Goal: Information Seeking & Learning: Compare options

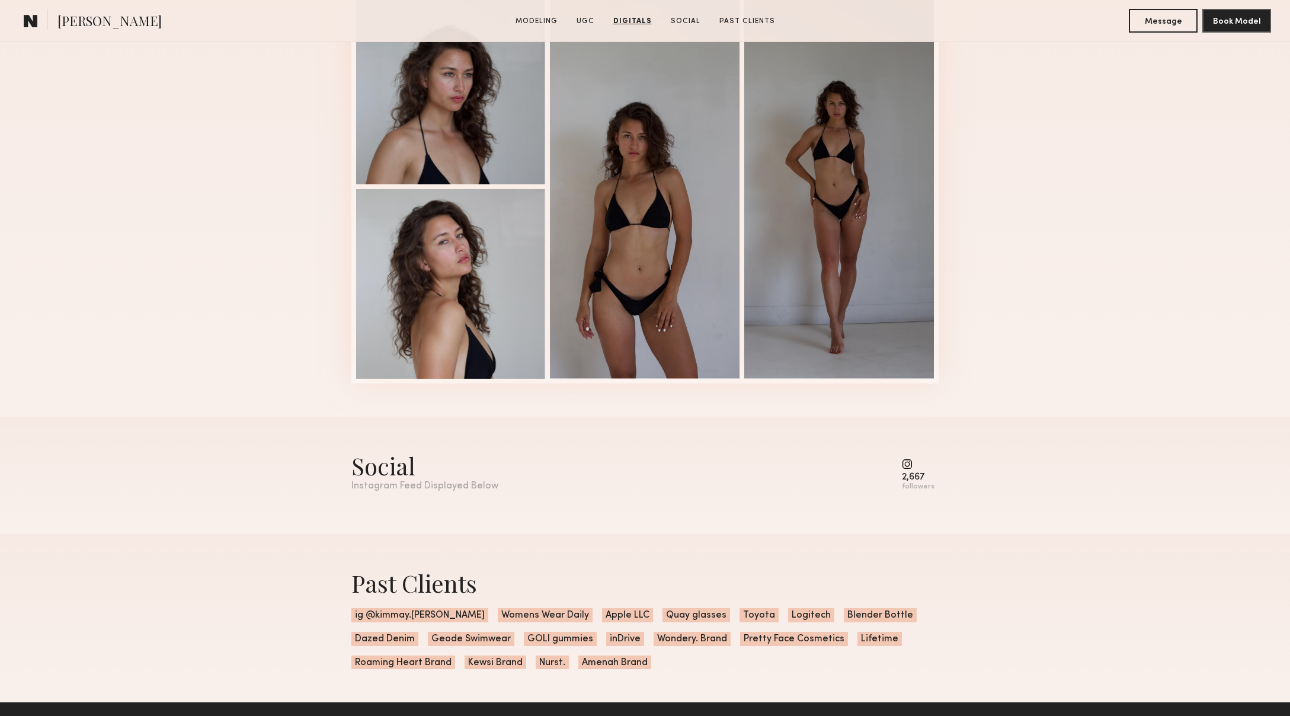
scroll to position [2484, 0]
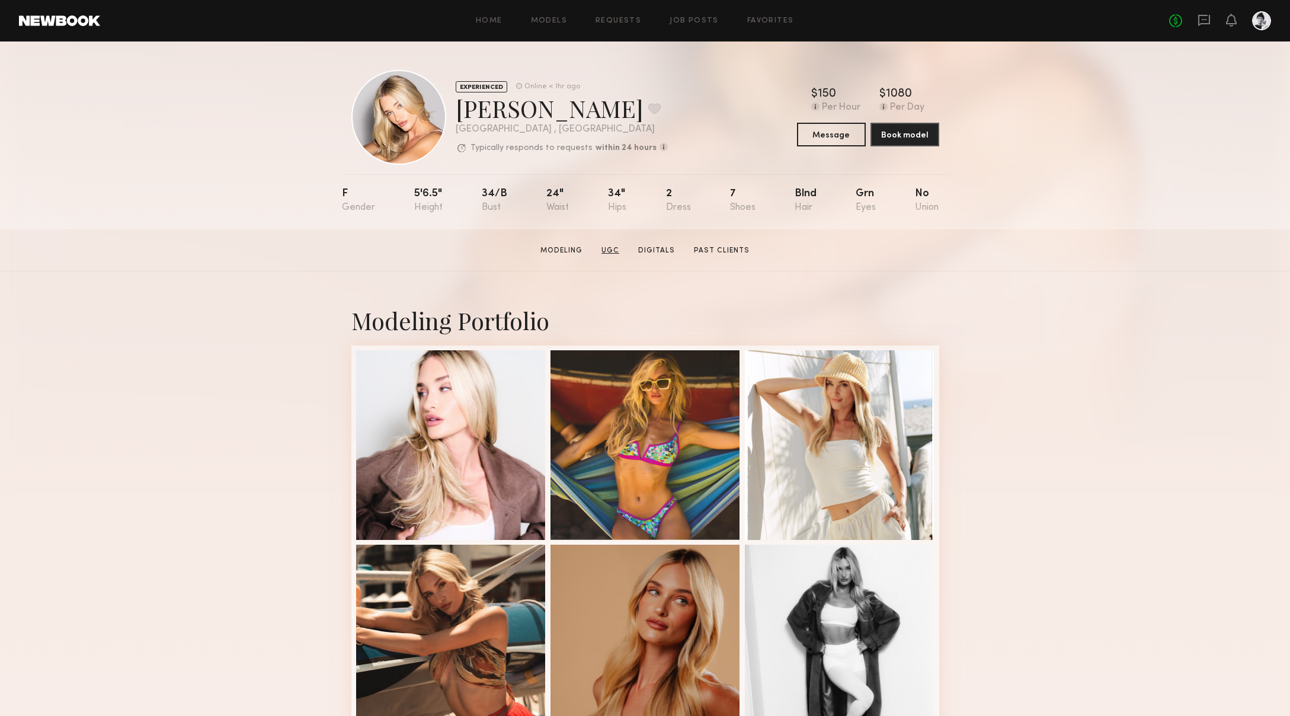
click at [601, 248] on link "UGC" at bounding box center [610, 250] width 27 height 11
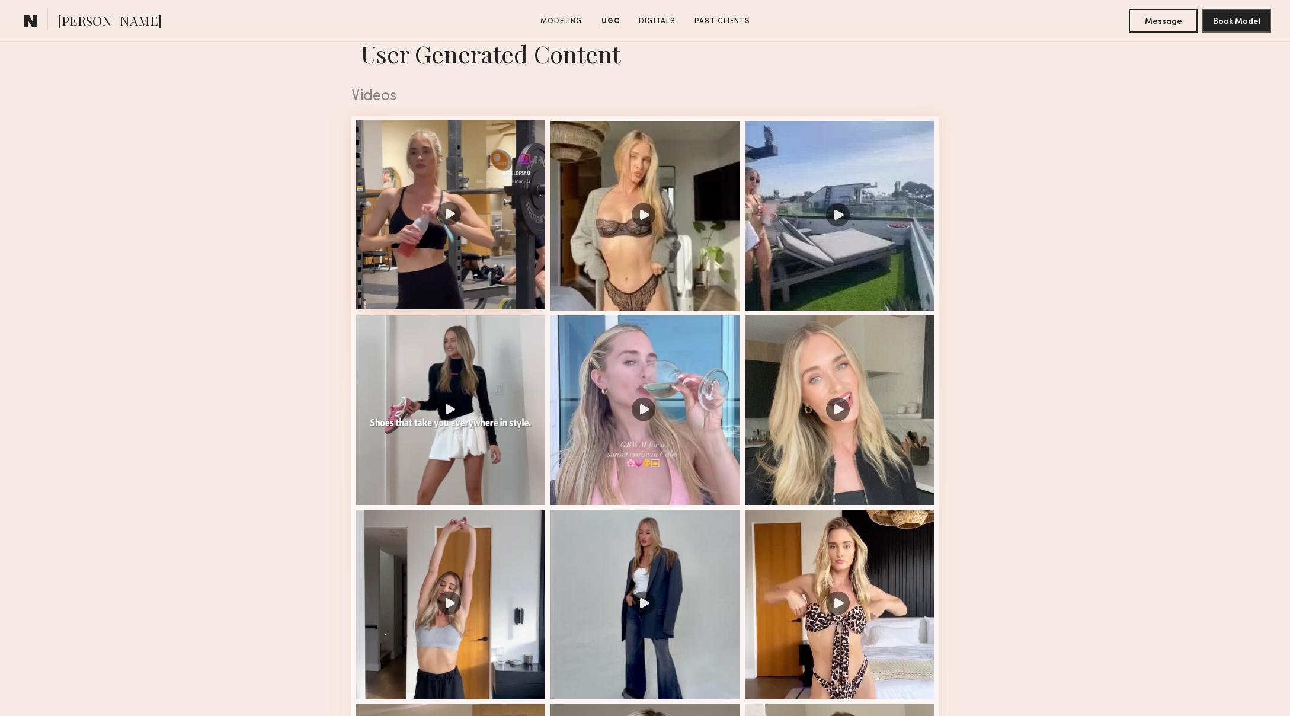
scroll to position [1160, 0]
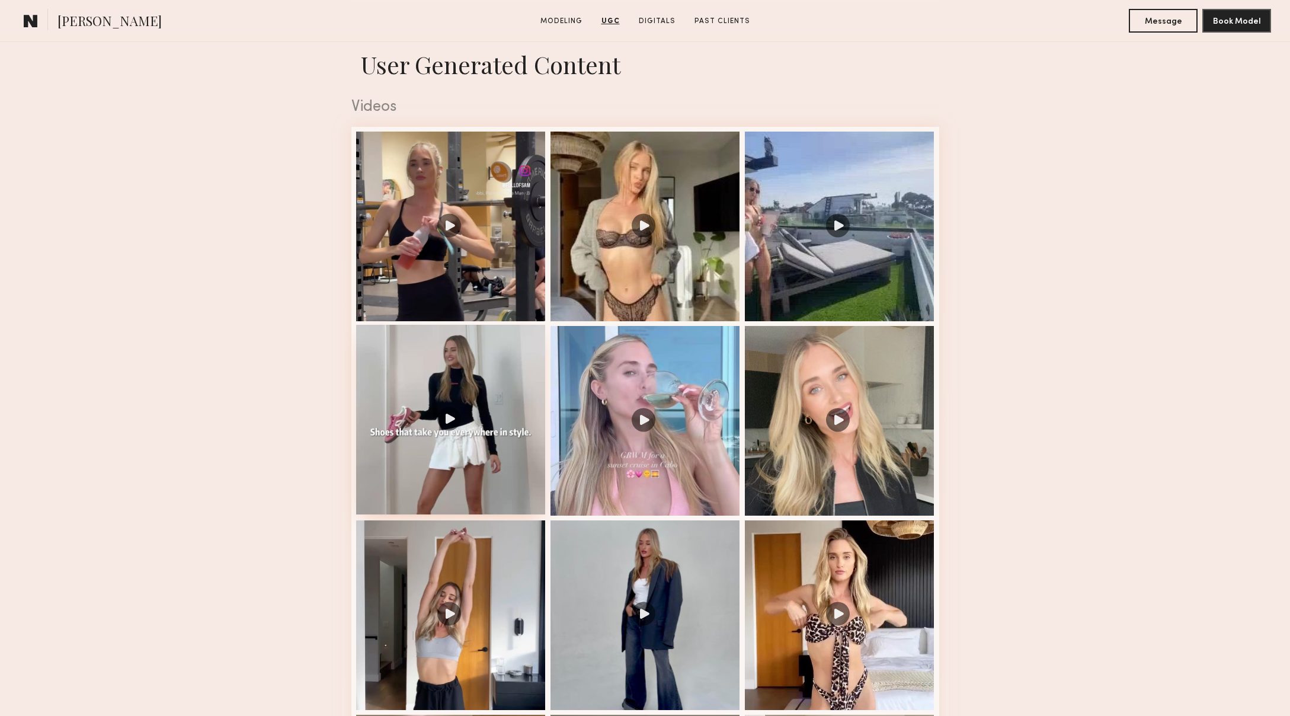
click at [450, 423] on div at bounding box center [451, 420] width 190 height 190
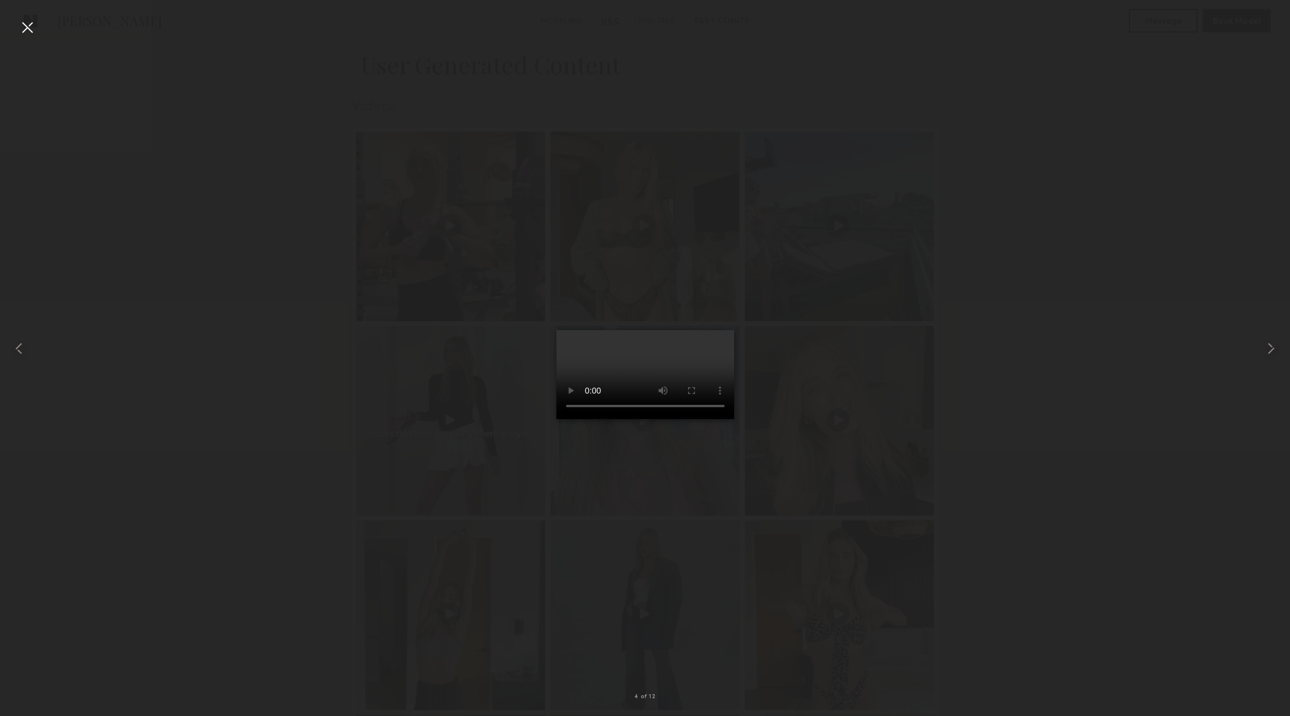
click at [375, 352] on div at bounding box center [645, 348] width 1290 height 659
click at [864, 196] on div at bounding box center [645, 348] width 1290 height 659
click at [30, 22] on div at bounding box center [27, 27] width 19 height 19
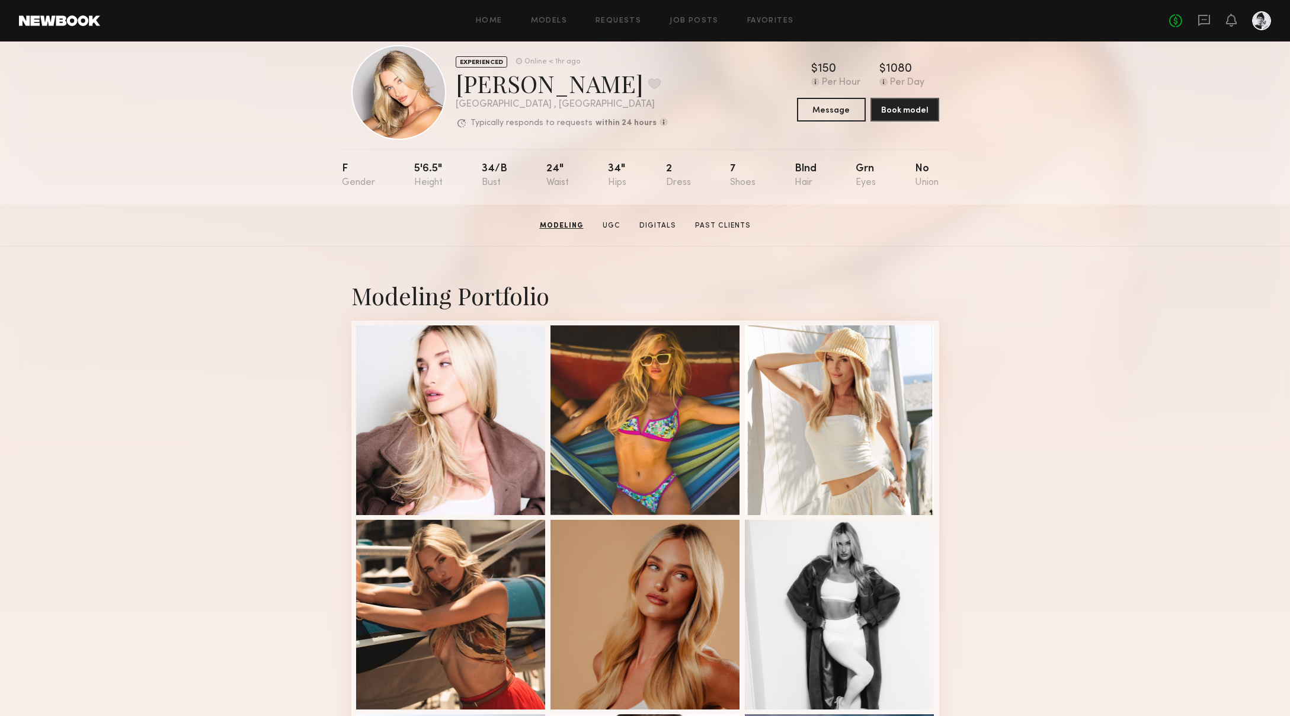
scroll to position [0, 0]
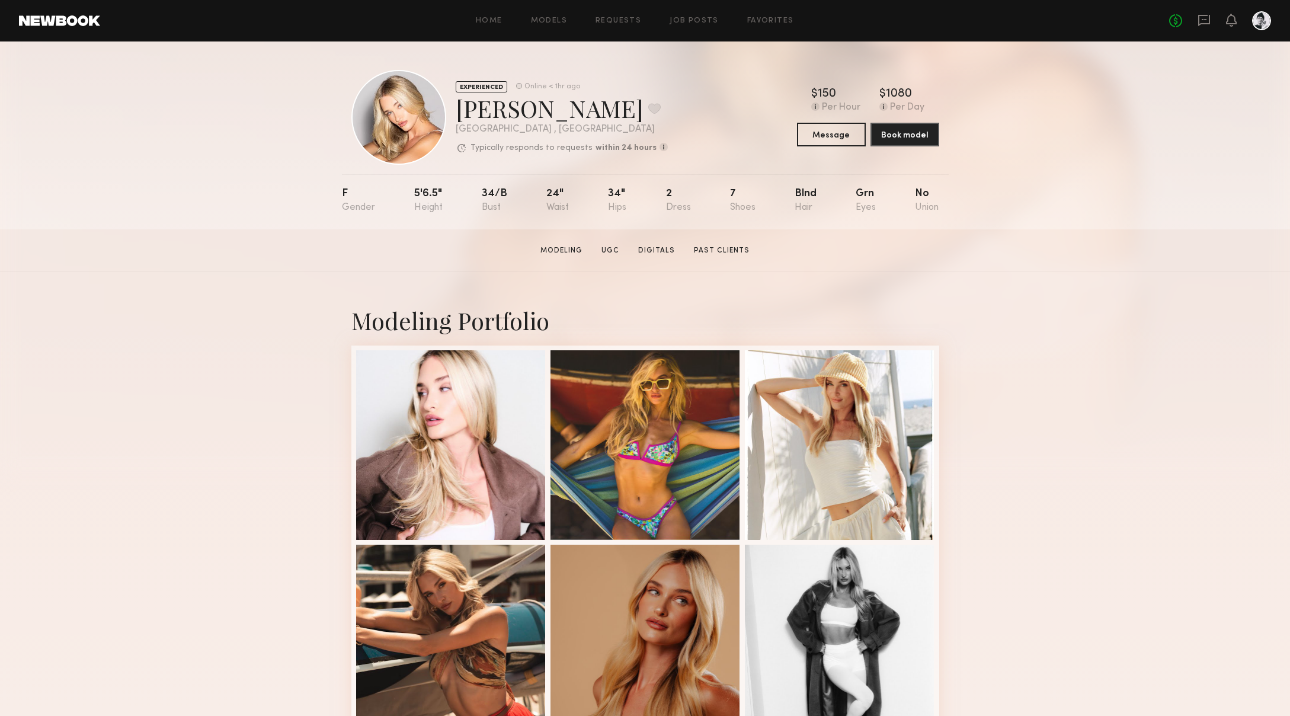
click at [398, 245] on section "Sam F. Modeling UGC Digitals Past Clients Message Book Model" at bounding box center [645, 250] width 1290 height 42
click at [615, 250] on link "UGC" at bounding box center [610, 250] width 27 height 11
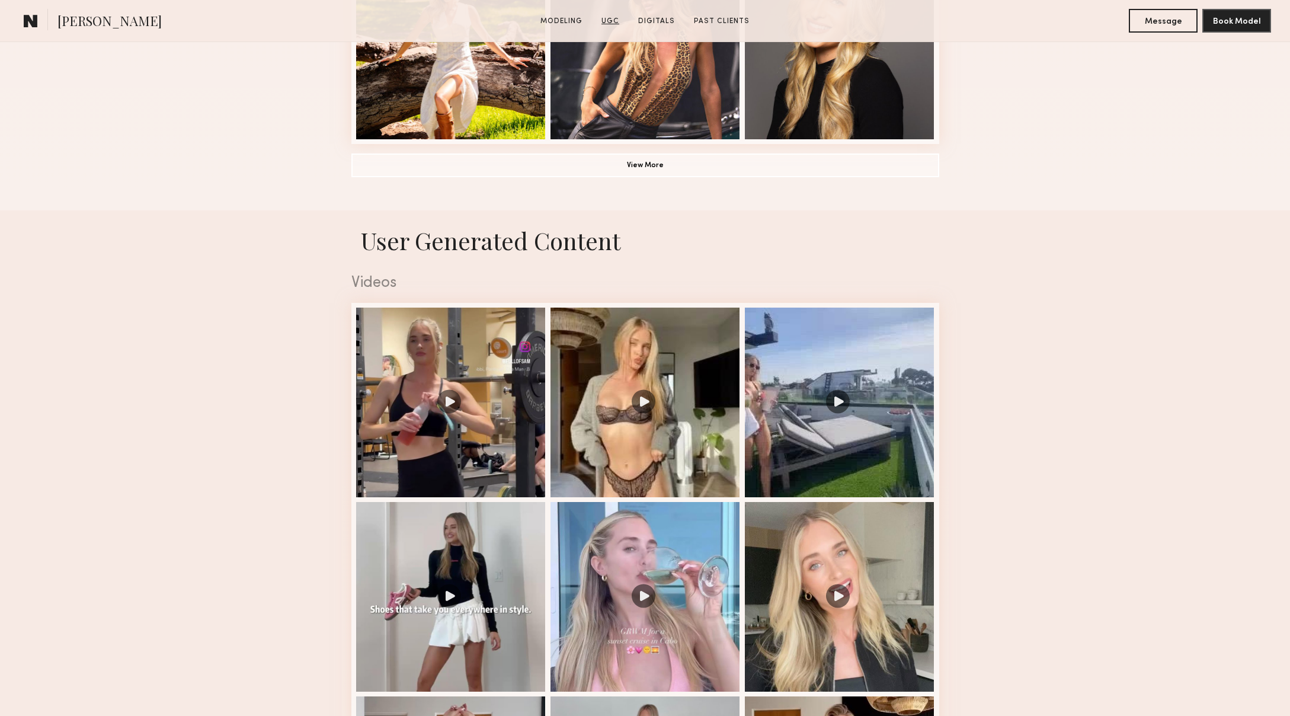
scroll to position [1123, 0]
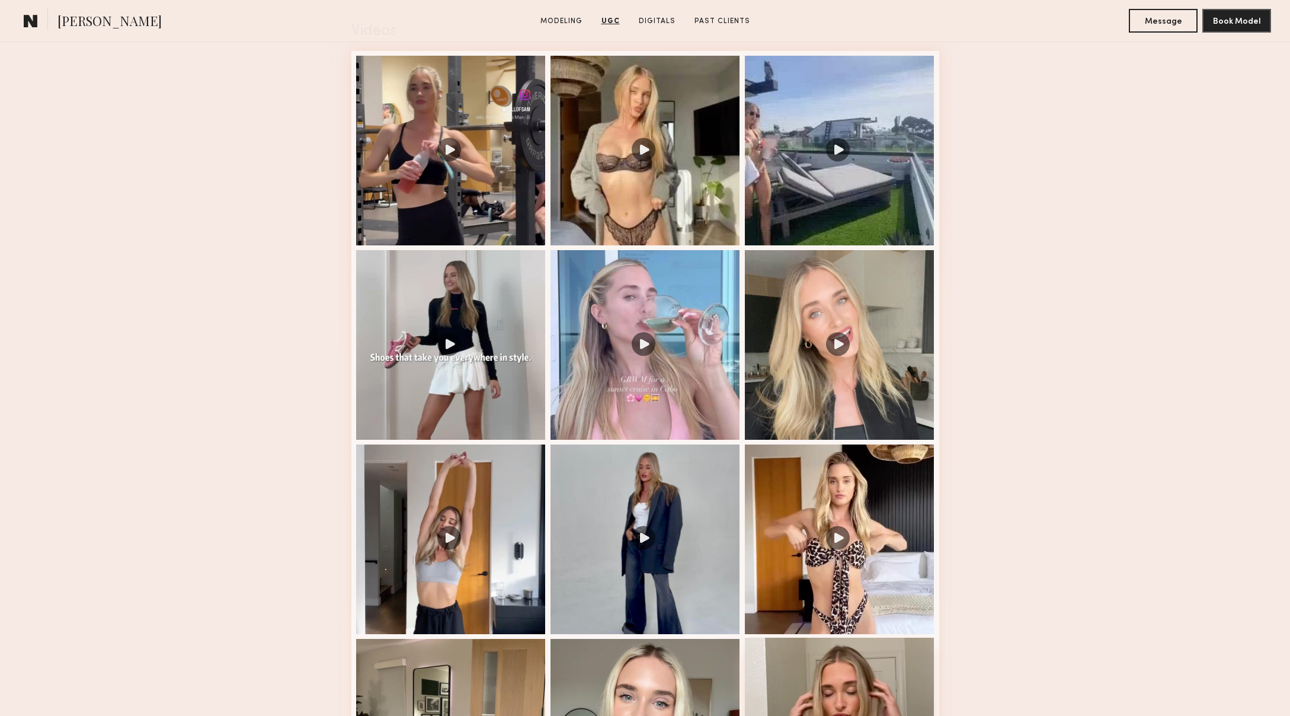
scroll to position [1235, 0]
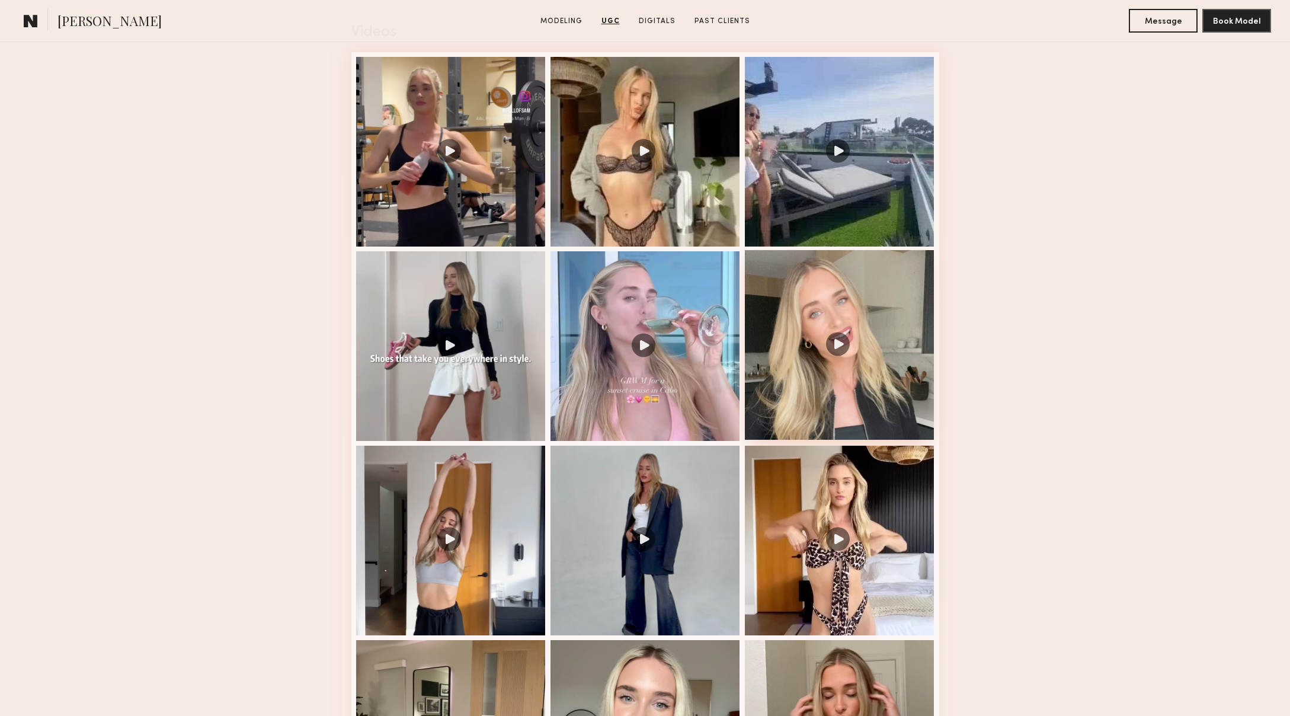
click at [813, 389] on div at bounding box center [840, 345] width 190 height 190
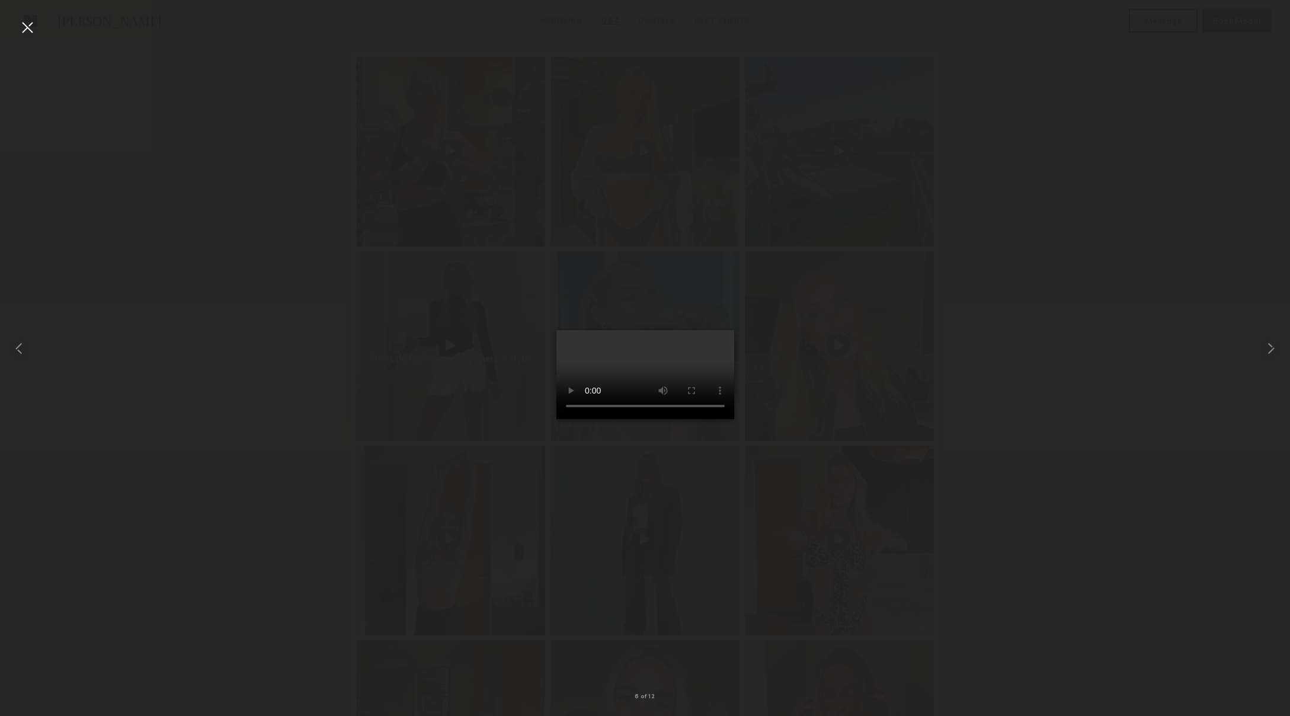
click at [32, 23] on div at bounding box center [27, 27] width 19 height 19
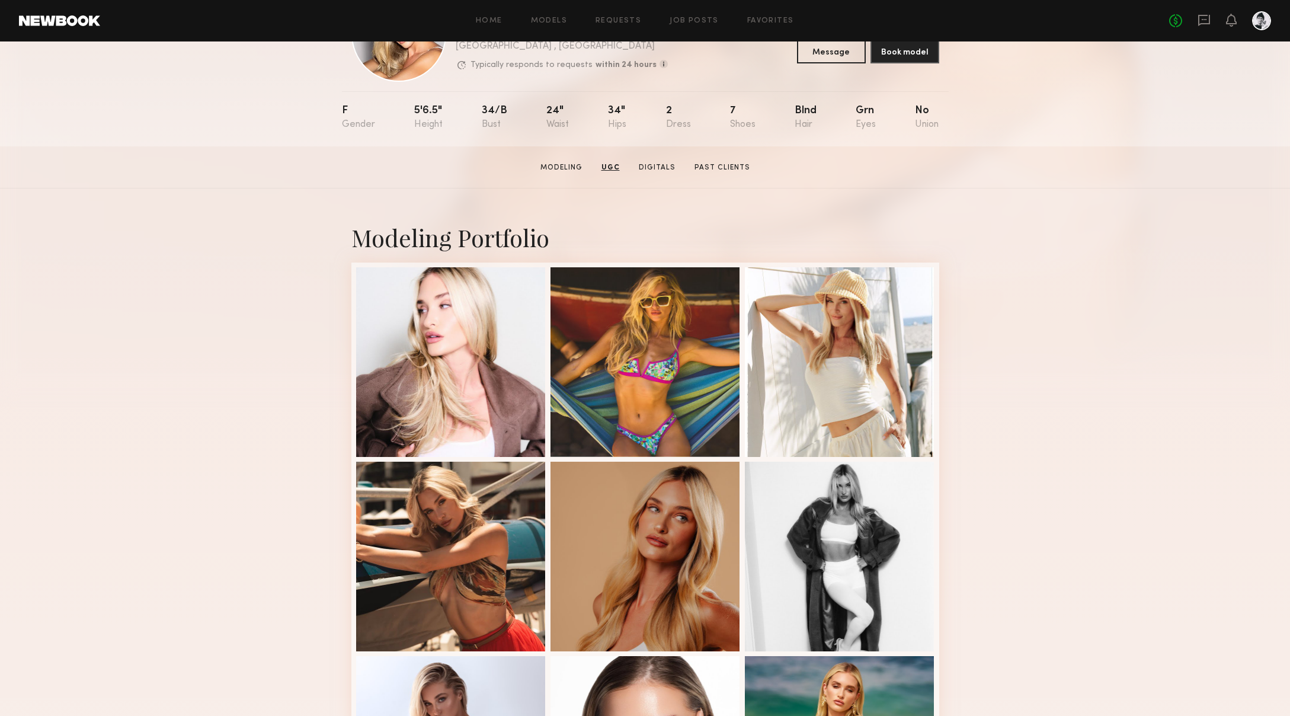
scroll to position [0, 0]
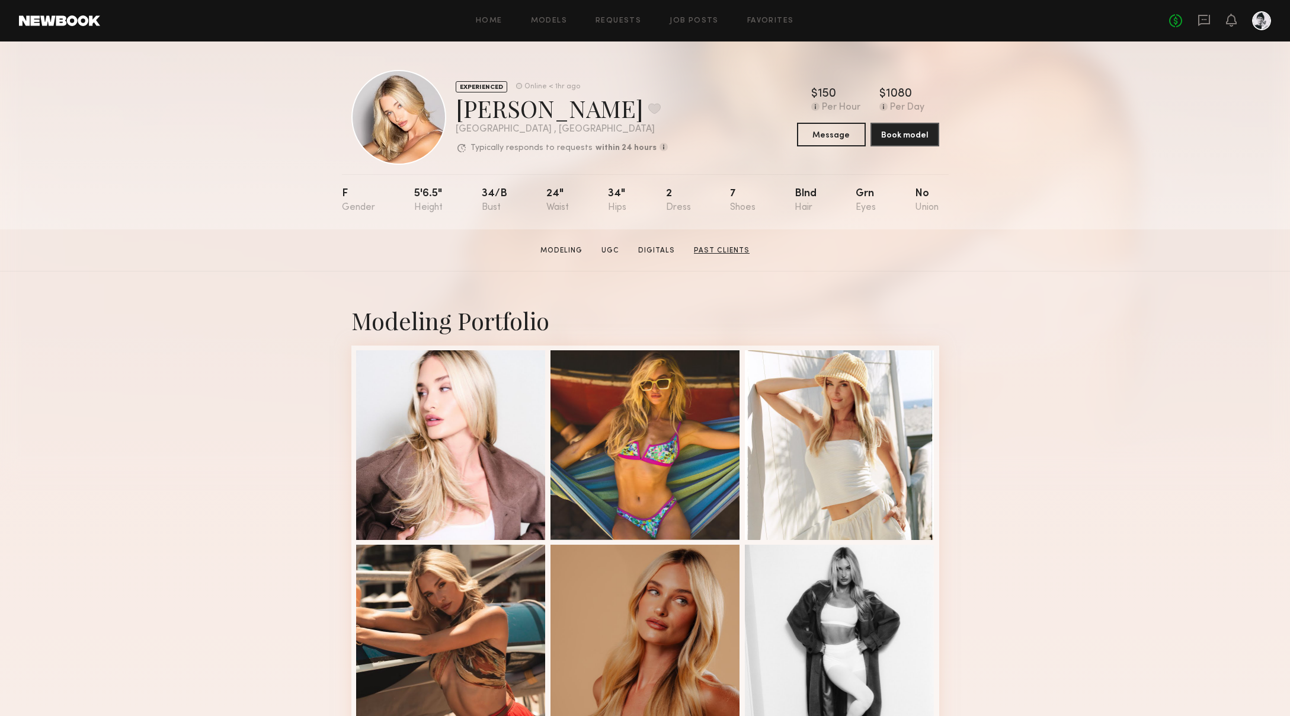
click at [717, 249] on link "Past Clients" at bounding box center [721, 250] width 65 height 11
click at [617, 252] on link "UGC" at bounding box center [610, 250] width 27 height 11
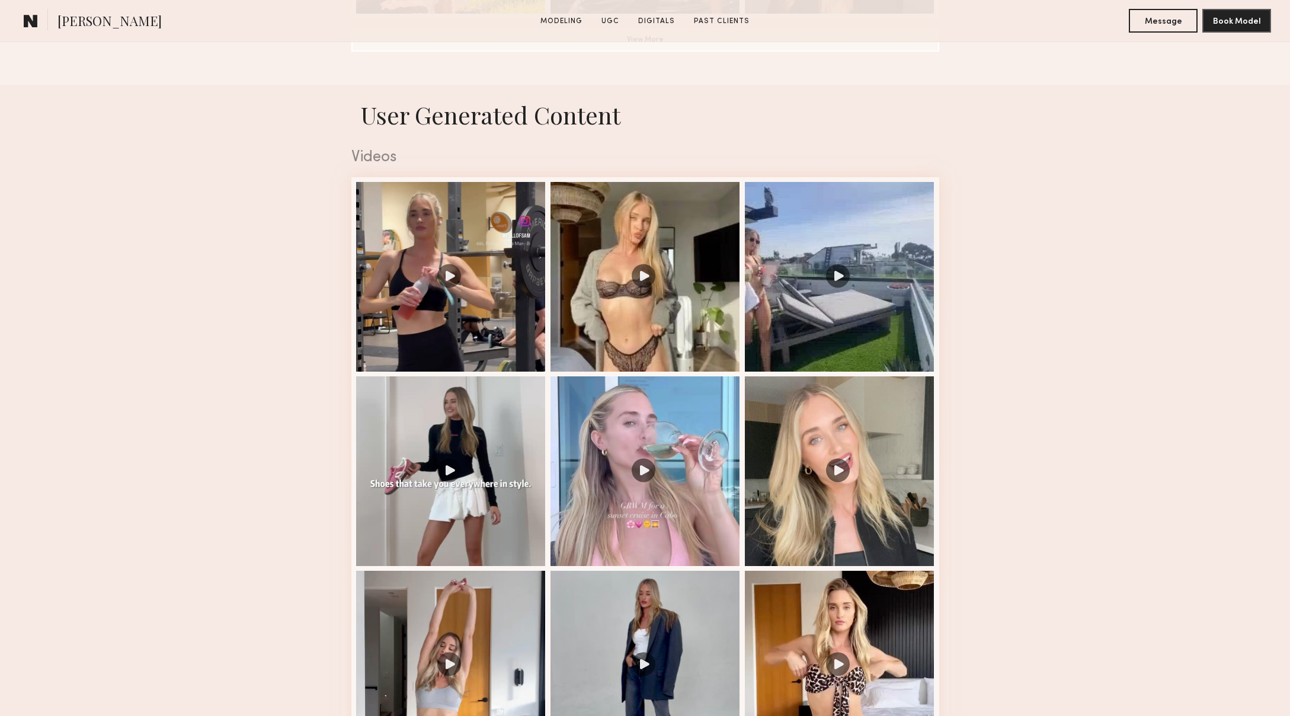
scroll to position [1123, 0]
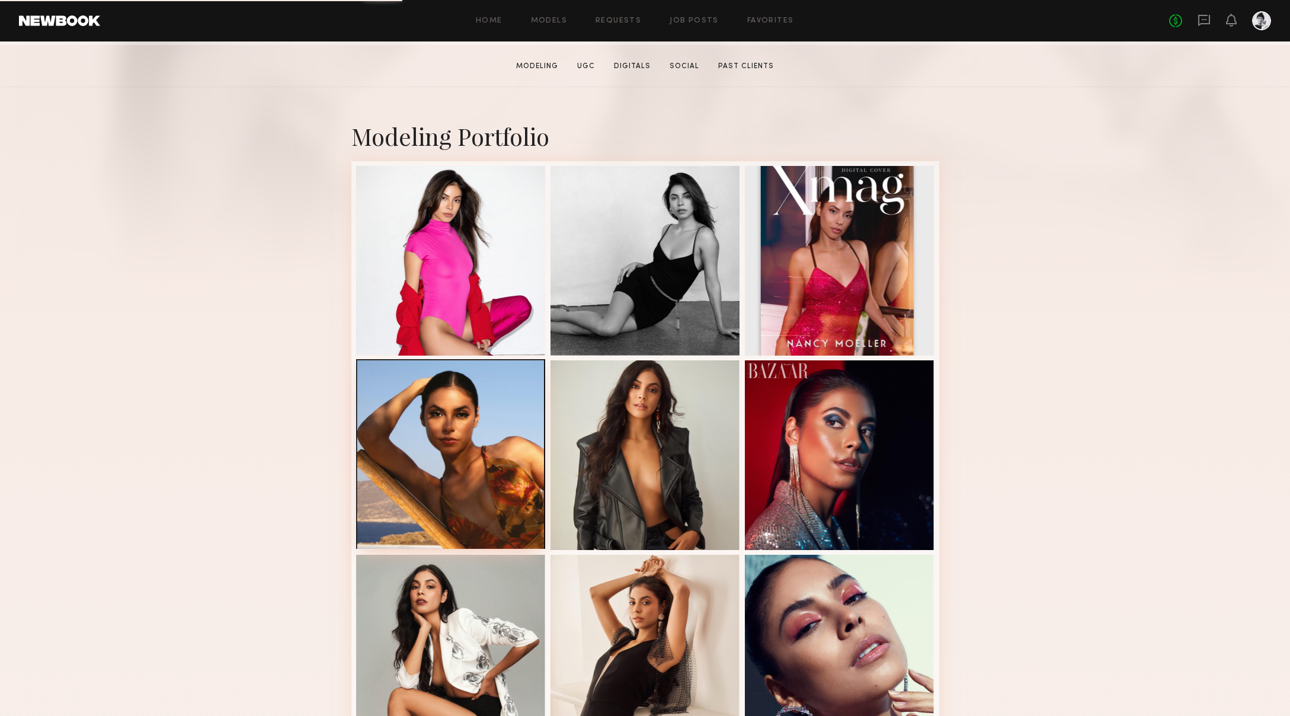
scroll to position [183, 0]
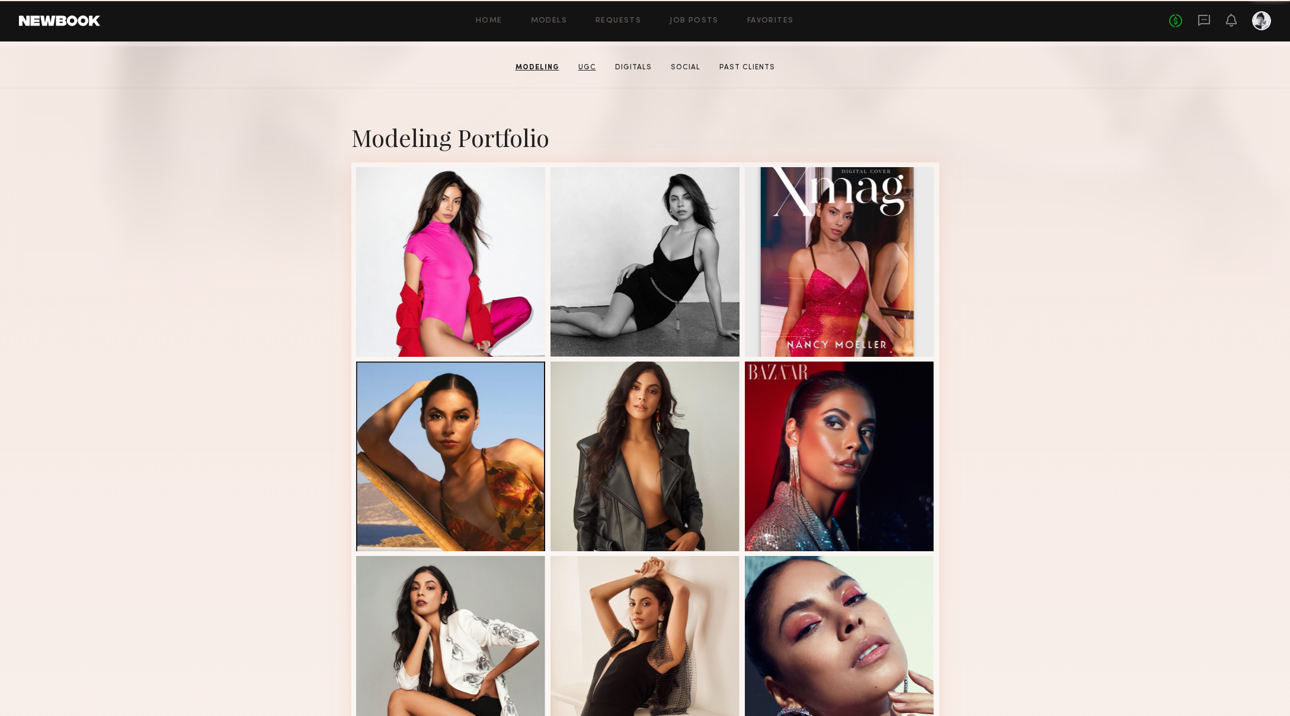
click at [589, 68] on link "UGC" at bounding box center [587, 67] width 27 height 11
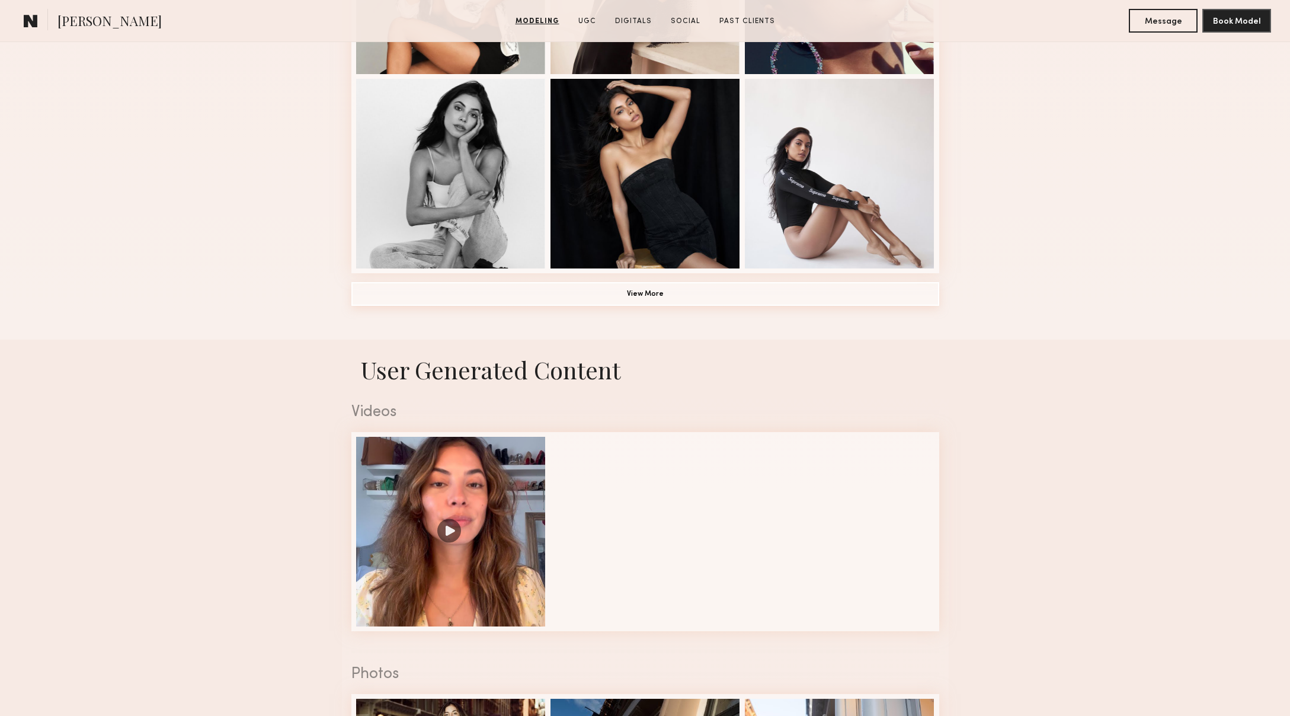
scroll to position [1123, 0]
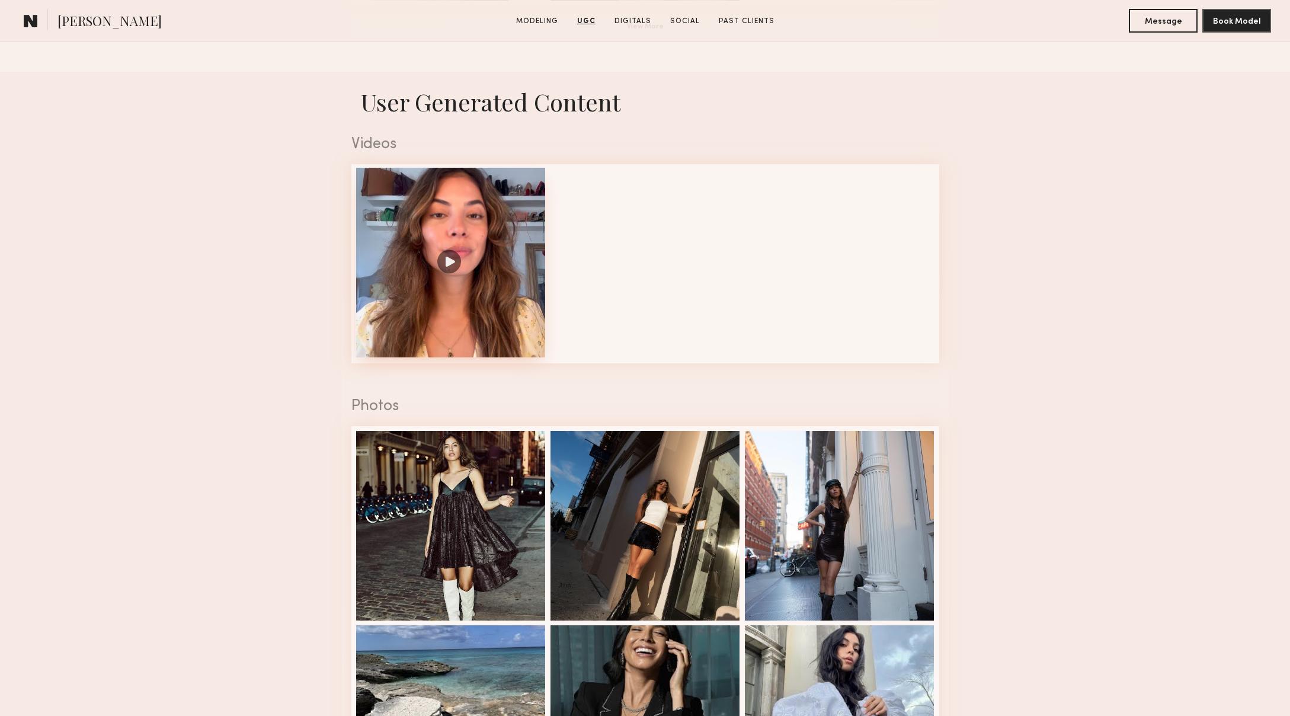
click at [488, 321] on div at bounding box center [451, 263] width 190 height 190
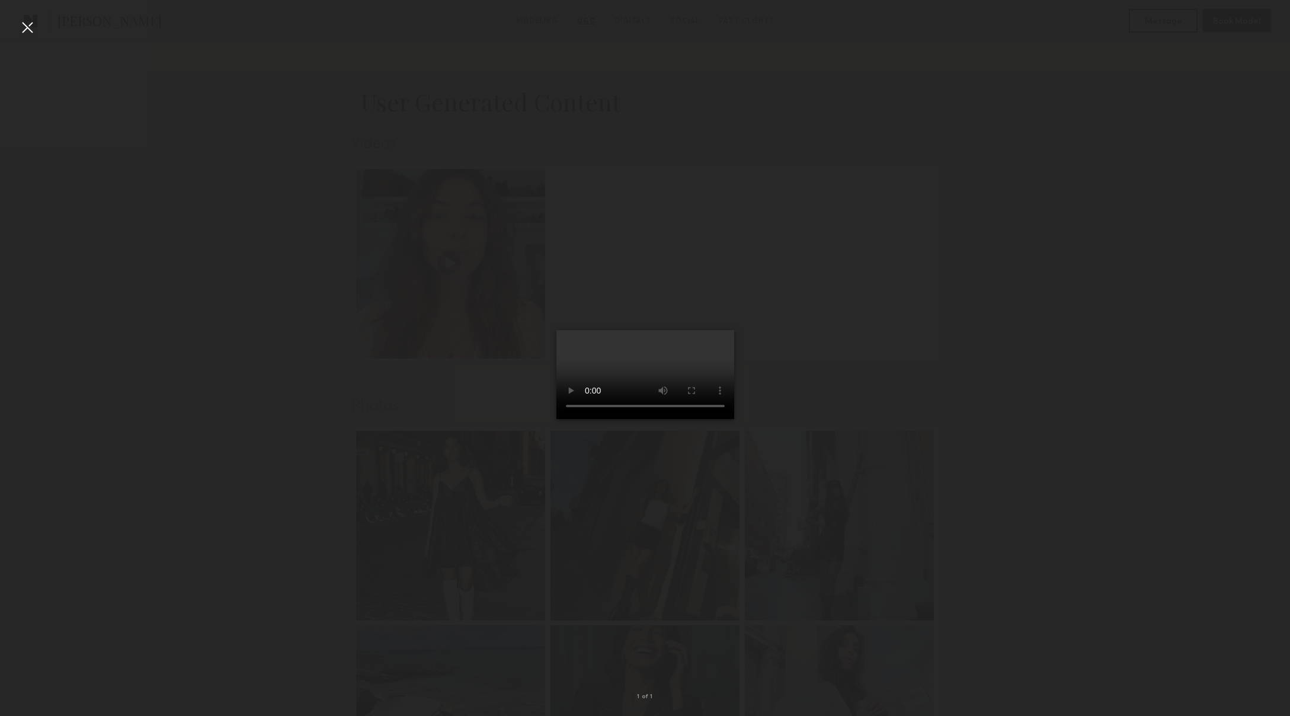
click at [394, 341] on div at bounding box center [645, 348] width 1290 height 659
click at [22, 23] on div at bounding box center [27, 27] width 19 height 19
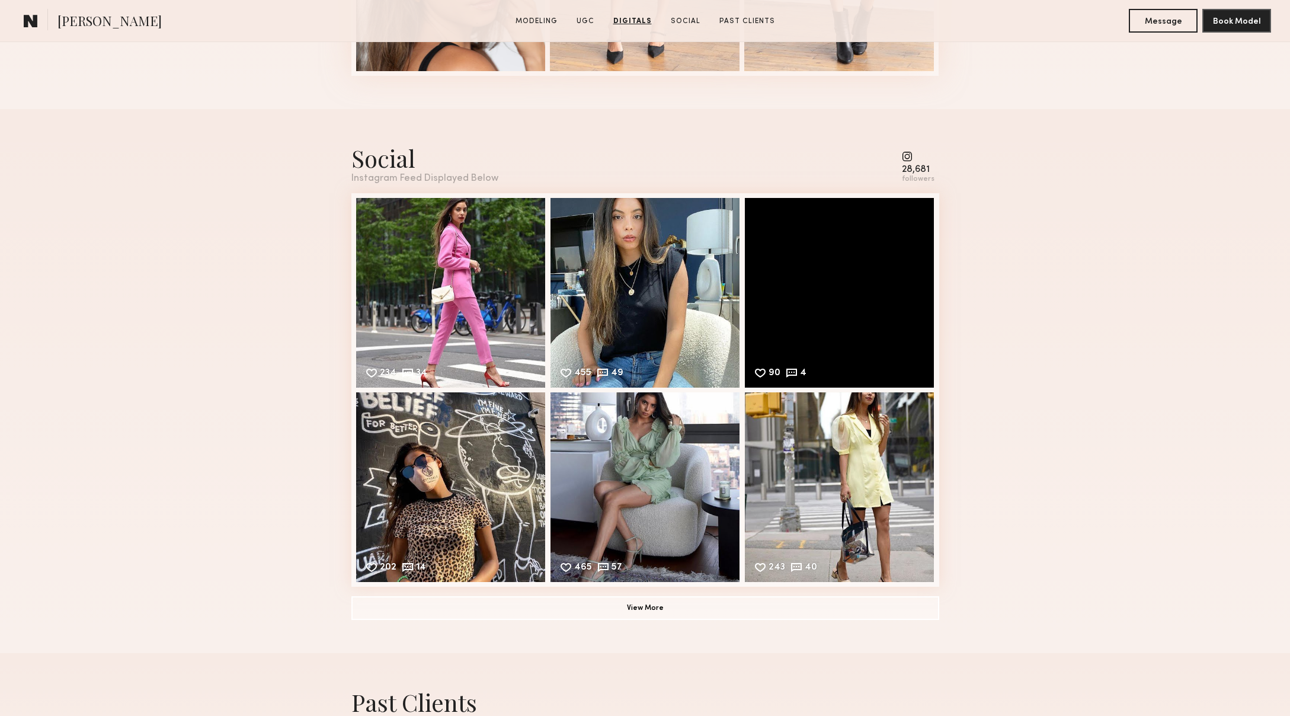
scroll to position [2560, 0]
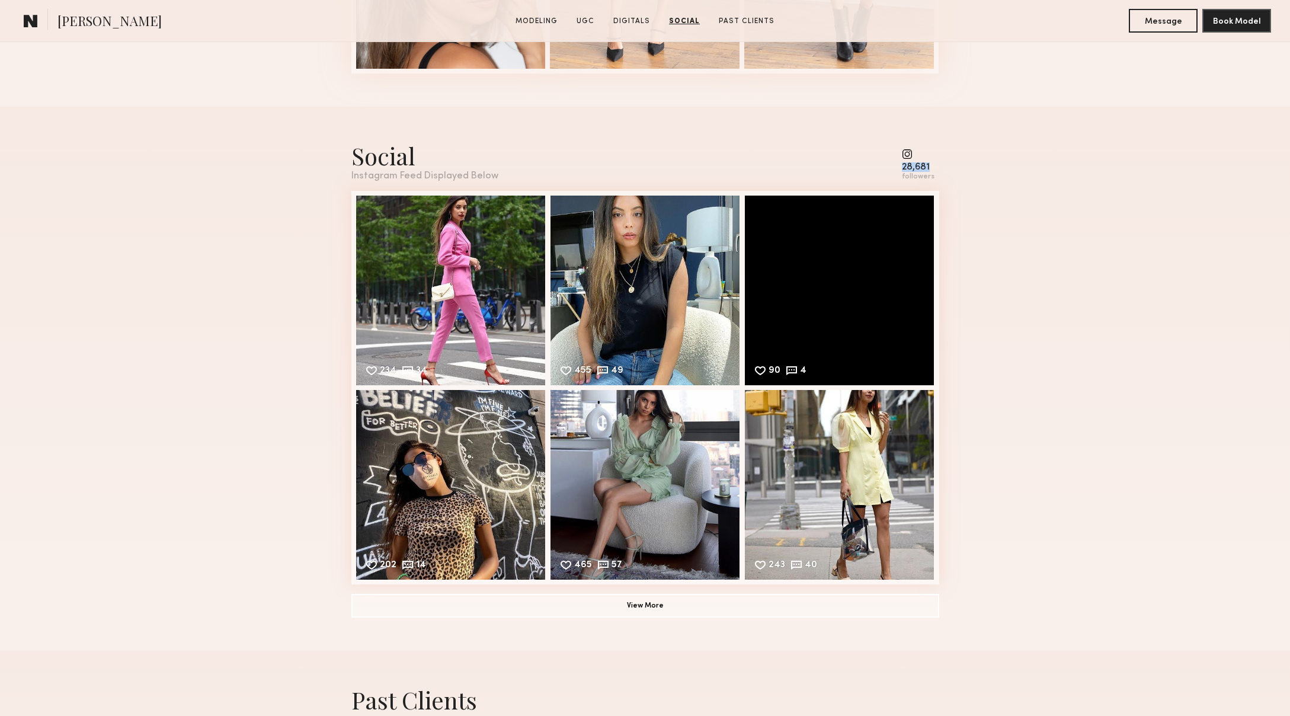
drag, startPoint x: 939, startPoint y: 168, endPoint x: 897, endPoint y: 168, distance: 41.5
click at [897, 168] on nb-model-profile-social "Social Instagram Feed Displayed Below 28,681 followers 234 34 Likes & comments …" at bounding box center [645, 379] width 607 height 544
copy div "28,681"
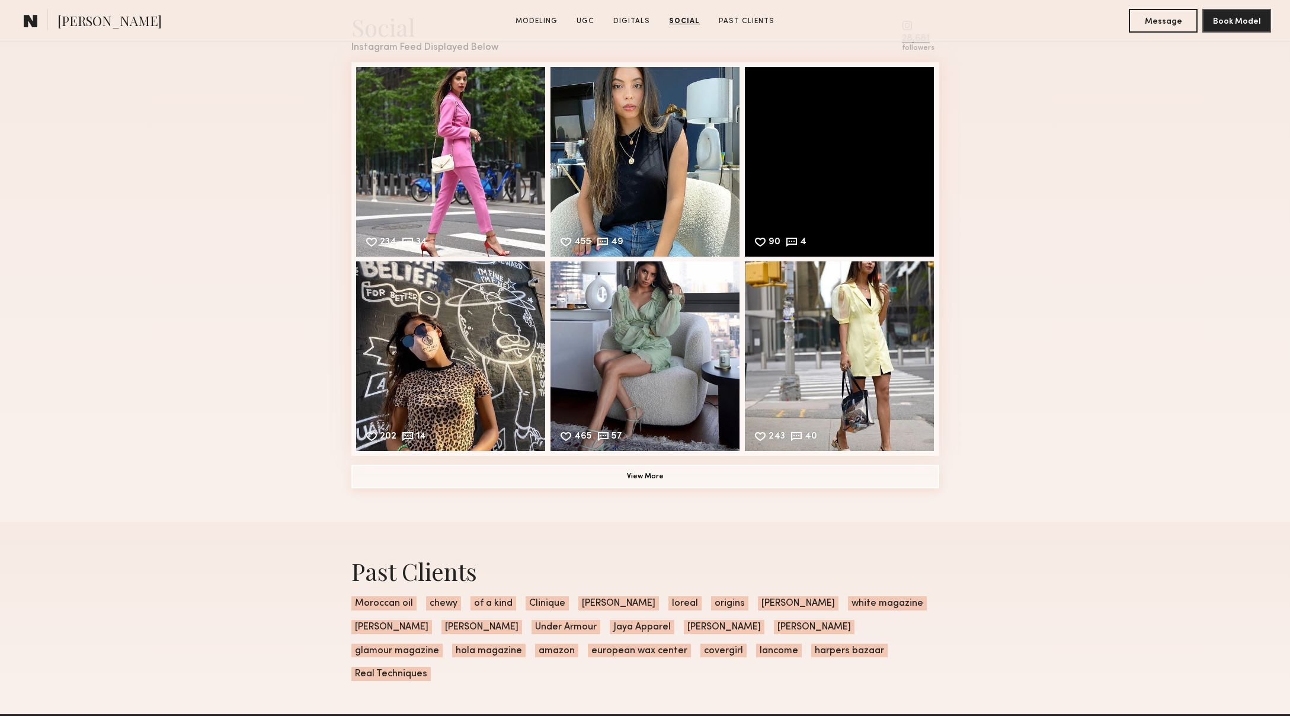
scroll to position [2688, 0]
click at [647, 477] on button "View More" at bounding box center [646, 477] width 588 height 24
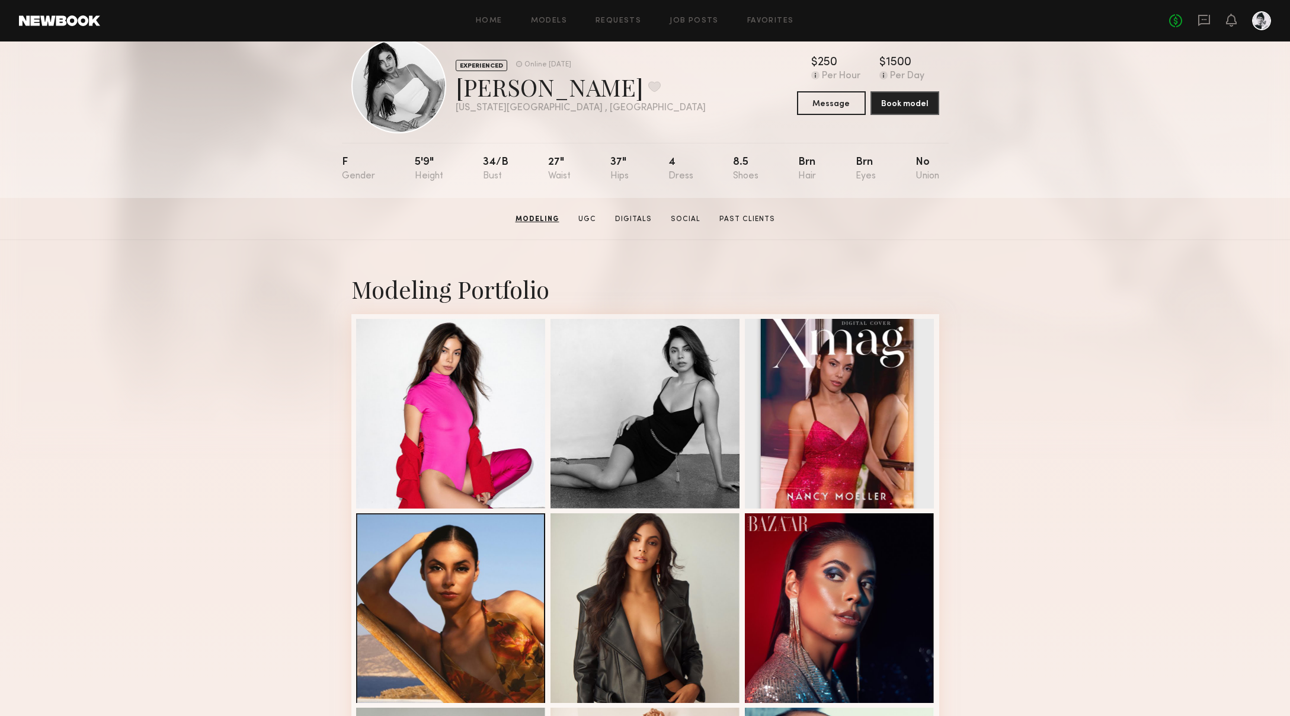
scroll to position [0, 0]
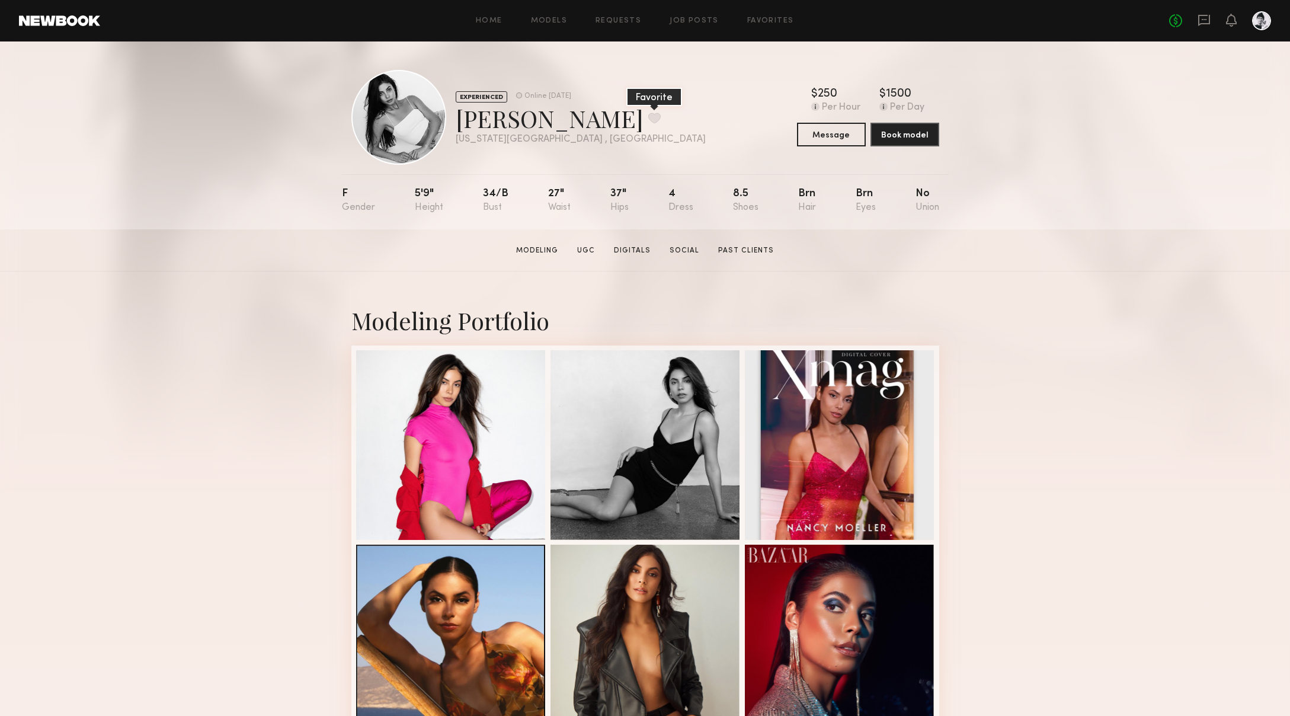
click at [649, 117] on button at bounding box center [655, 118] width 12 height 11
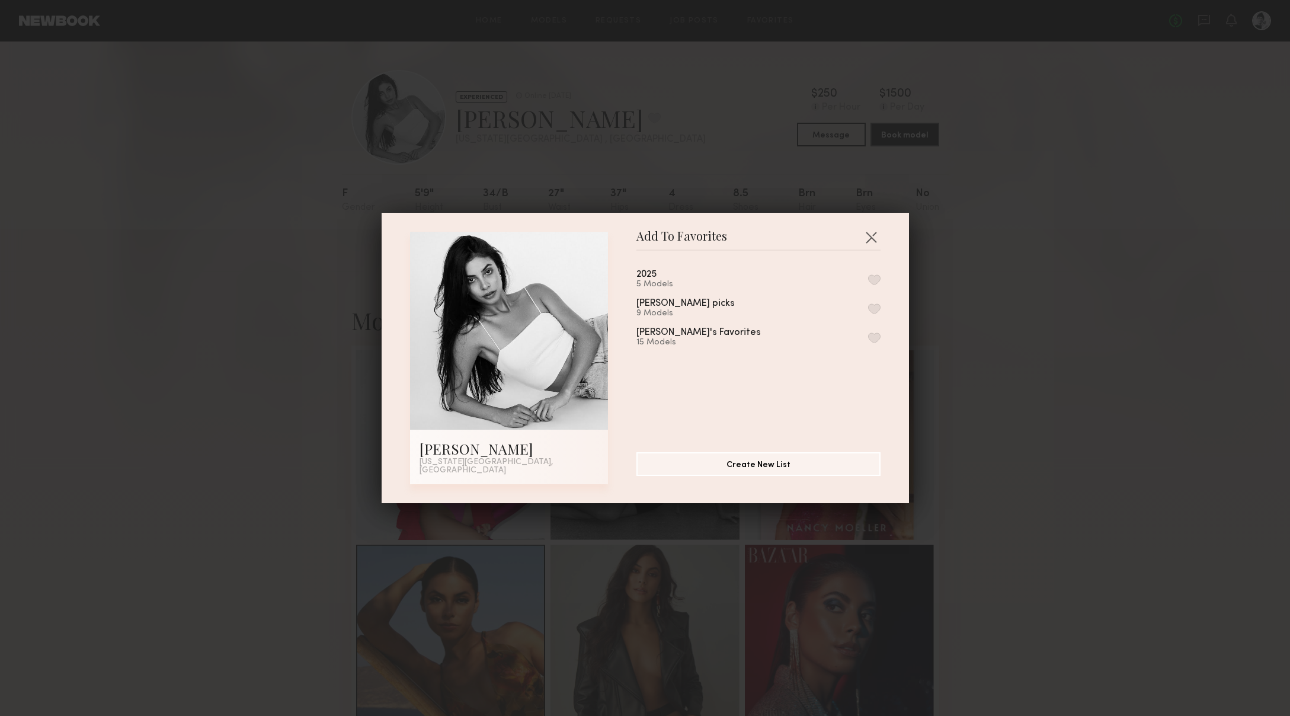
click at [677, 338] on div "Annie's Favorites" at bounding box center [699, 333] width 124 height 10
click at [876, 340] on button "button" at bounding box center [874, 338] width 12 height 11
click at [936, 401] on div "Add To Favorites Nancy M. New York City, NY Add To Favorites 2025 5 Models juli…" at bounding box center [645, 358] width 1290 height 716
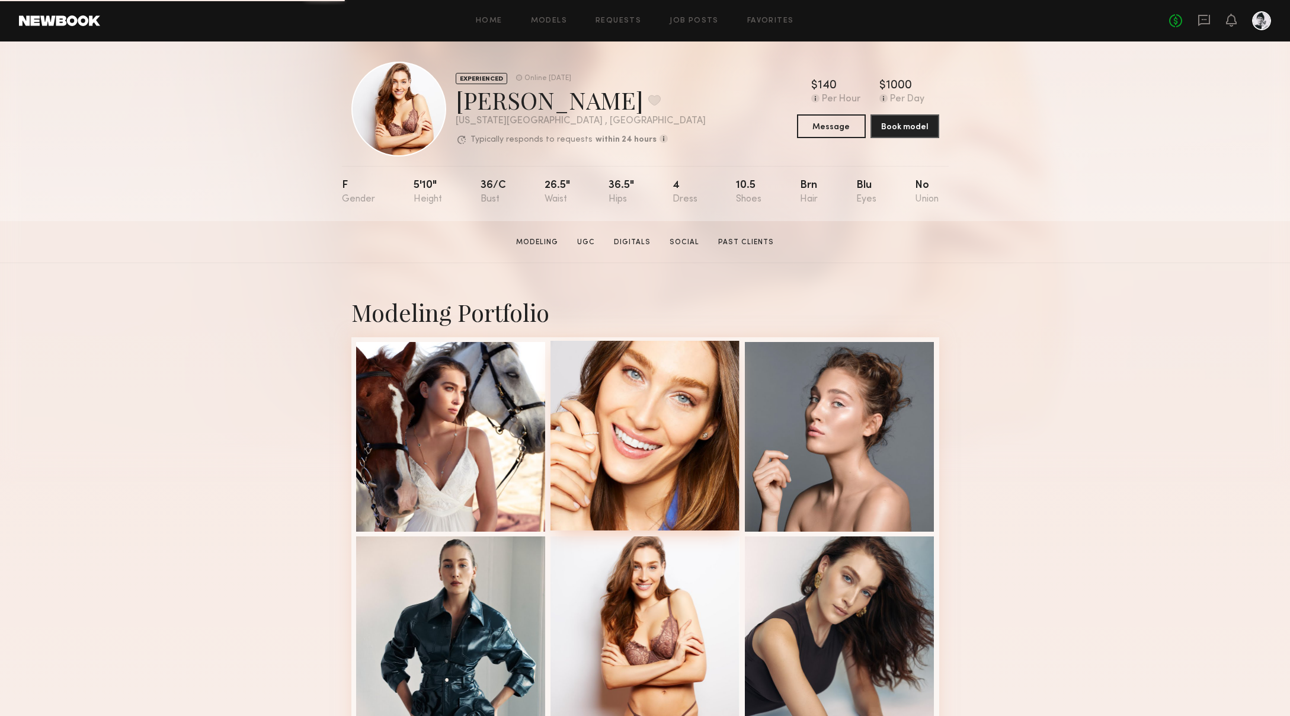
scroll to position [26, 0]
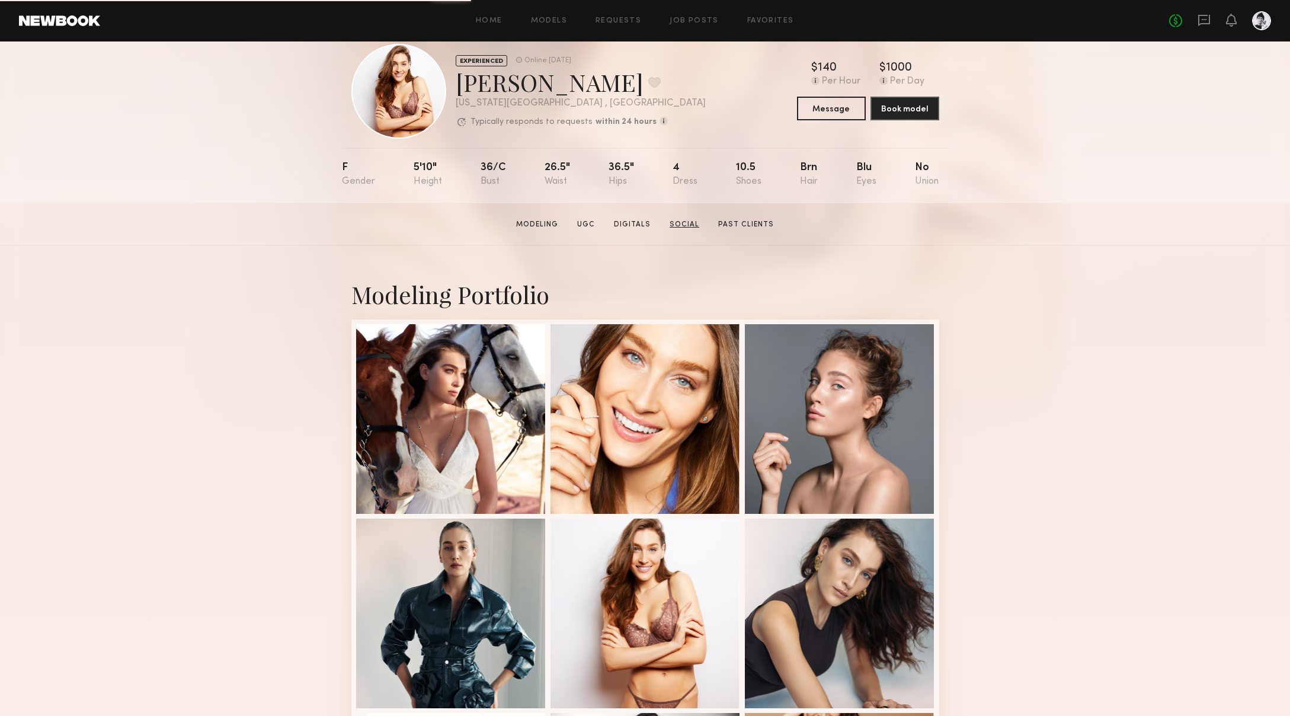
click at [689, 221] on link "Social" at bounding box center [684, 224] width 39 height 11
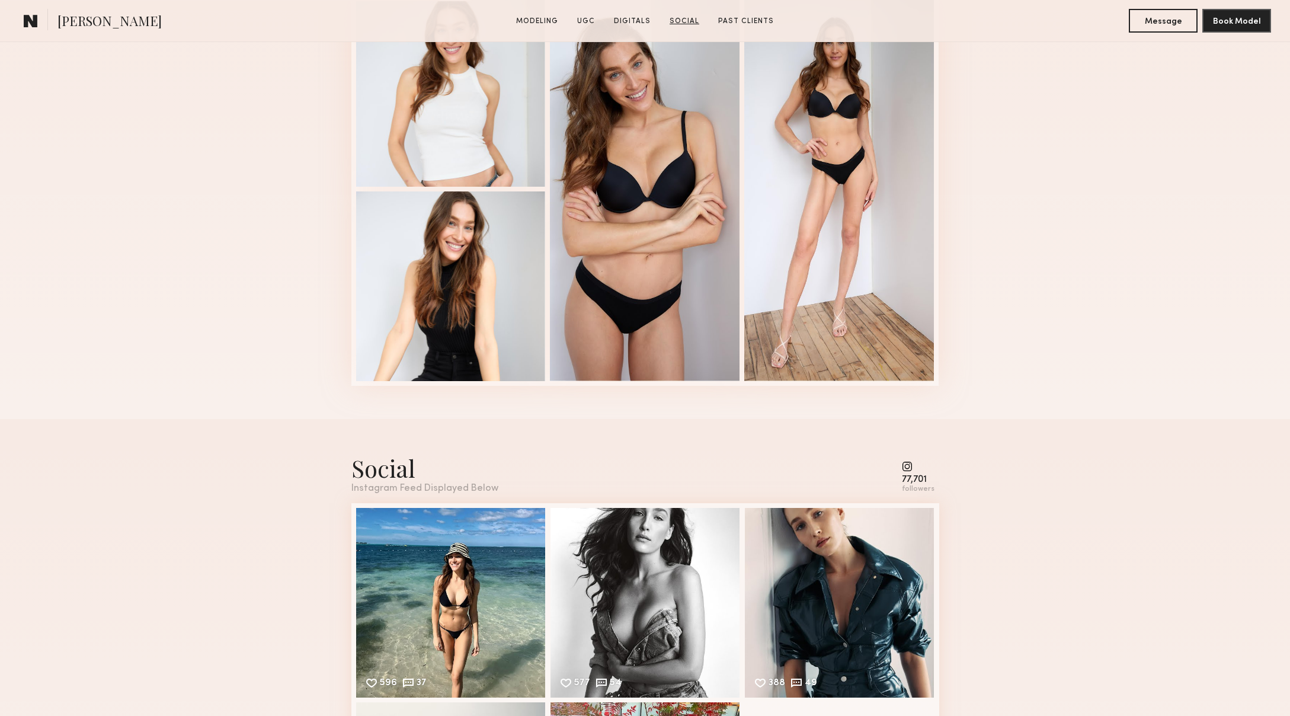
scroll to position [2595, 0]
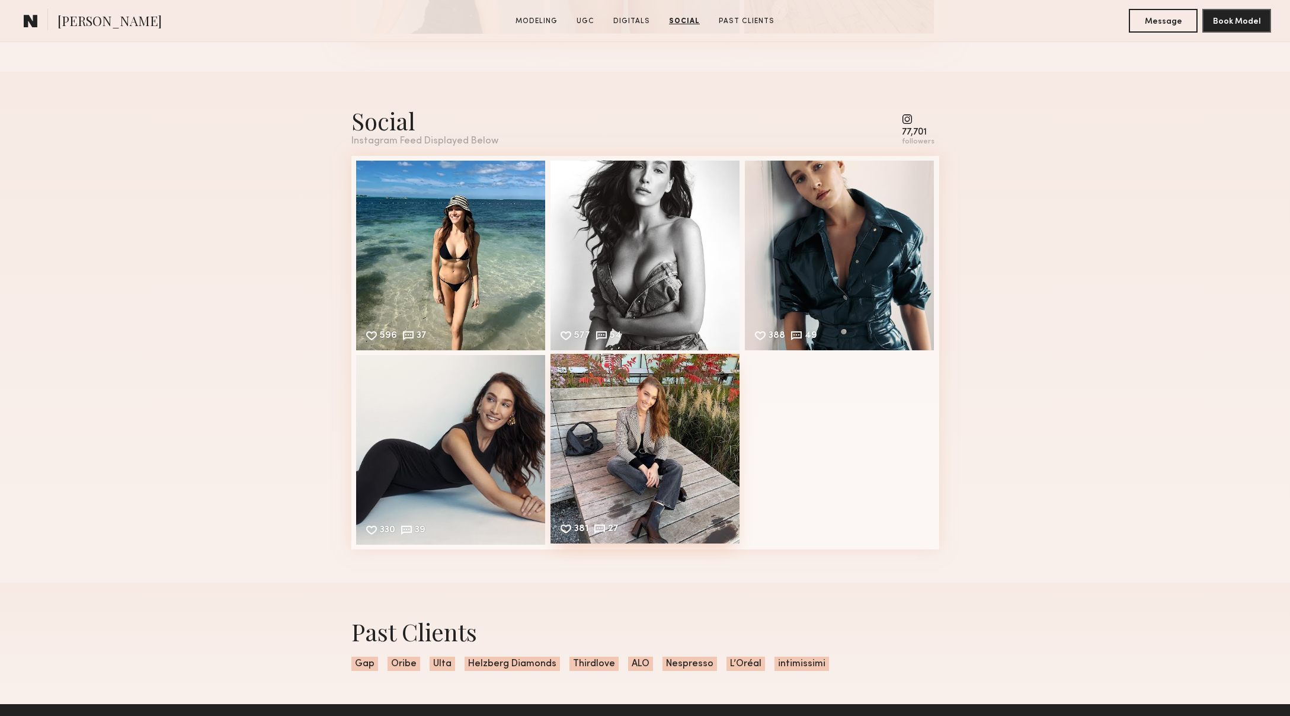
click at [661, 464] on div "381 27 Likes & comments displayed to show model’s engagement" at bounding box center [646, 449] width 190 height 190
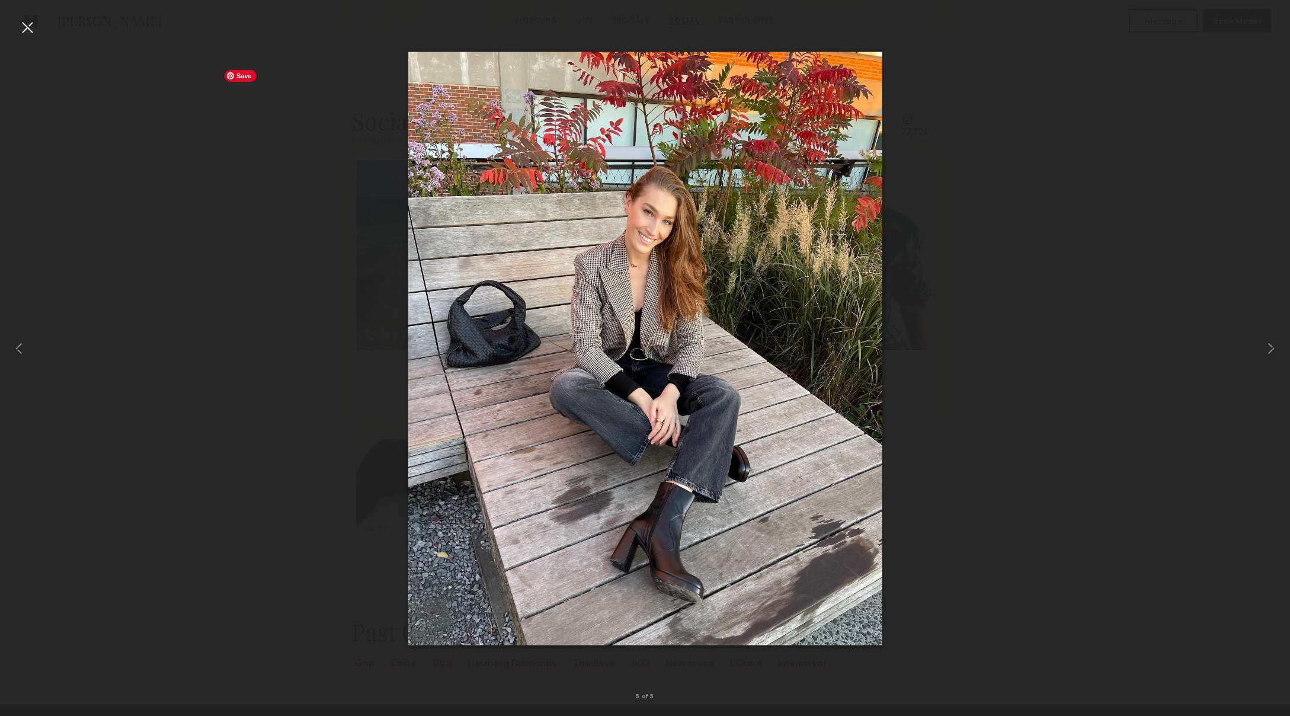
click at [223, 346] on div at bounding box center [645, 348] width 1290 height 659
click at [25, 30] on div at bounding box center [27, 27] width 19 height 19
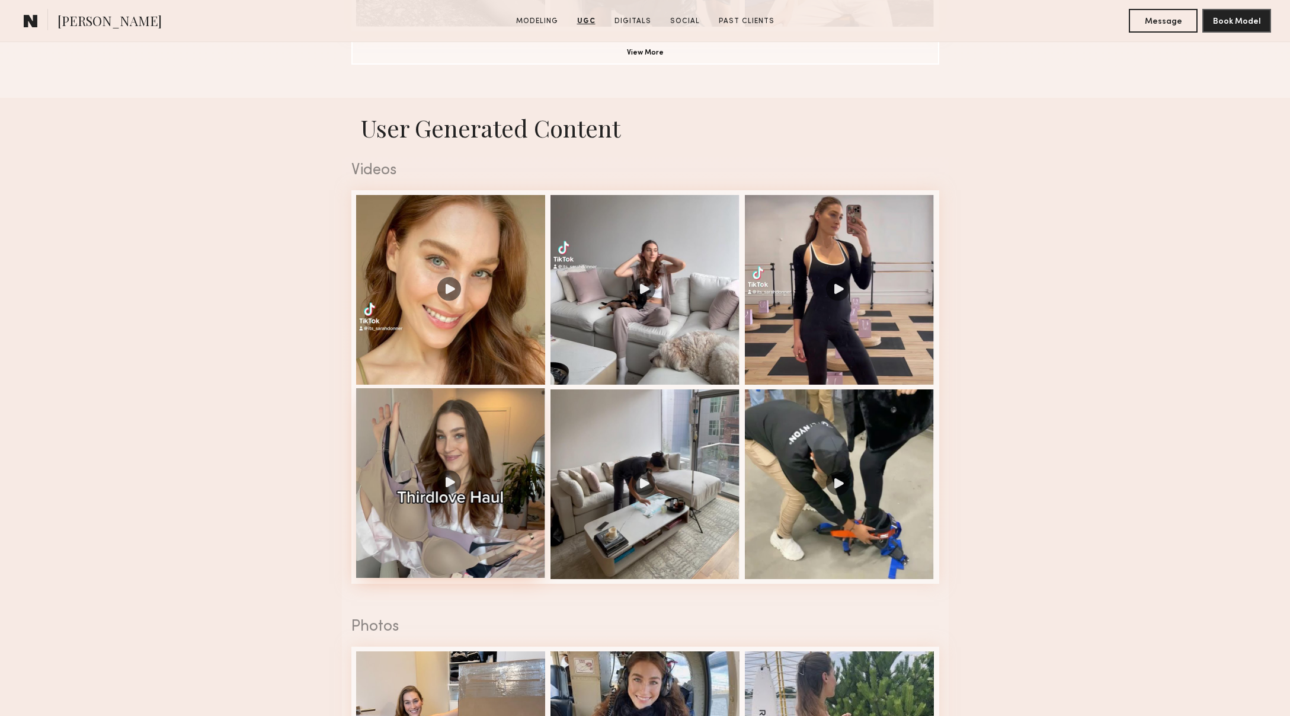
scroll to position [1095, 0]
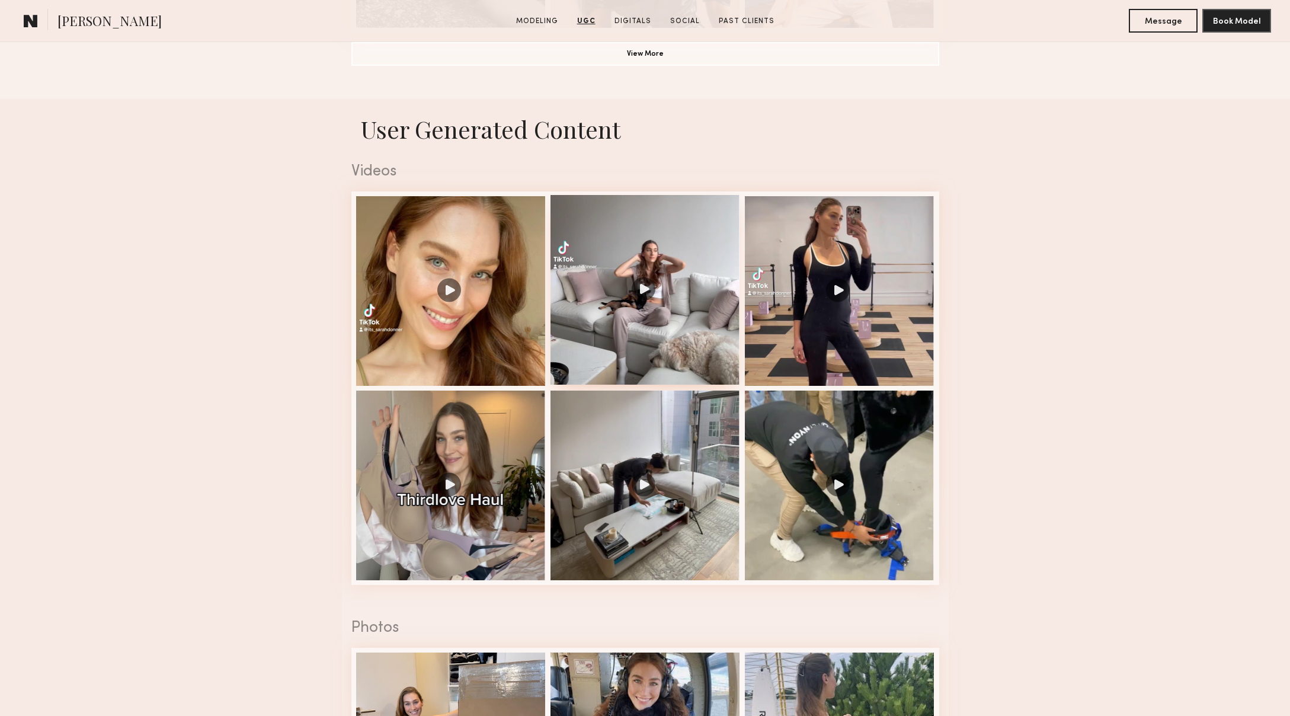
click at [604, 327] on div at bounding box center [646, 290] width 190 height 190
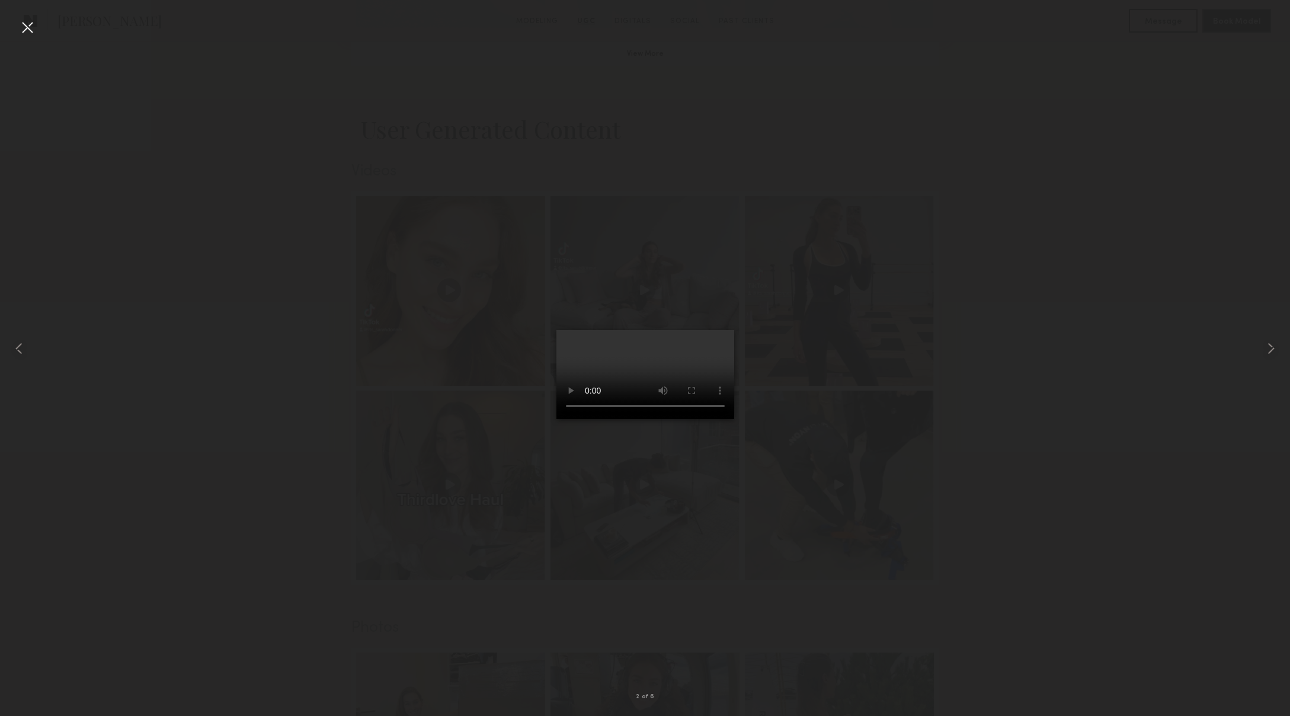
click at [30, 29] on div at bounding box center [27, 27] width 19 height 19
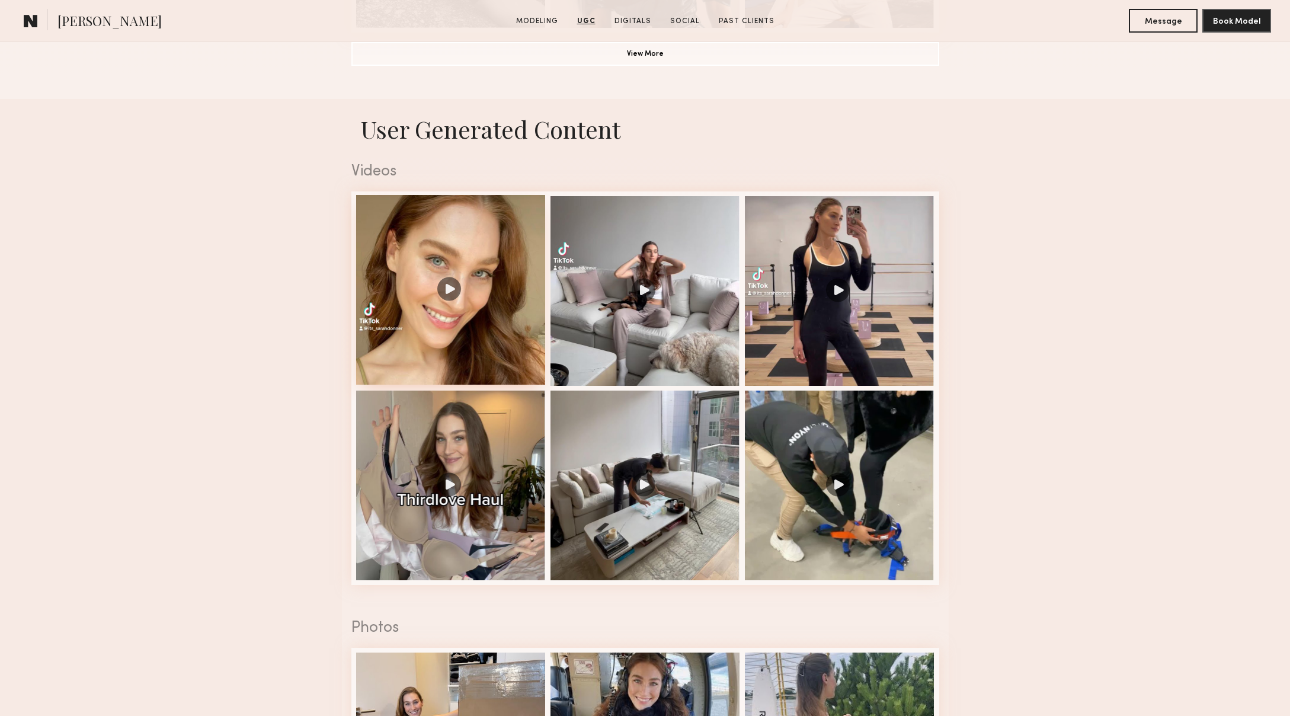
click at [460, 347] on div at bounding box center [451, 290] width 190 height 190
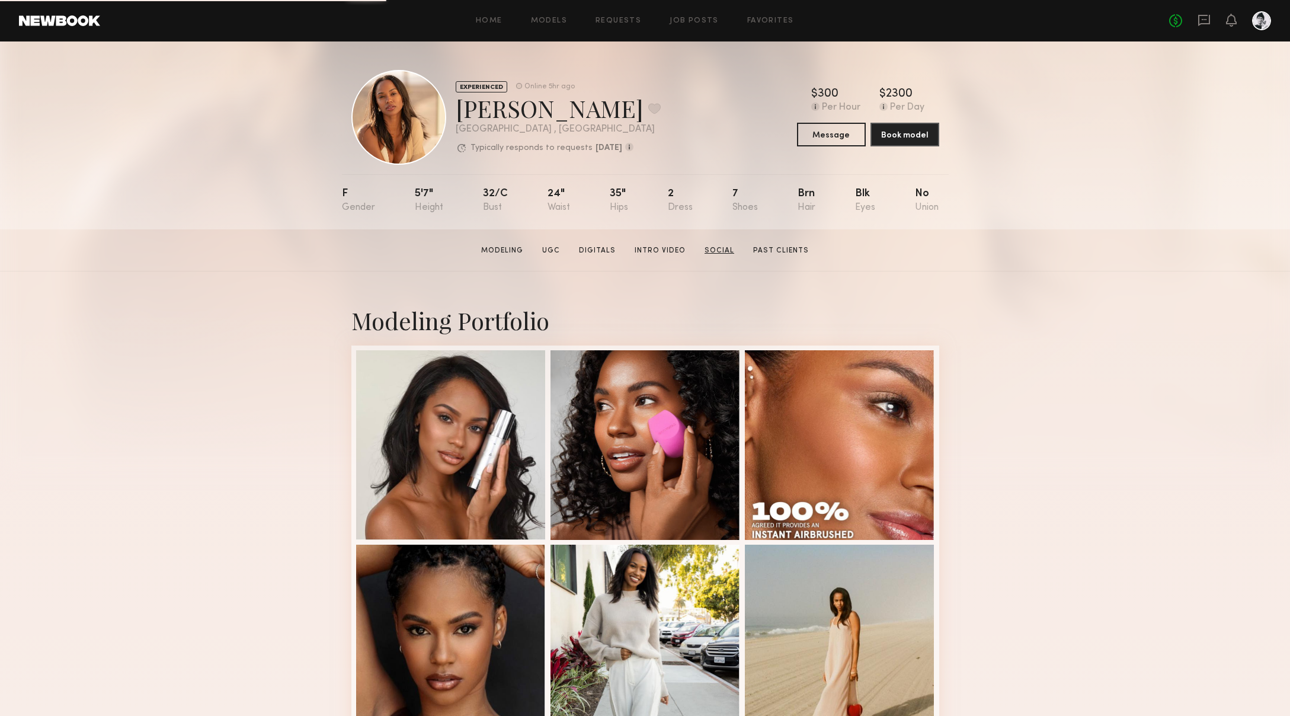
click at [724, 248] on link "Social" at bounding box center [719, 250] width 39 height 11
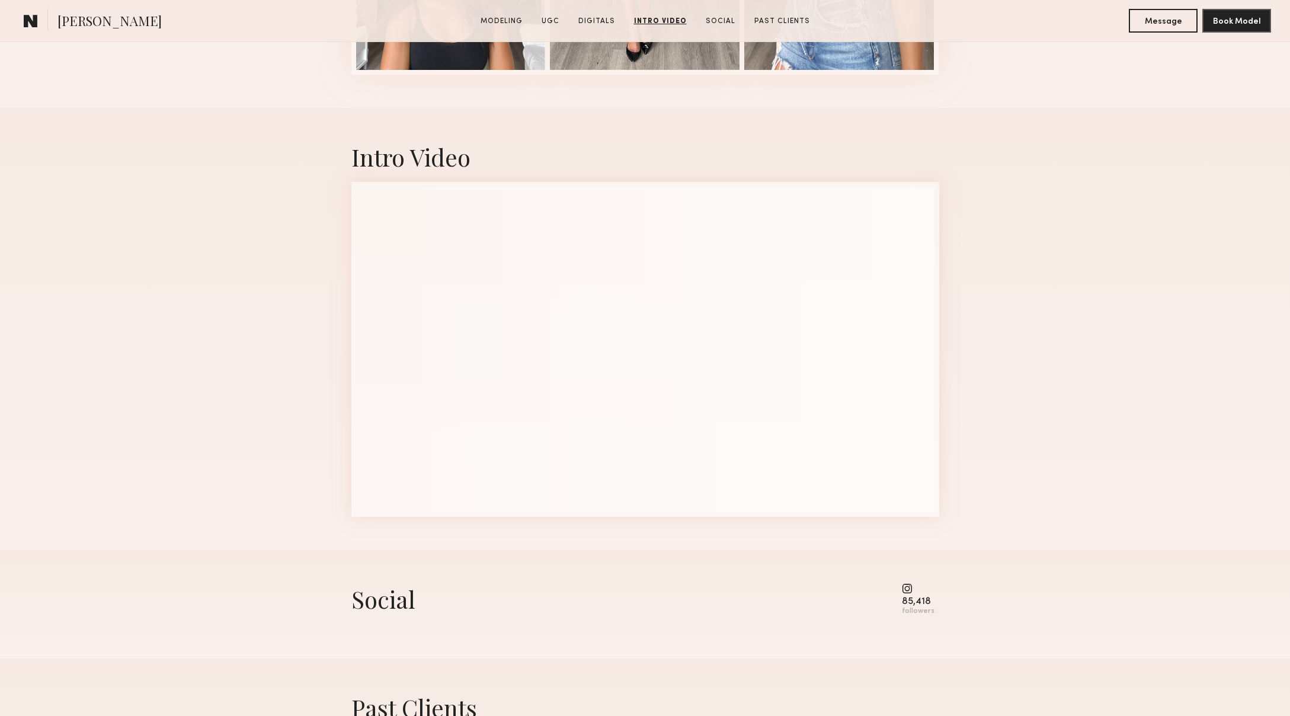
scroll to position [2122, 0]
click at [919, 600] on div "85,418" at bounding box center [918, 603] width 33 height 9
click at [382, 603] on div "Social" at bounding box center [384, 599] width 64 height 31
click at [909, 587] on common-icon at bounding box center [918, 589] width 33 height 11
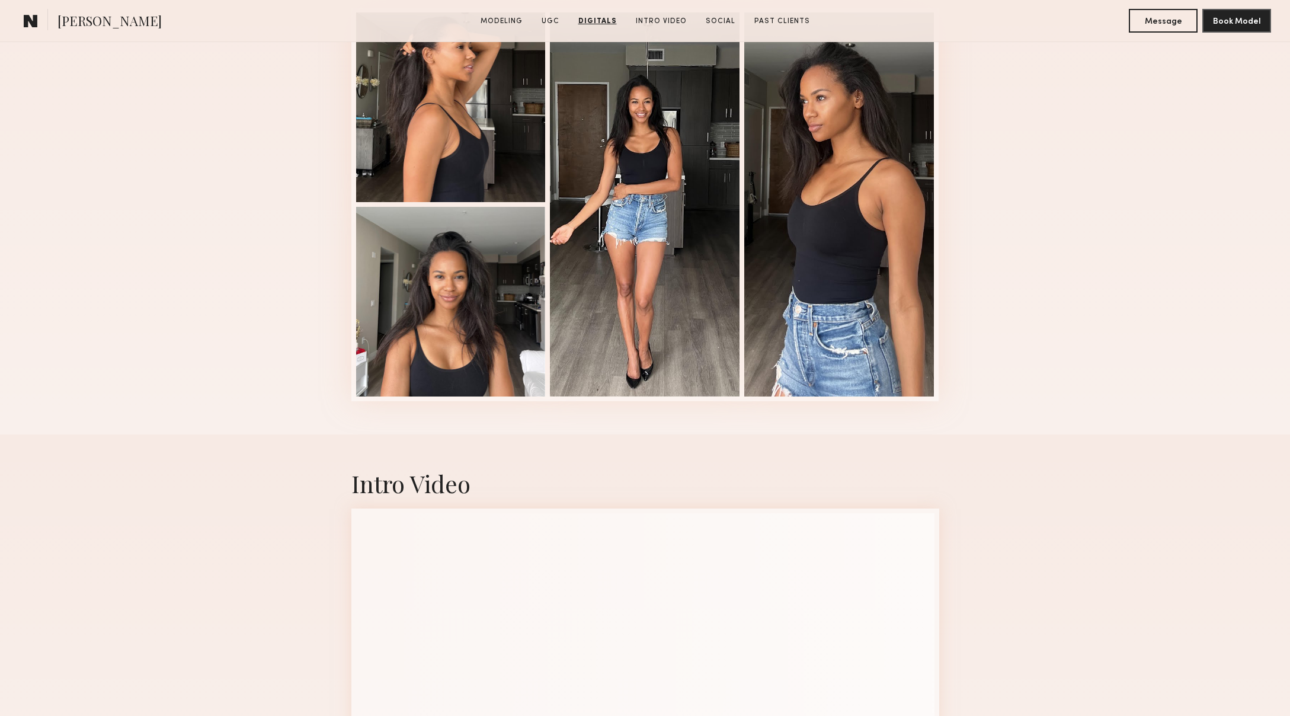
scroll to position [1795, 0]
click at [552, 21] on link "UGC" at bounding box center [550, 21] width 27 height 11
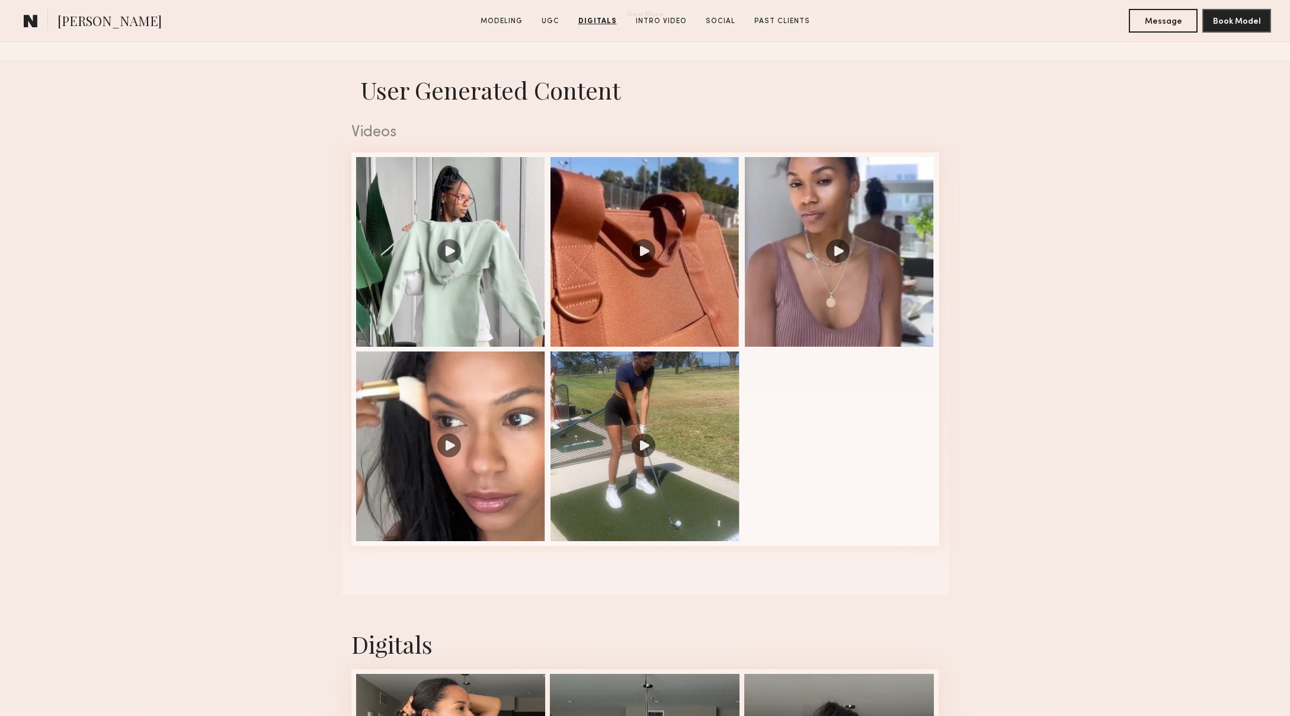
scroll to position [1123, 0]
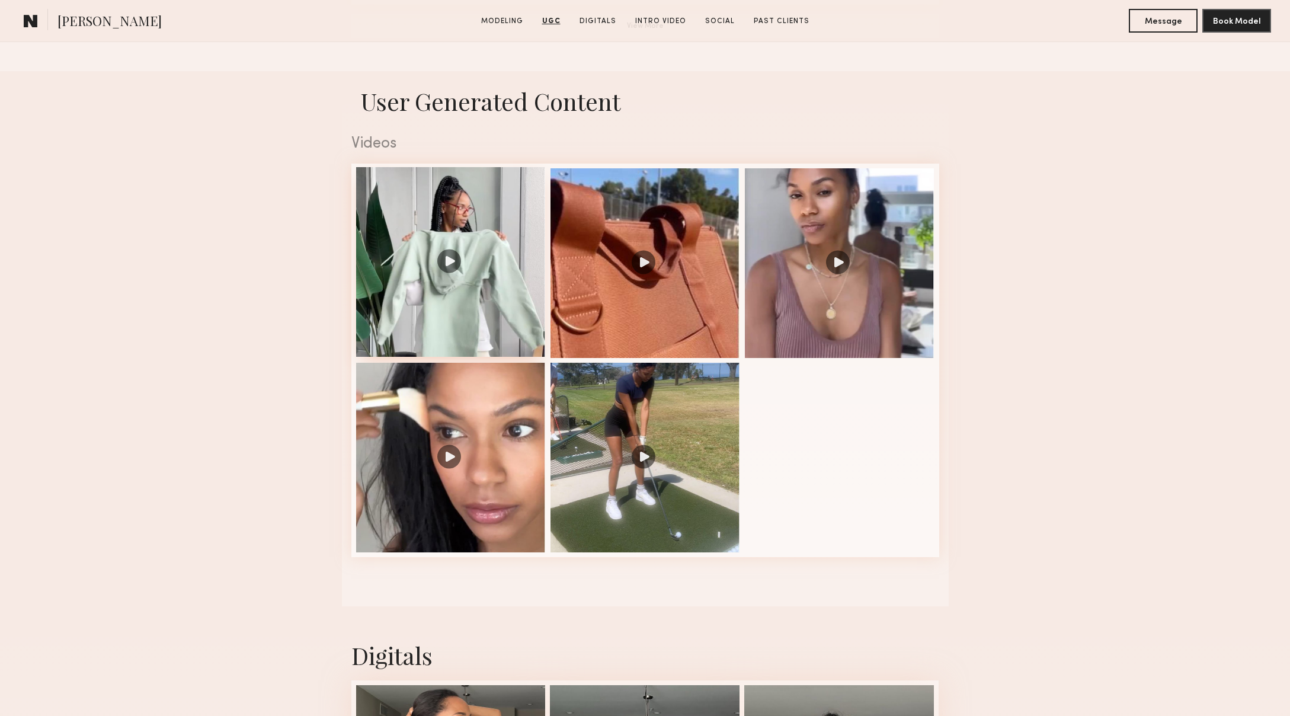
click at [465, 300] on div at bounding box center [451, 262] width 190 height 190
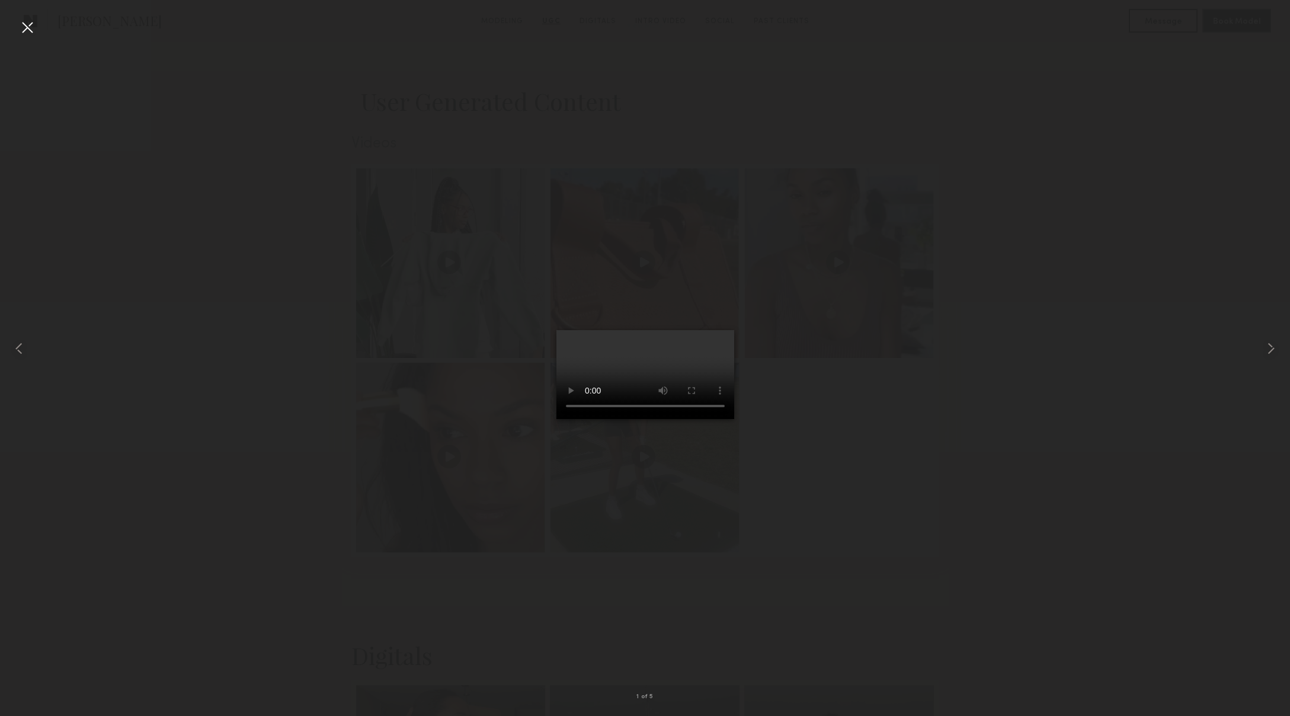
click at [32, 23] on div at bounding box center [27, 27] width 19 height 19
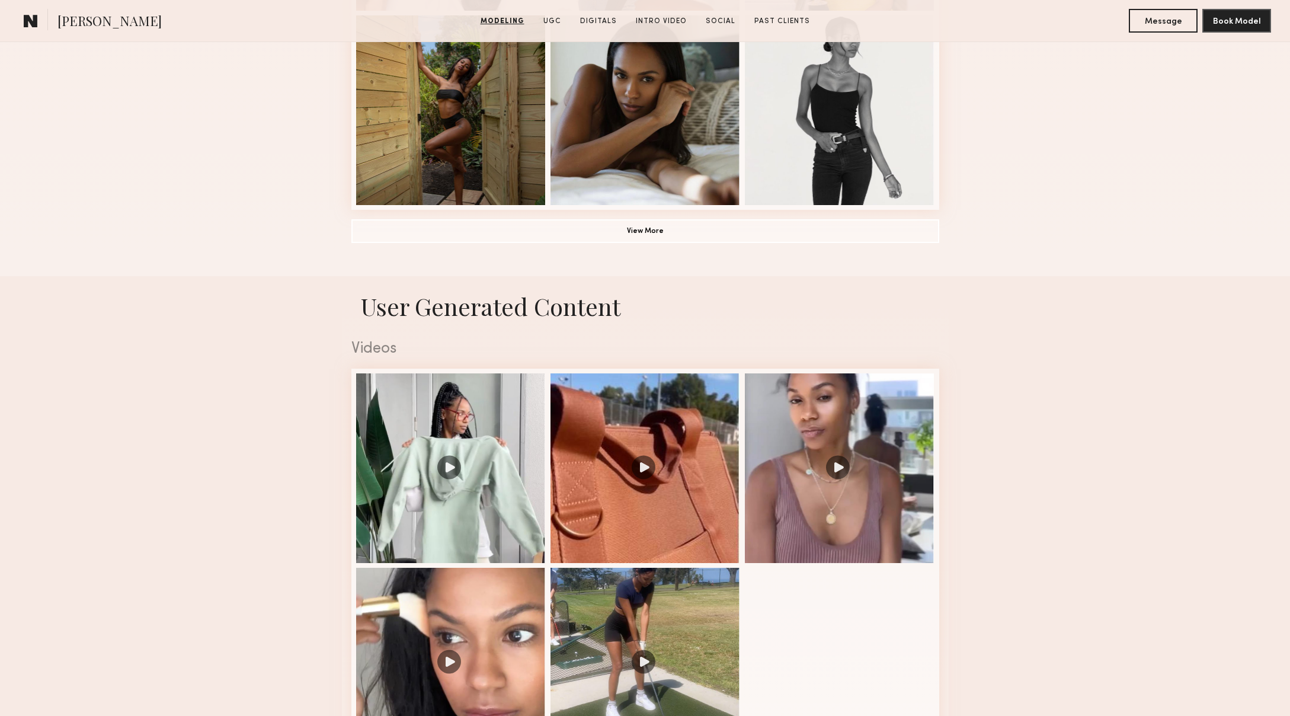
scroll to position [919, 0]
click at [647, 468] on div at bounding box center [646, 467] width 190 height 190
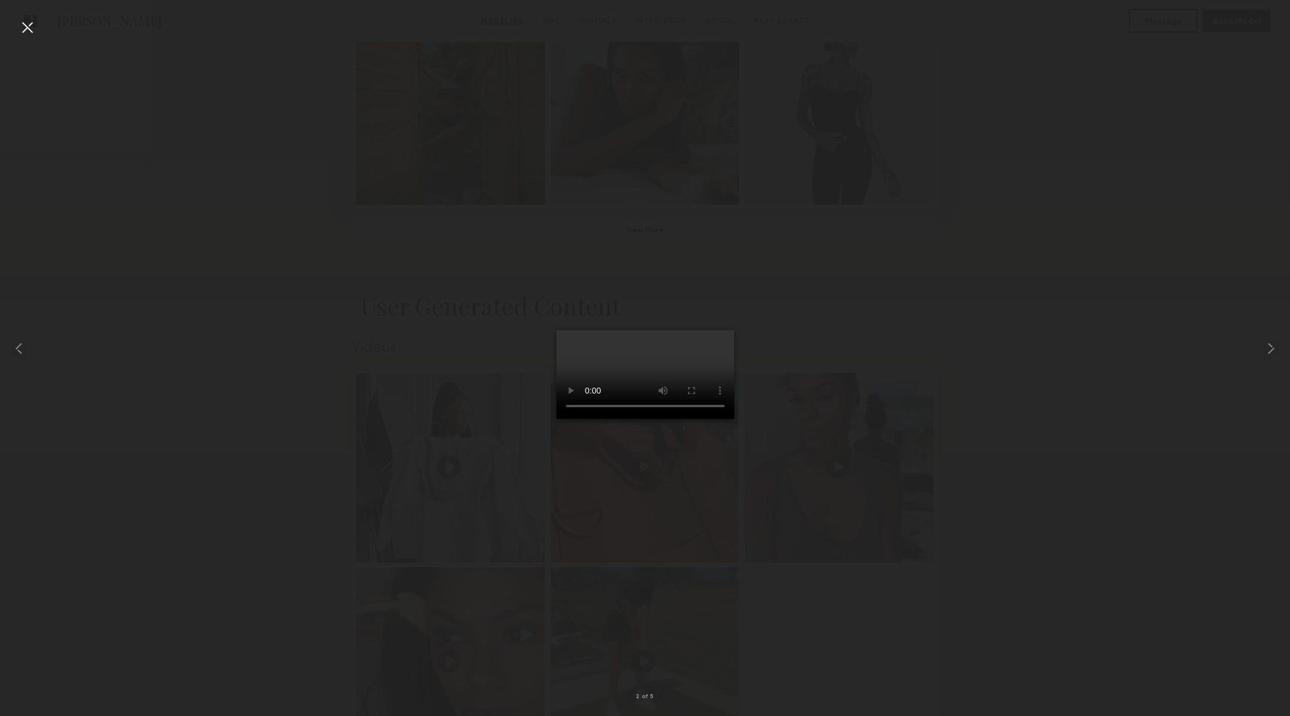
click at [25, 32] on div at bounding box center [27, 27] width 19 height 19
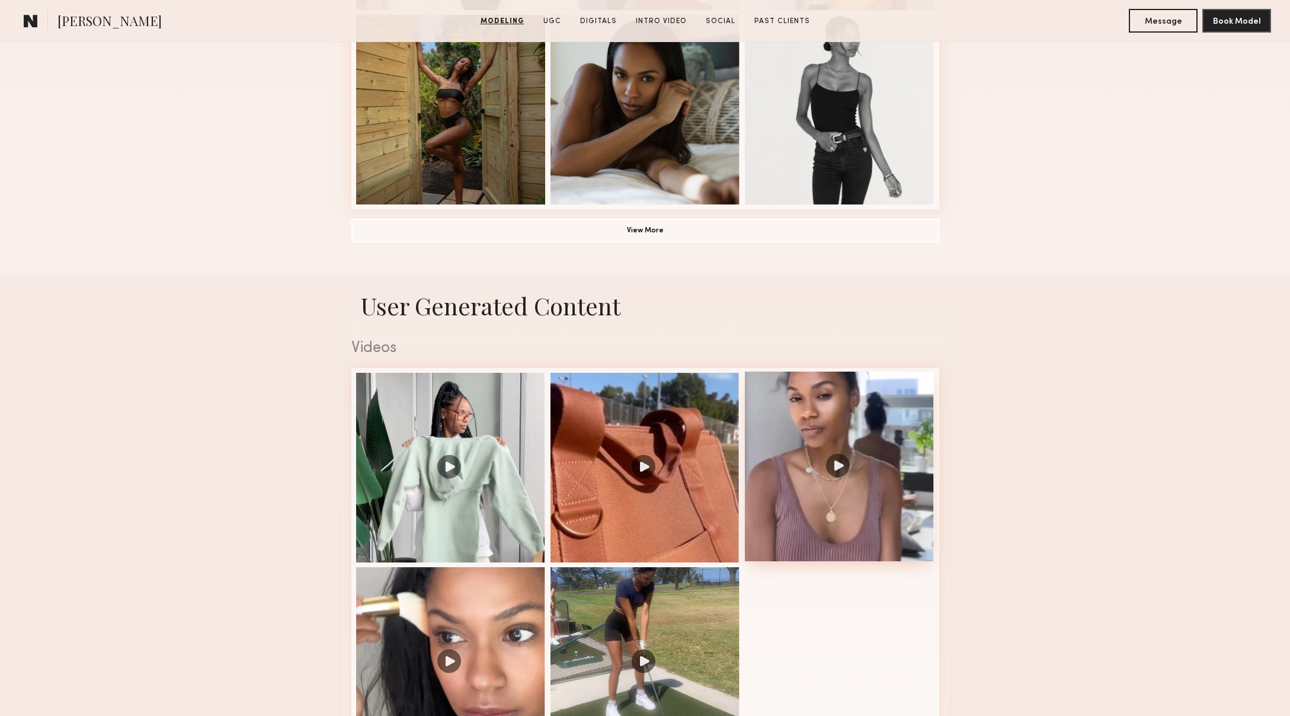
click at [798, 510] on div at bounding box center [840, 467] width 190 height 190
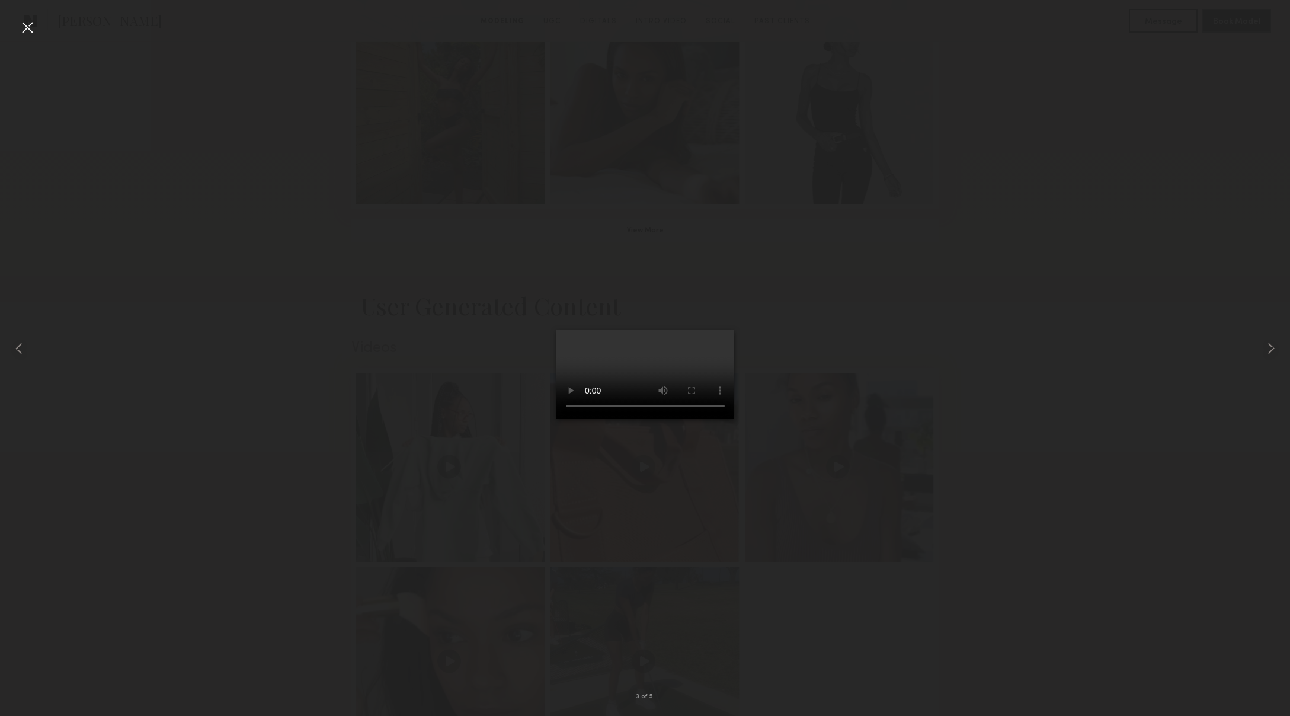
click at [29, 21] on div at bounding box center [27, 27] width 19 height 19
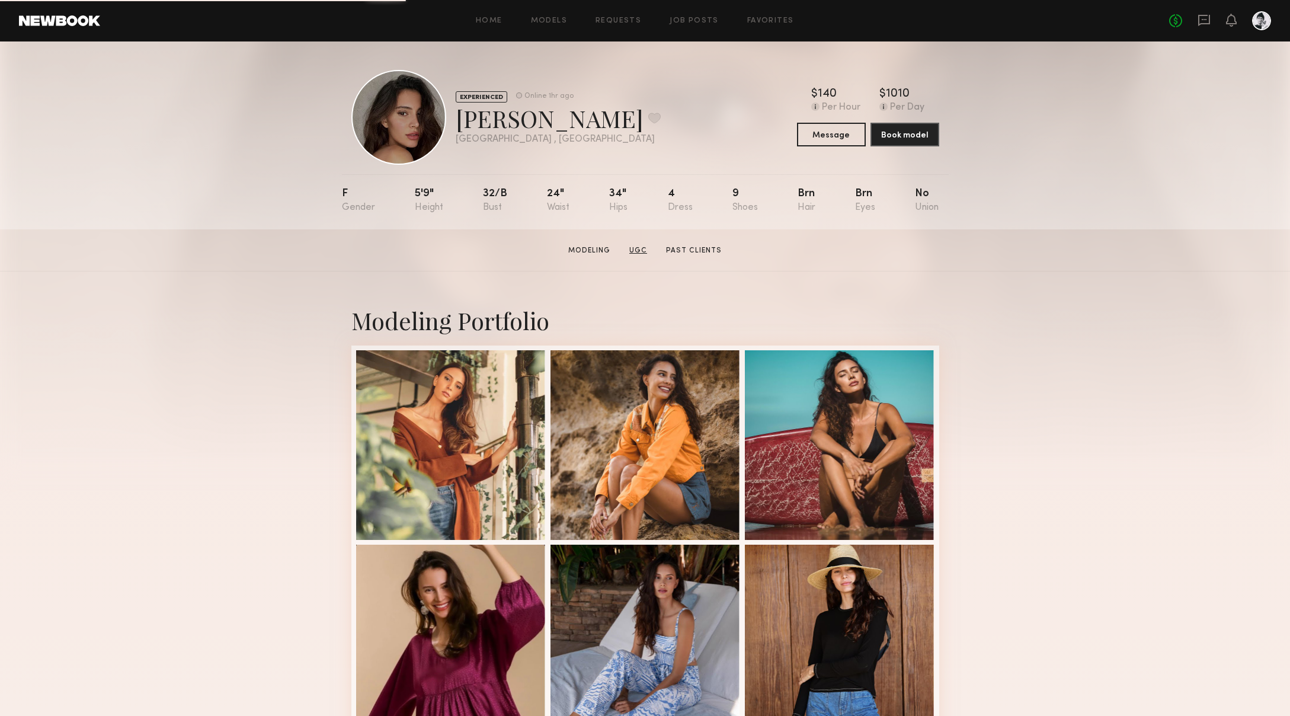
click at [641, 248] on link "UGC" at bounding box center [638, 250] width 27 height 11
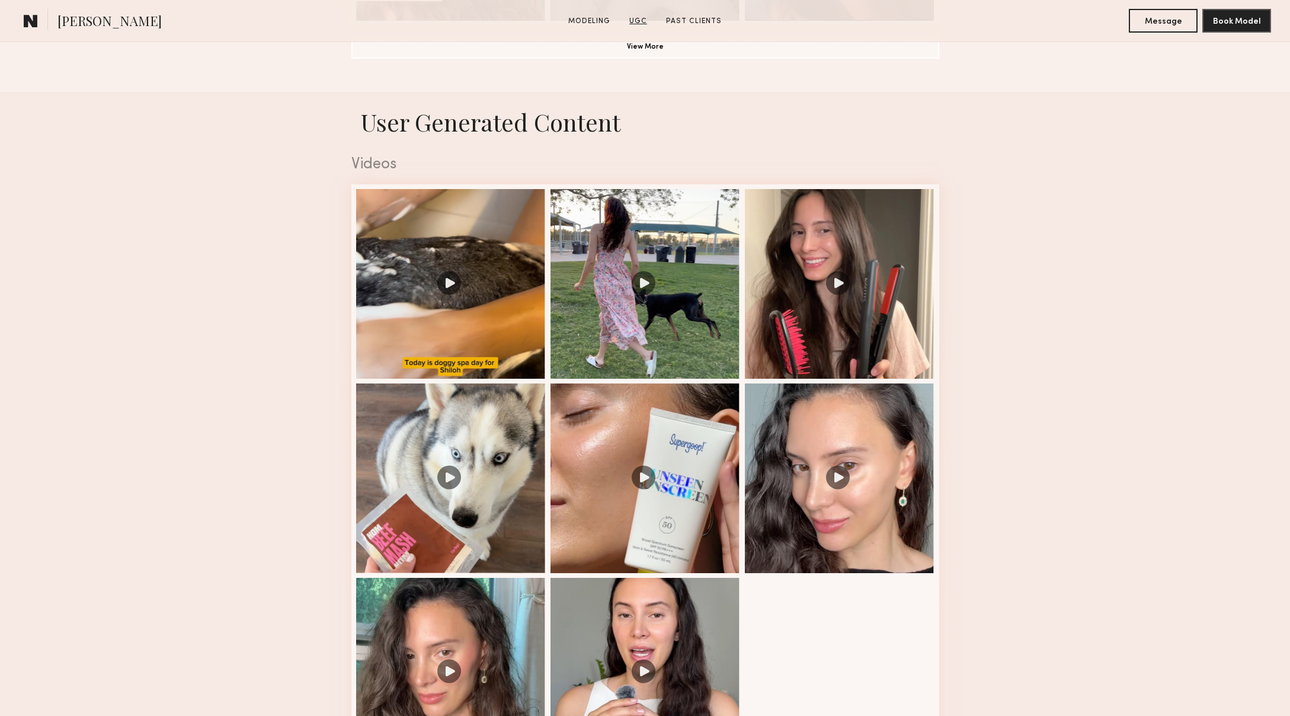
scroll to position [1123, 0]
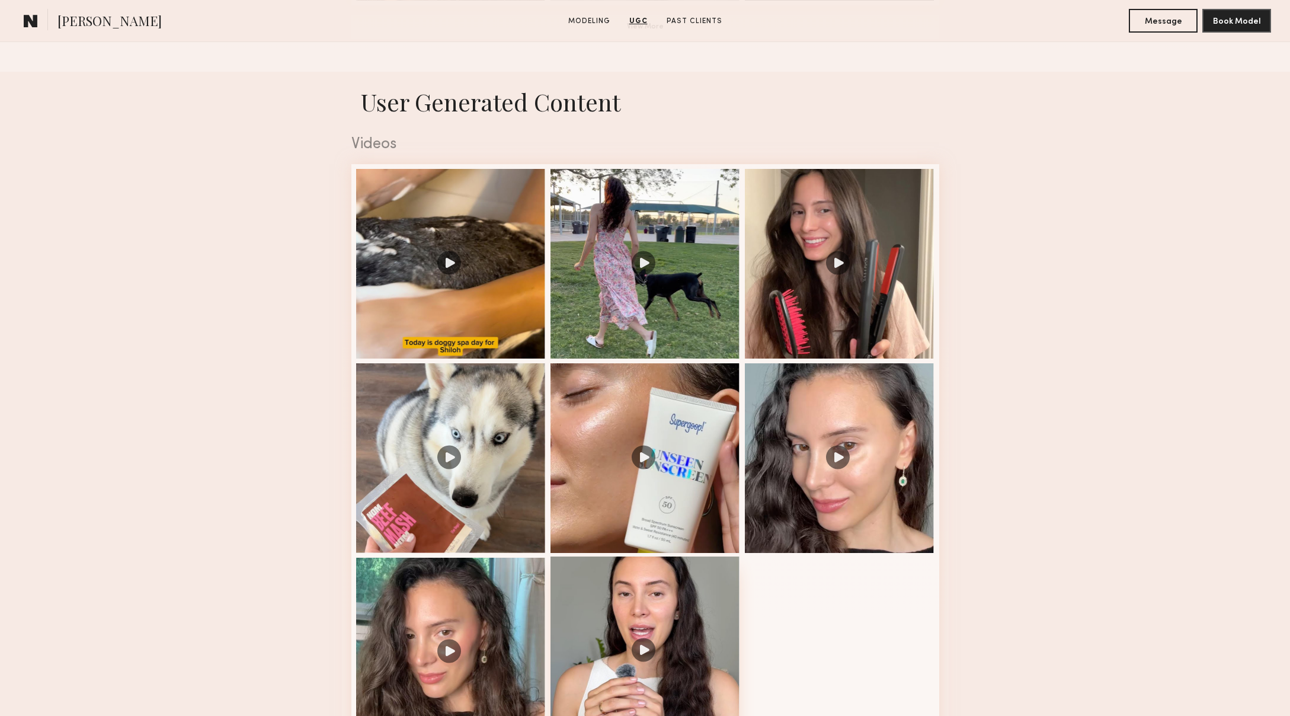
click at [599, 644] on div at bounding box center [646, 652] width 190 height 190
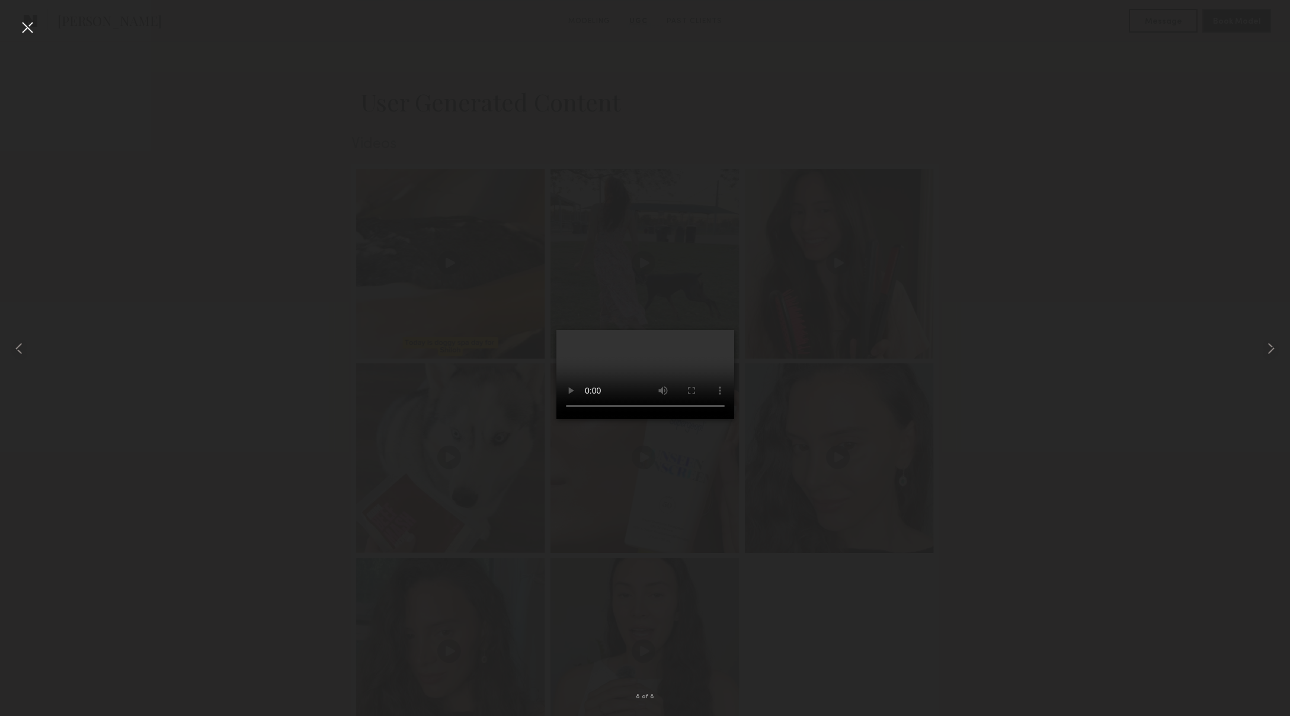
click at [29, 33] on div at bounding box center [27, 27] width 19 height 19
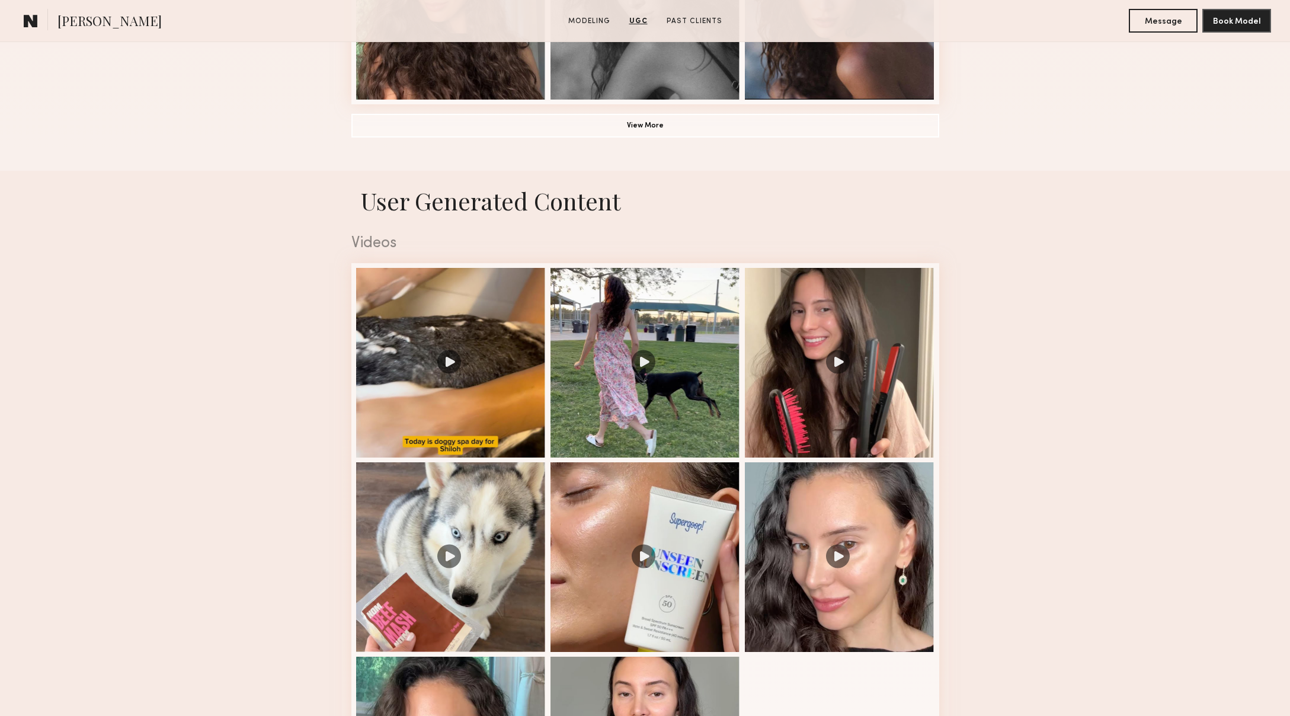
scroll to position [1023, 0]
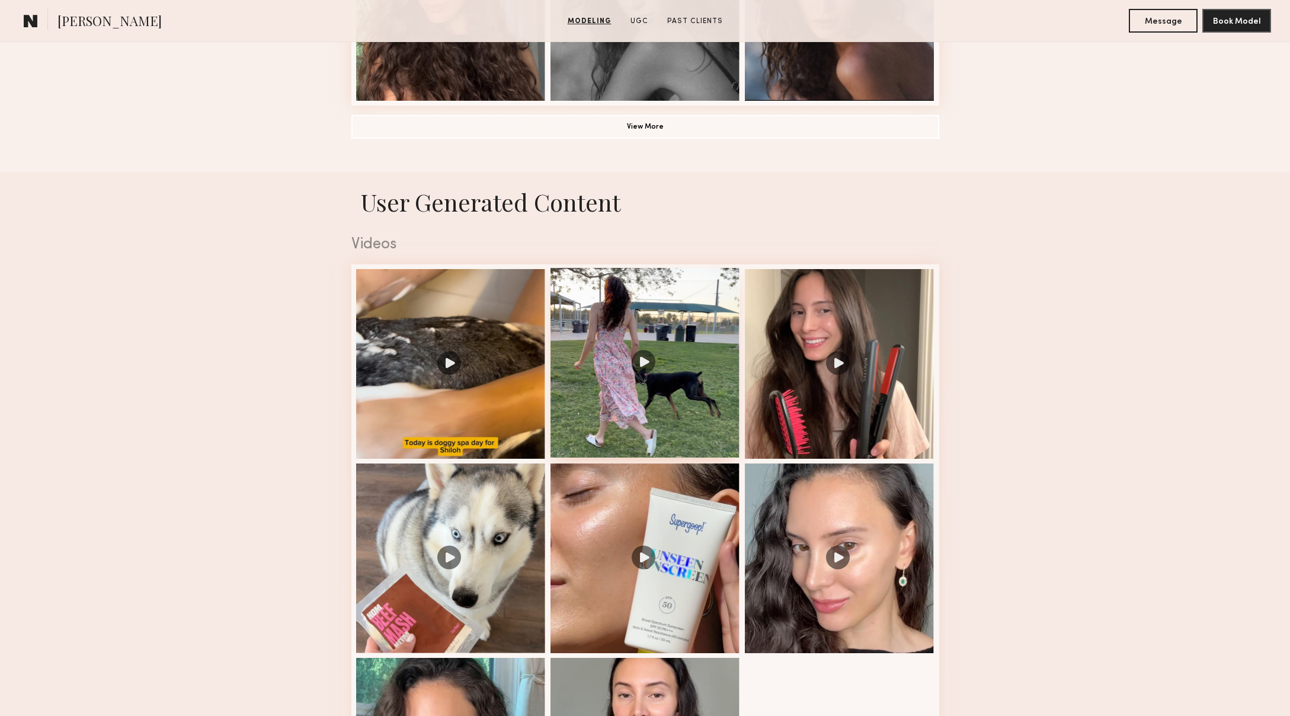
click at [623, 400] on div at bounding box center [646, 363] width 190 height 190
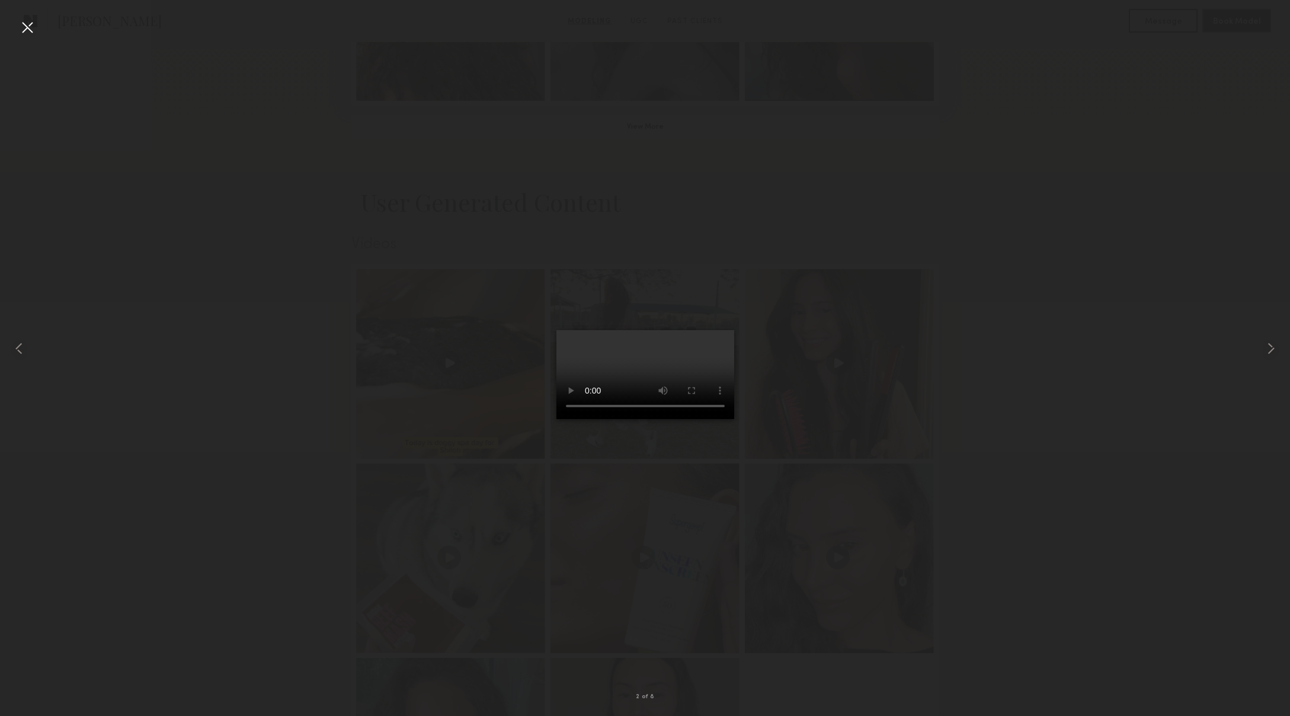
click at [27, 26] on div at bounding box center [27, 27] width 19 height 19
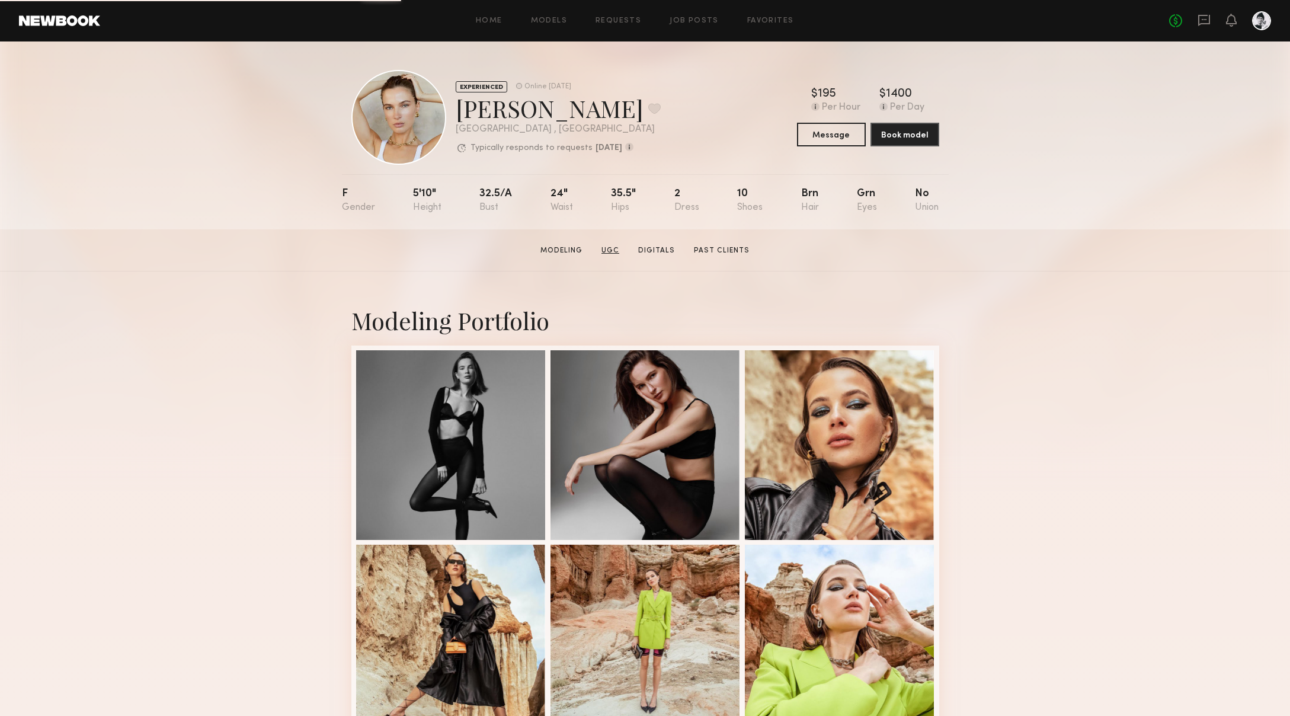
click at [614, 247] on link "UGC" at bounding box center [610, 250] width 27 height 11
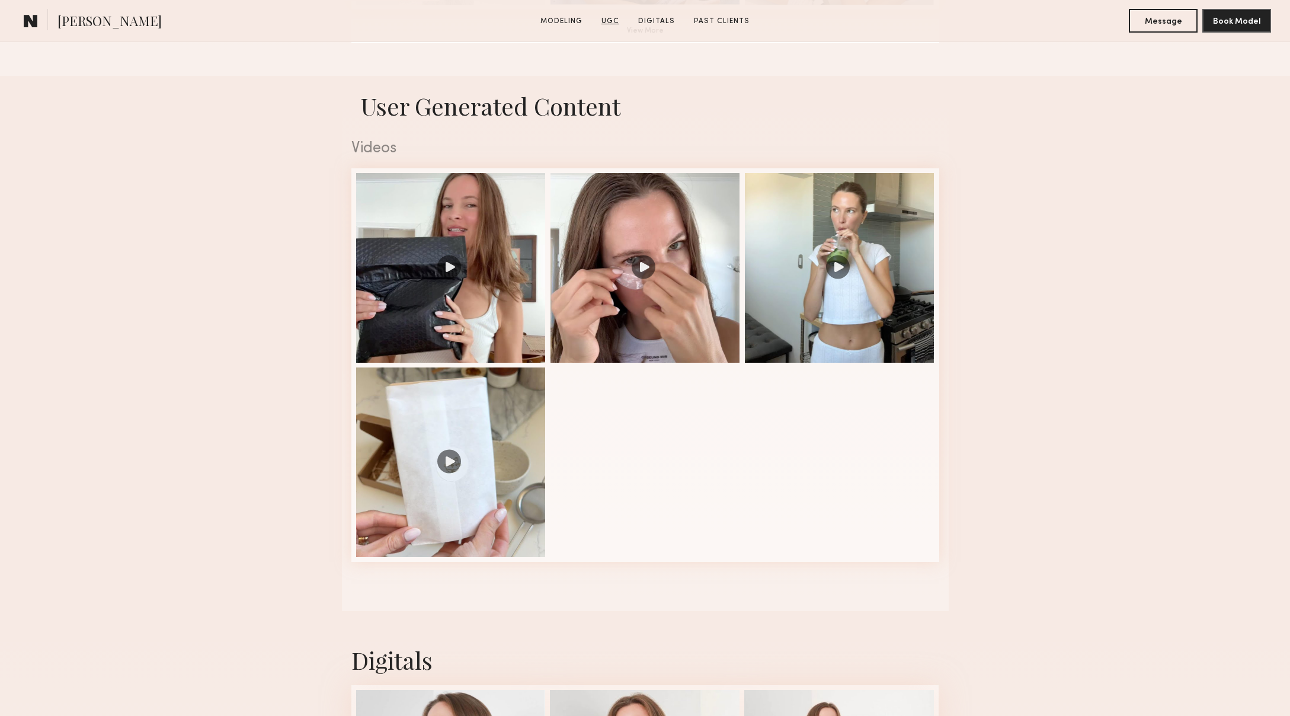
scroll to position [1123, 0]
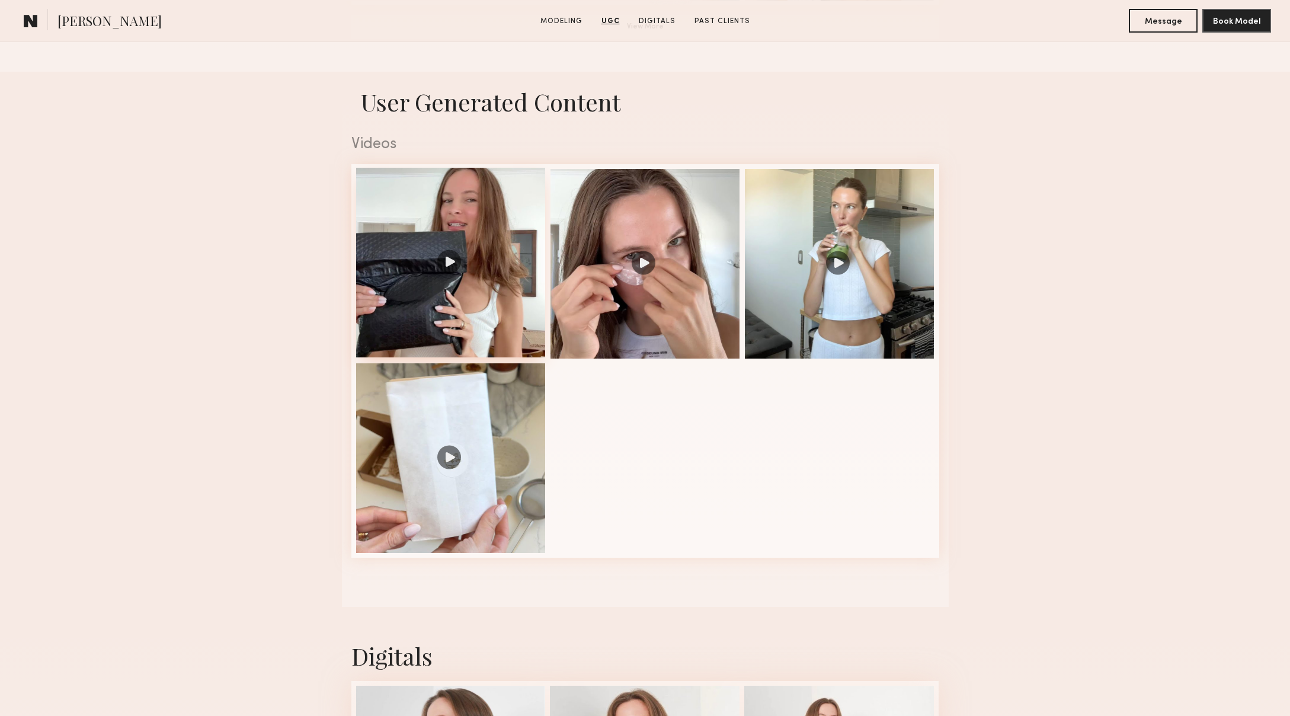
click at [500, 299] on div at bounding box center [451, 263] width 190 height 190
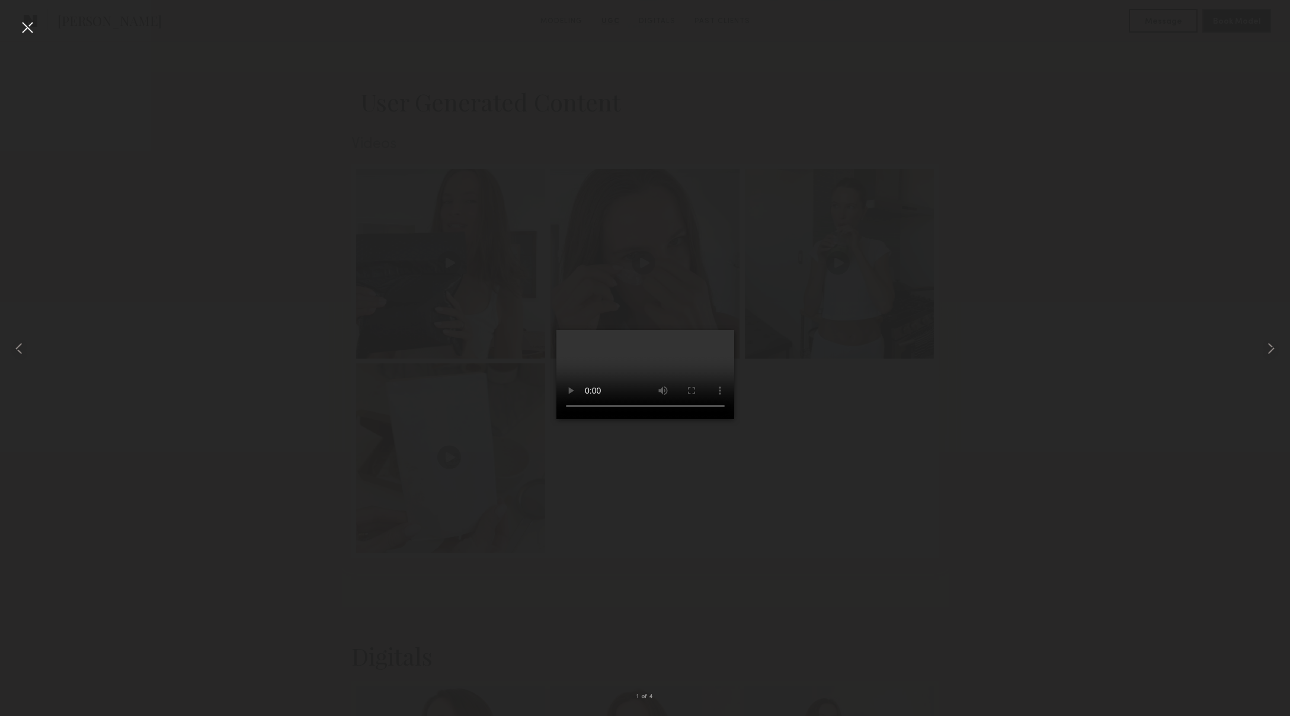
click at [23, 31] on div at bounding box center [27, 27] width 19 height 19
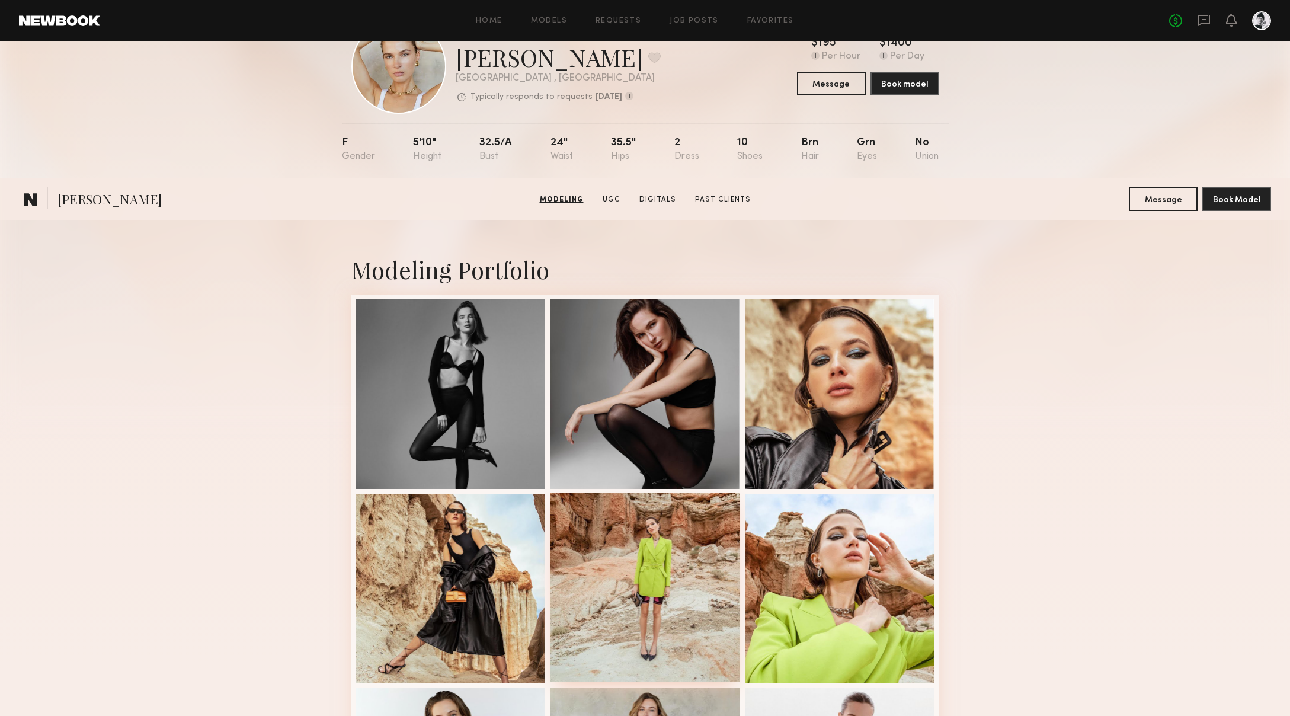
scroll to position [0, 0]
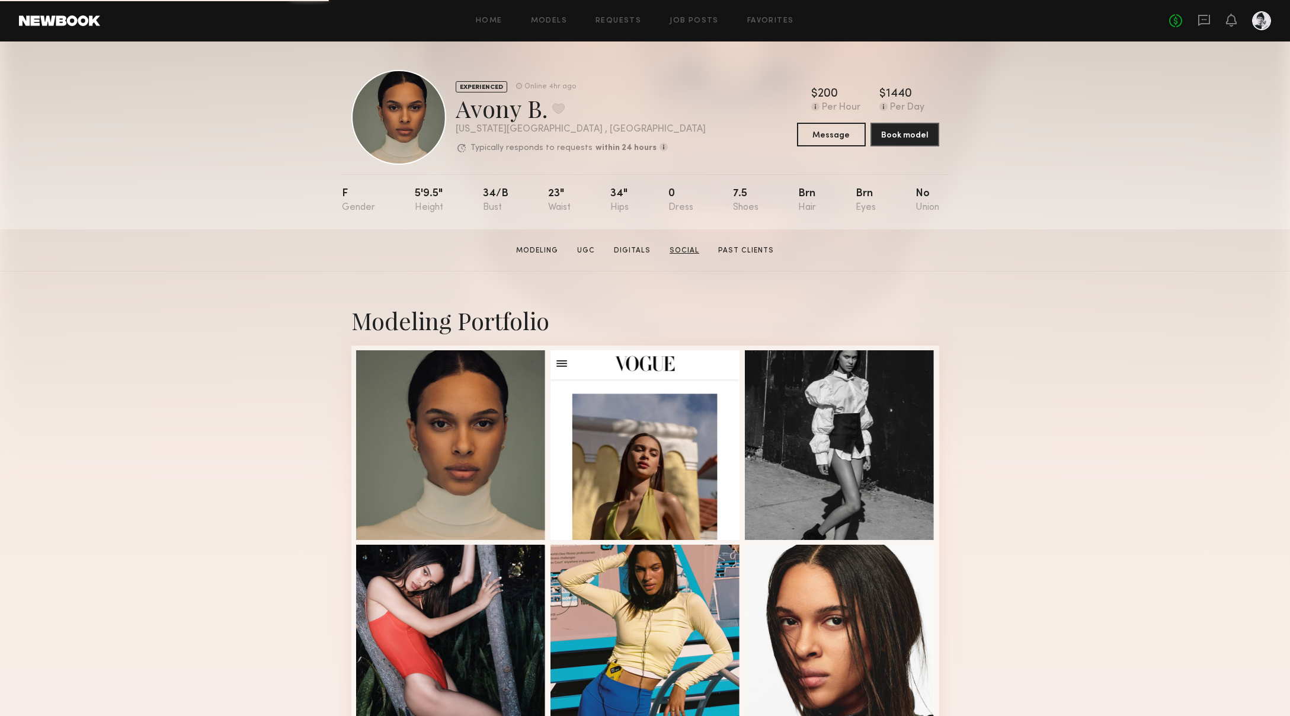
click at [683, 250] on link "Social" at bounding box center [684, 250] width 39 height 11
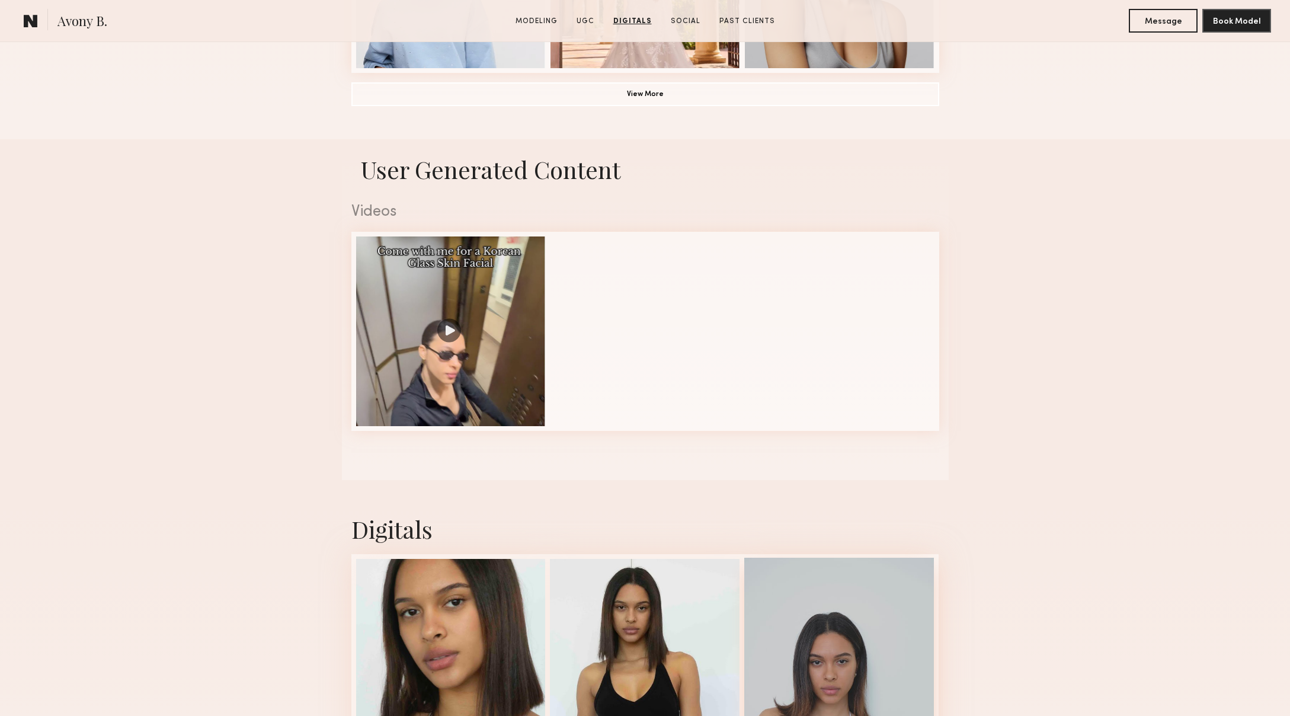
scroll to position [922, 0]
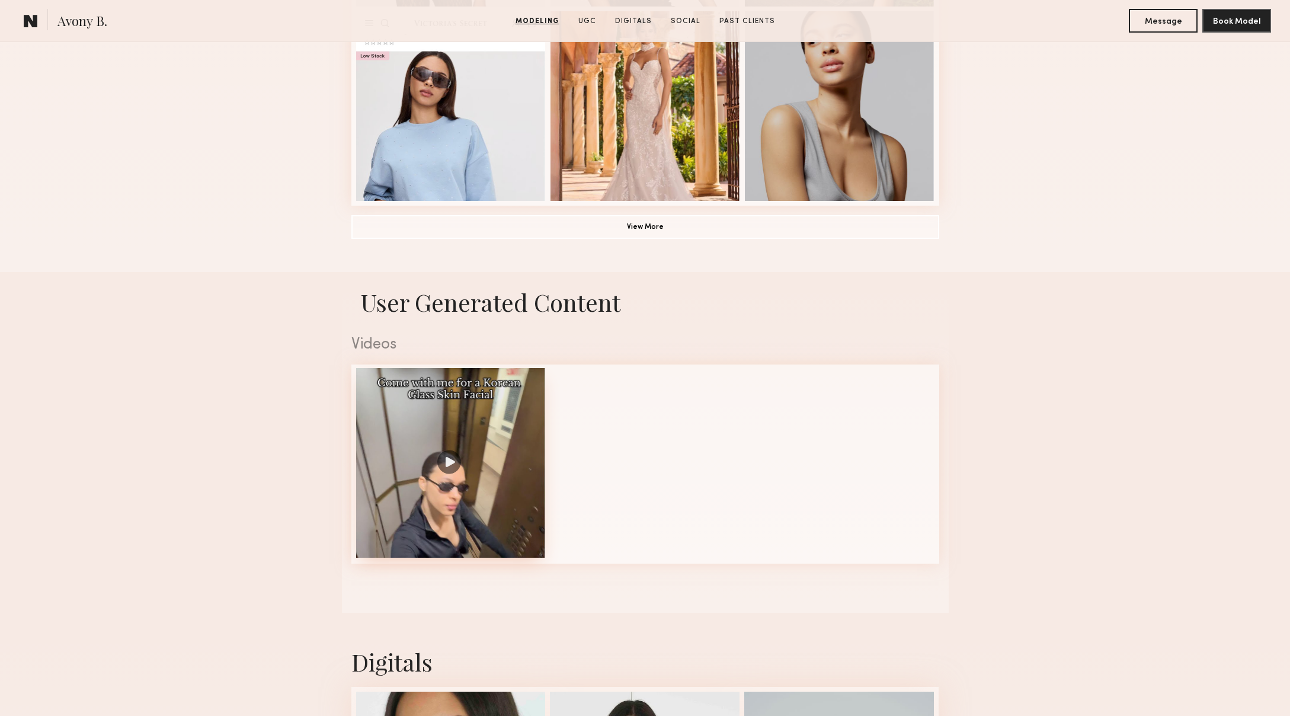
click at [486, 492] on div at bounding box center [451, 463] width 190 height 190
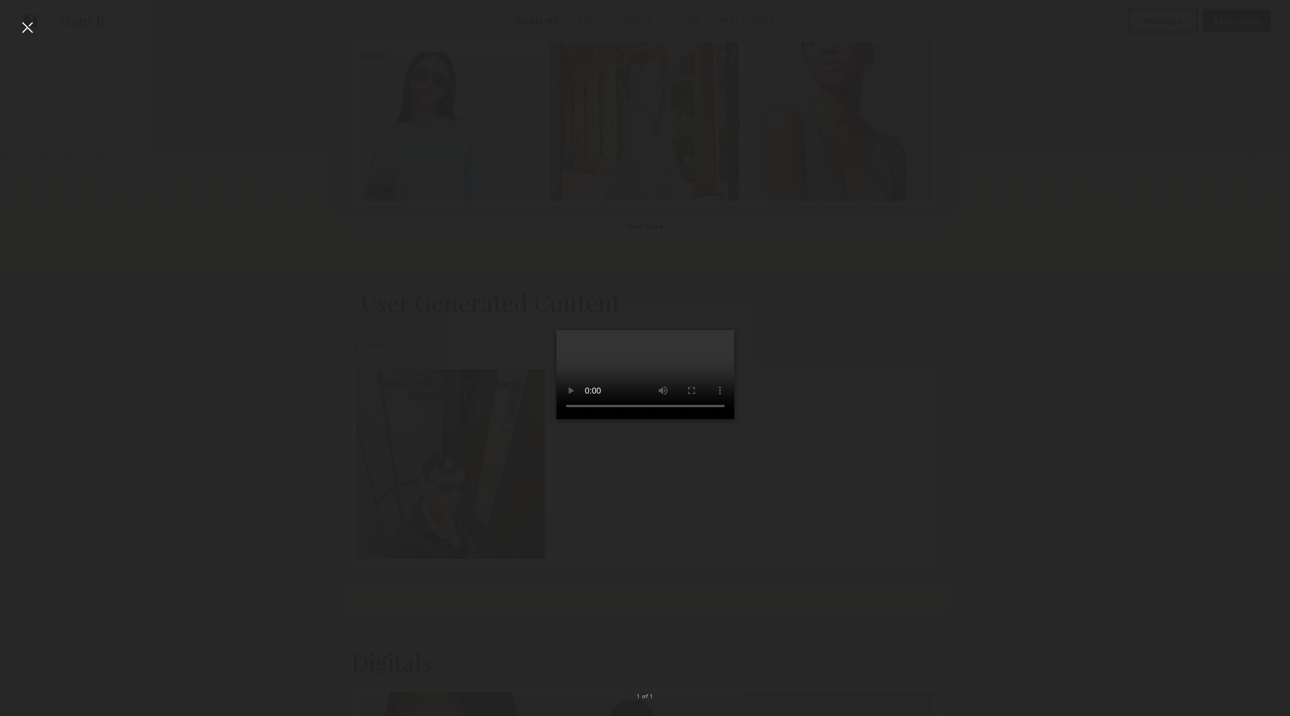
click at [411, 374] on div at bounding box center [645, 348] width 1290 height 659
click at [26, 27] on div at bounding box center [27, 27] width 19 height 19
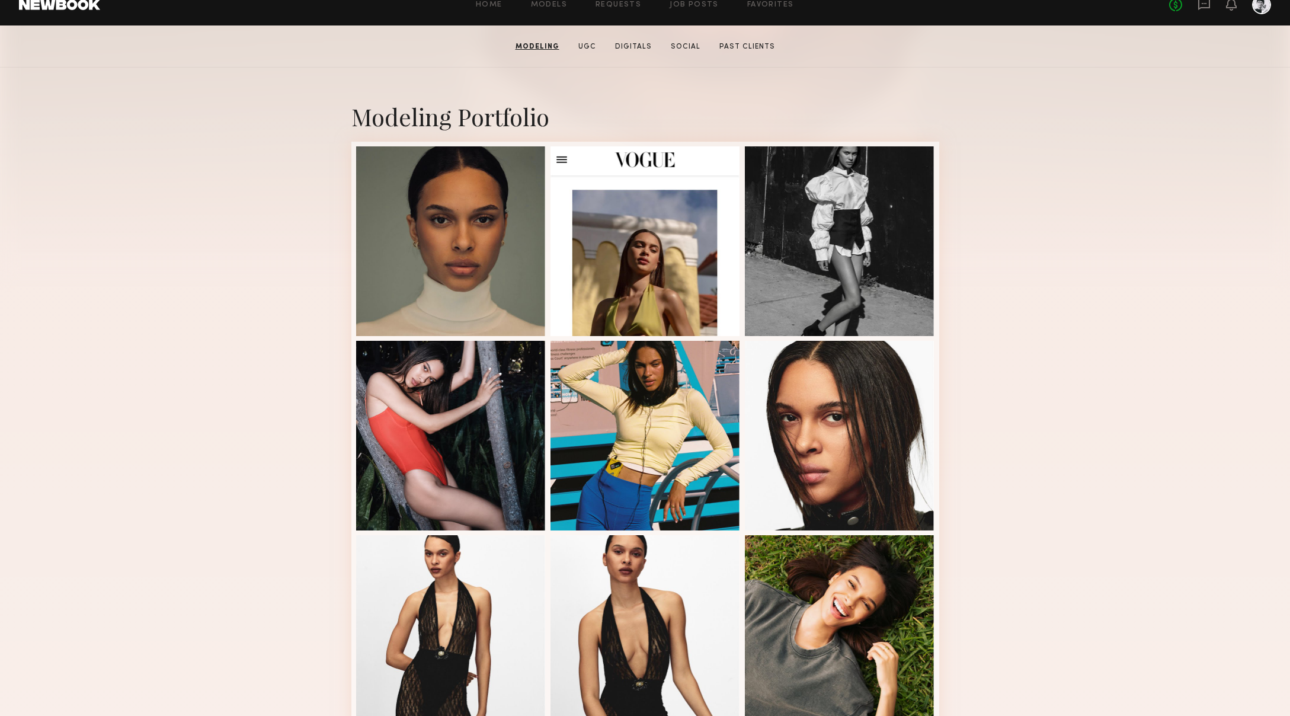
scroll to position [0, 0]
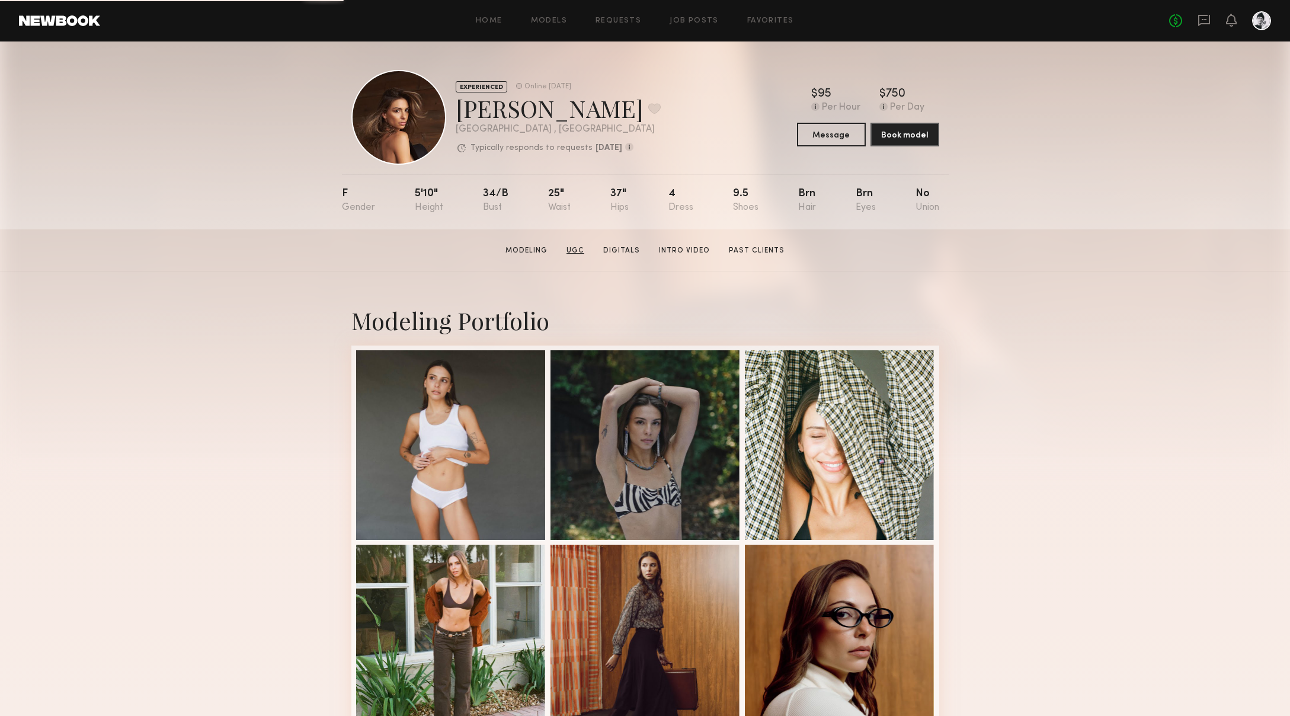
click at [584, 250] on link "UGC" at bounding box center [575, 250] width 27 height 11
click at [582, 250] on link "UGC" at bounding box center [575, 250] width 27 height 11
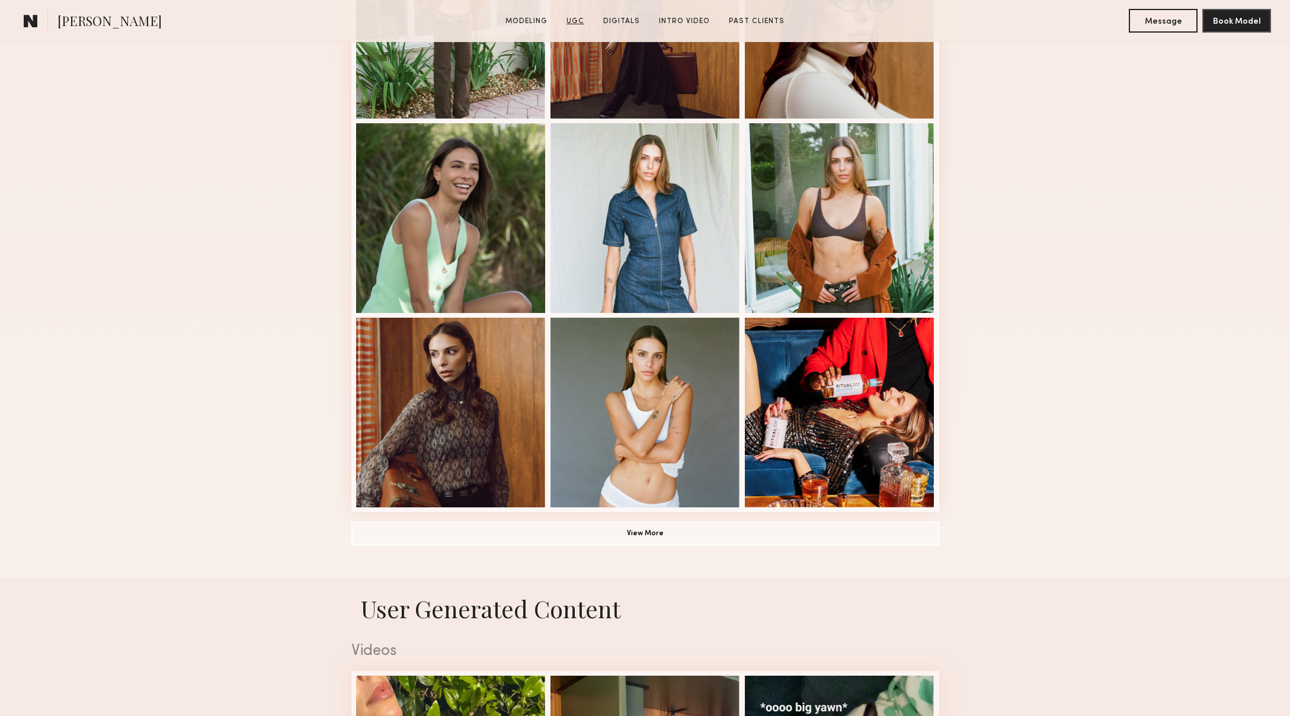
scroll to position [1123, 0]
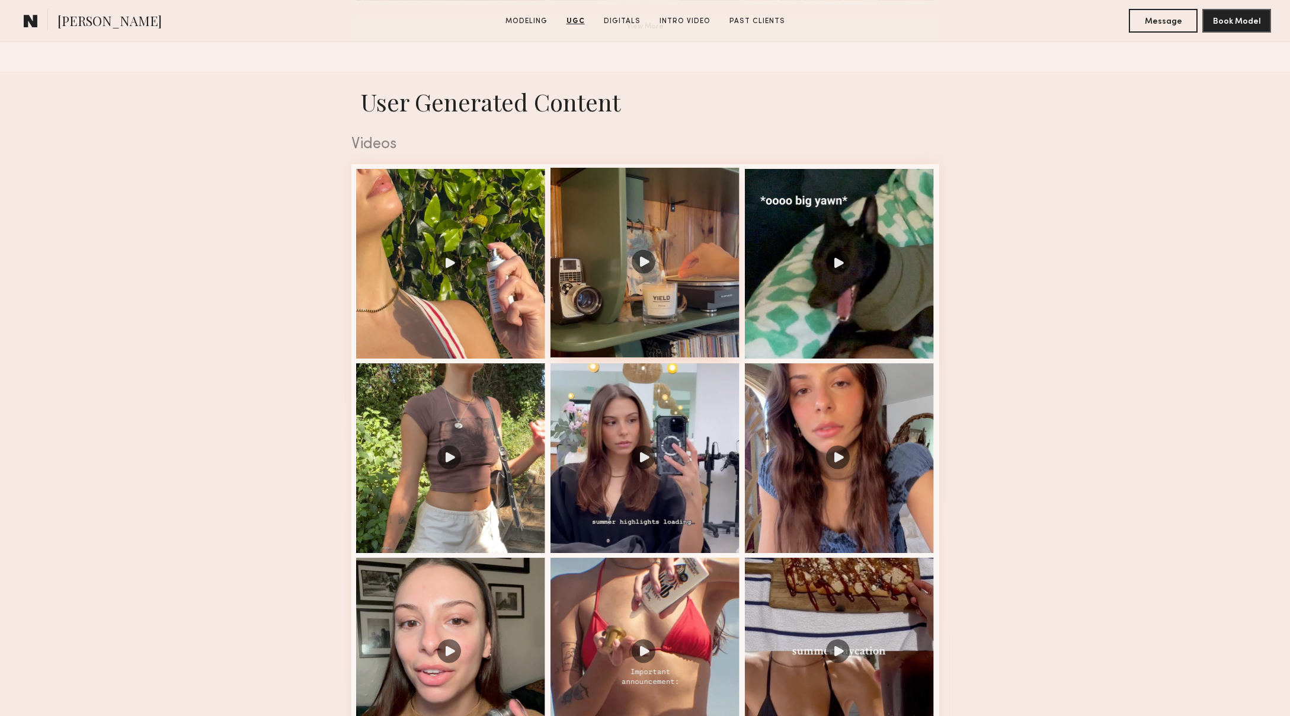
click at [631, 324] on div at bounding box center [646, 263] width 190 height 190
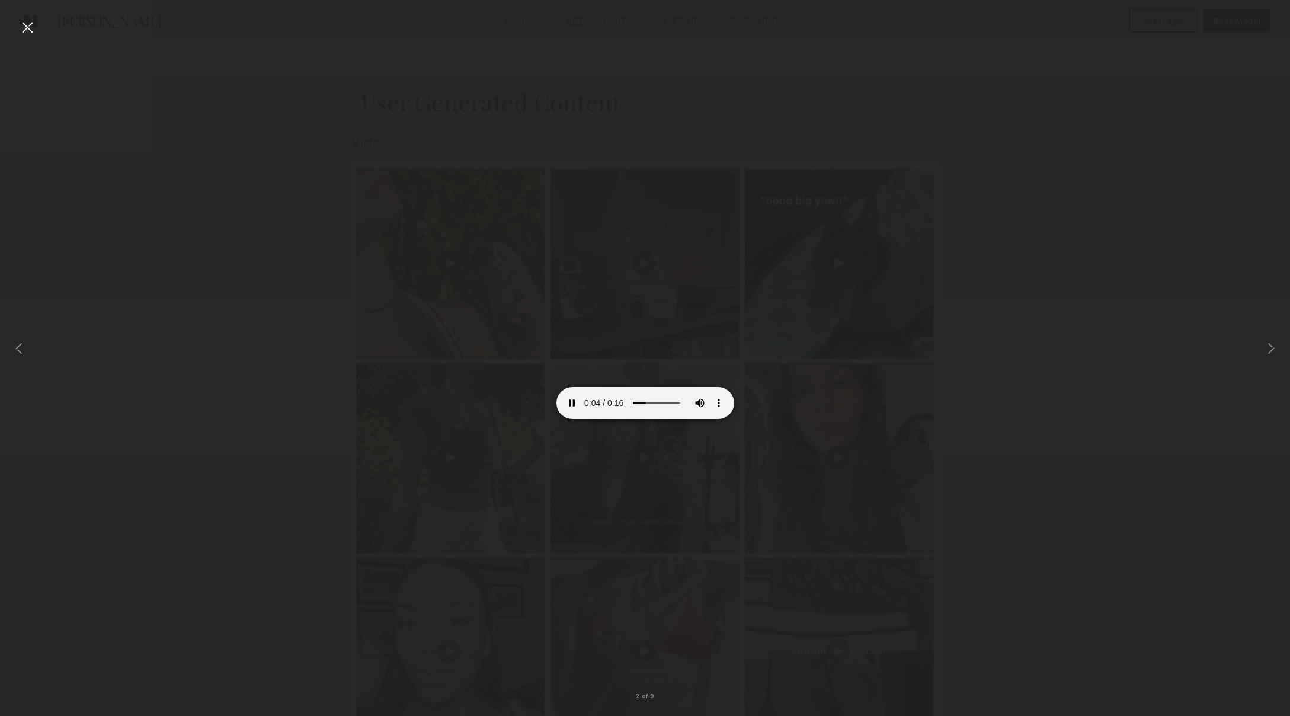
click at [30, 22] on div at bounding box center [27, 27] width 19 height 19
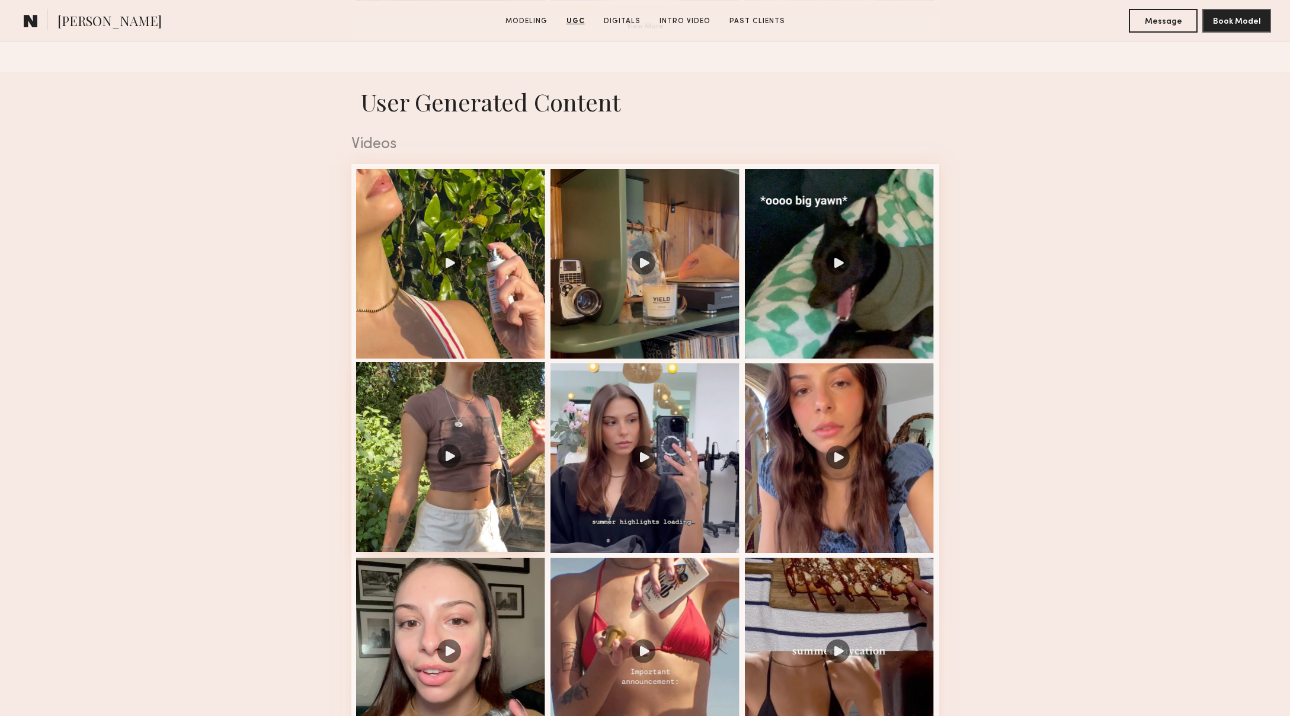
click at [494, 517] on div at bounding box center [451, 457] width 190 height 190
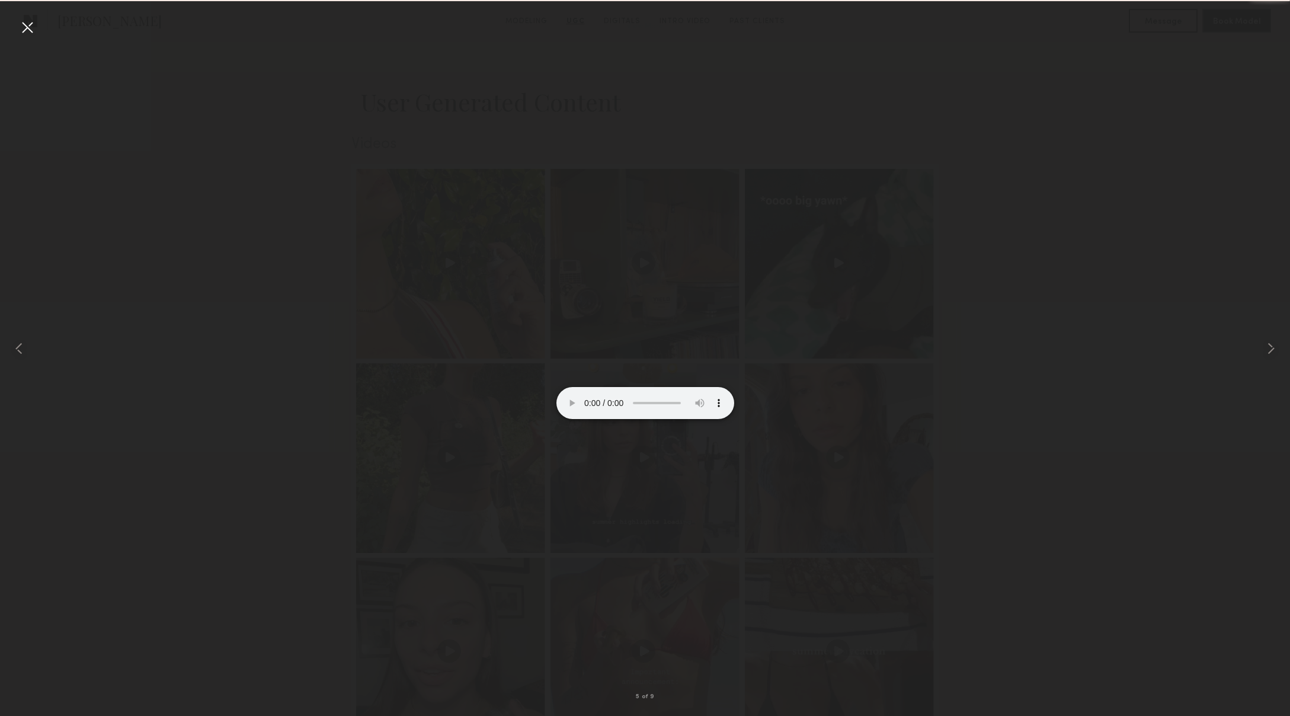
click at [970, 327] on div at bounding box center [645, 348] width 1290 height 659
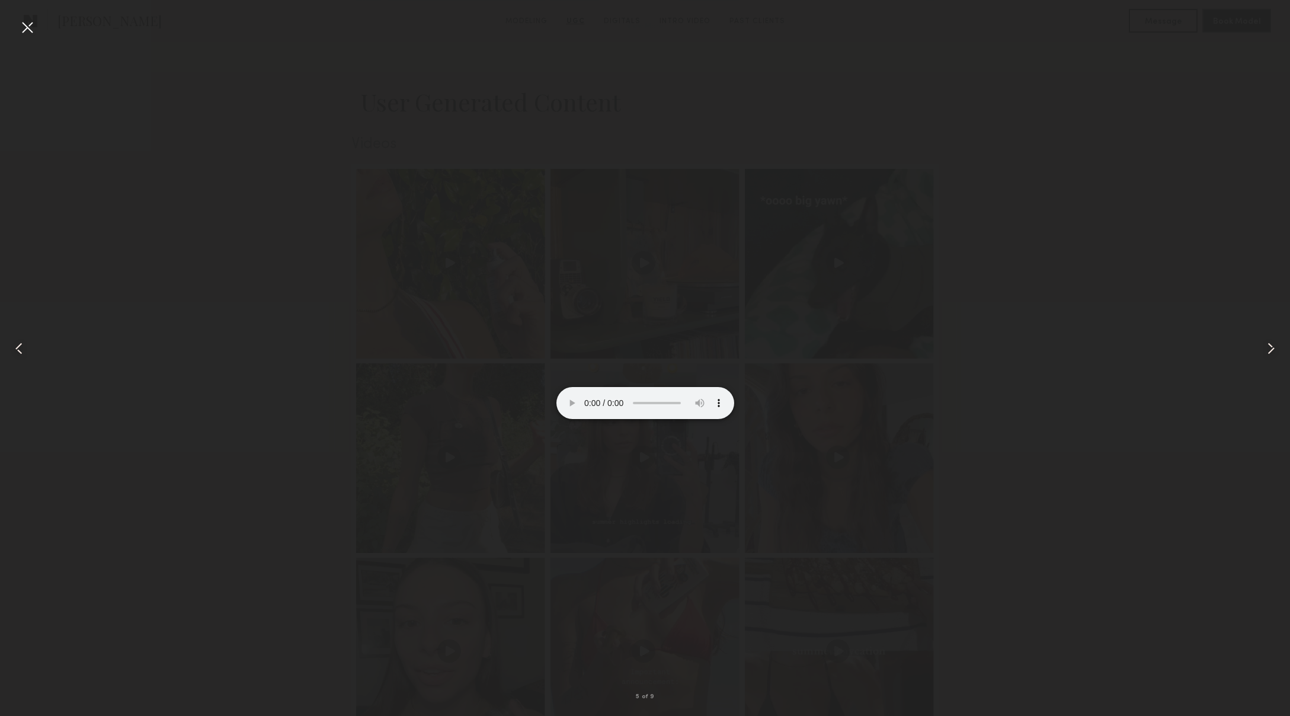
click at [27, 29] on div at bounding box center [27, 27] width 19 height 19
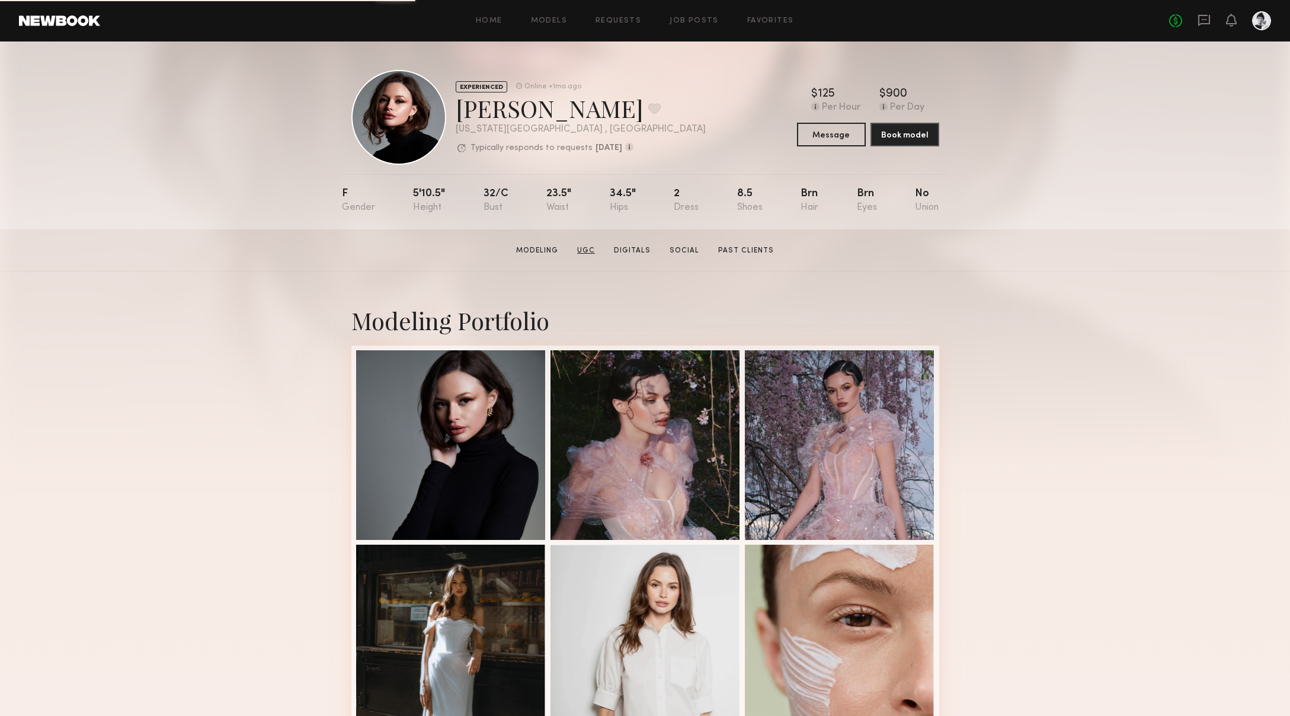
click at [592, 251] on link "UGC" at bounding box center [586, 250] width 27 height 11
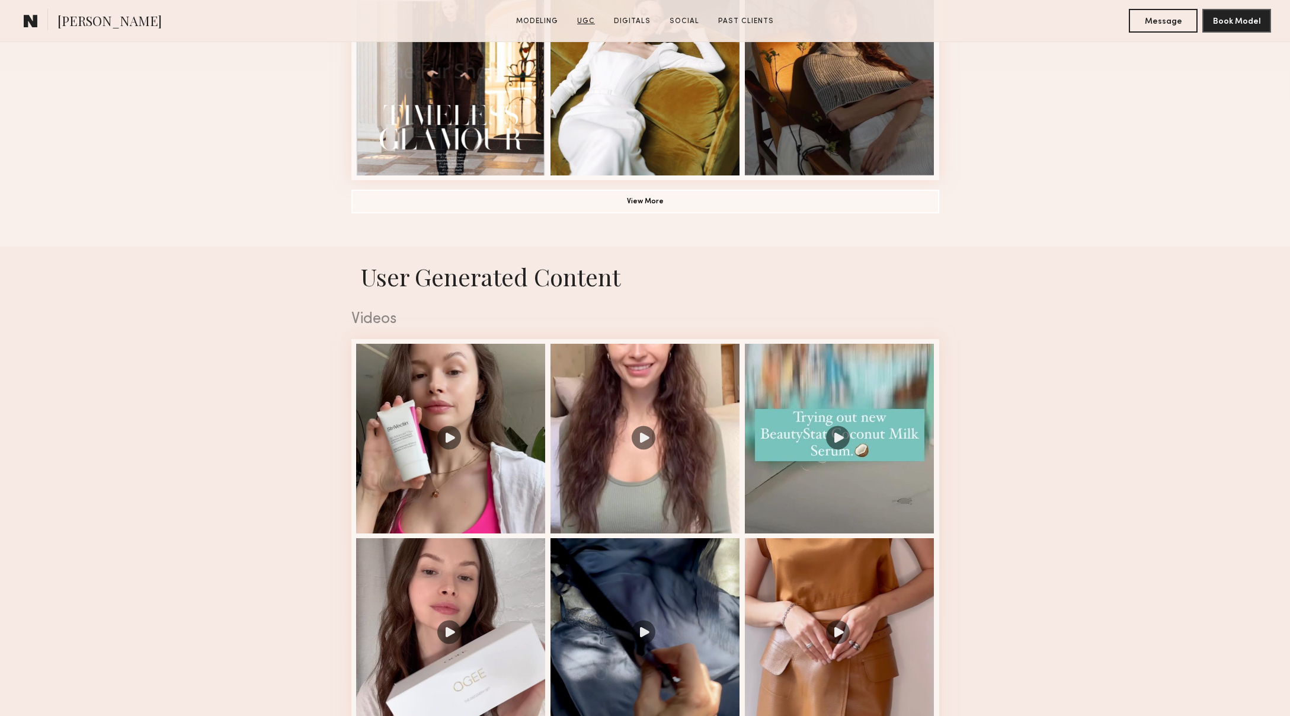
scroll to position [1123, 0]
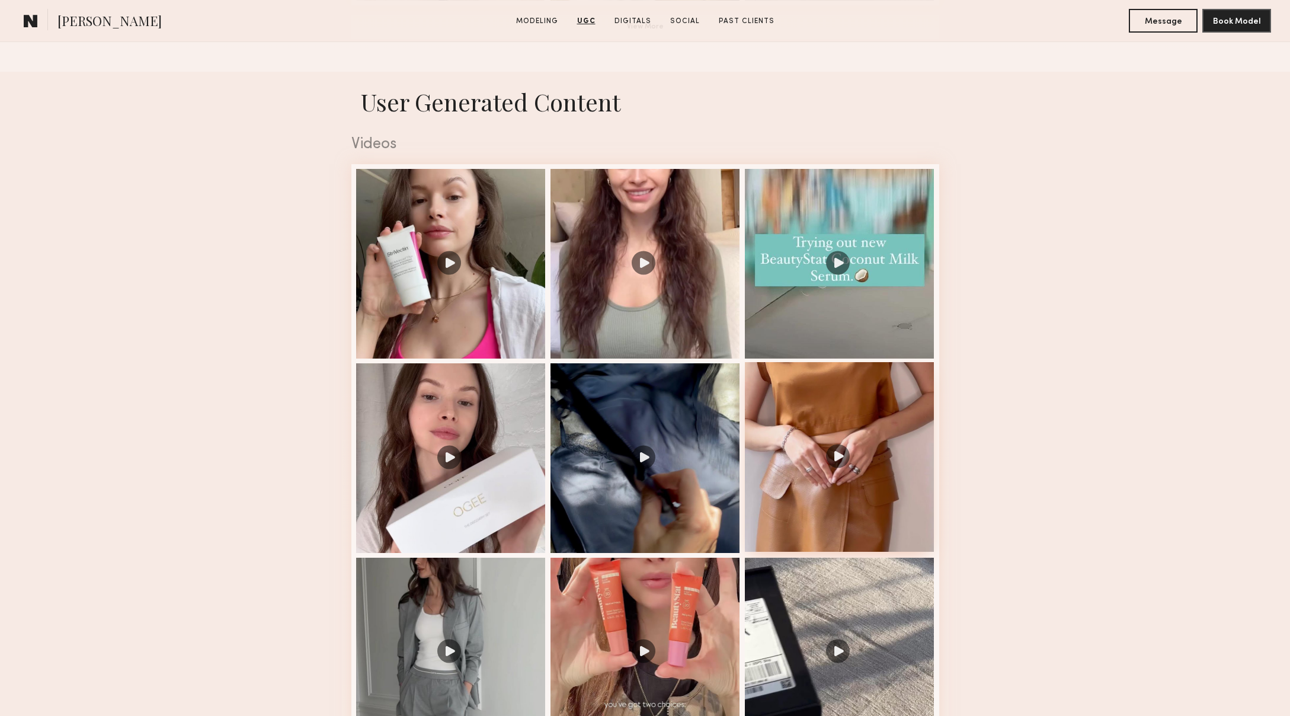
click at [848, 479] on div at bounding box center [840, 457] width 190 height 190
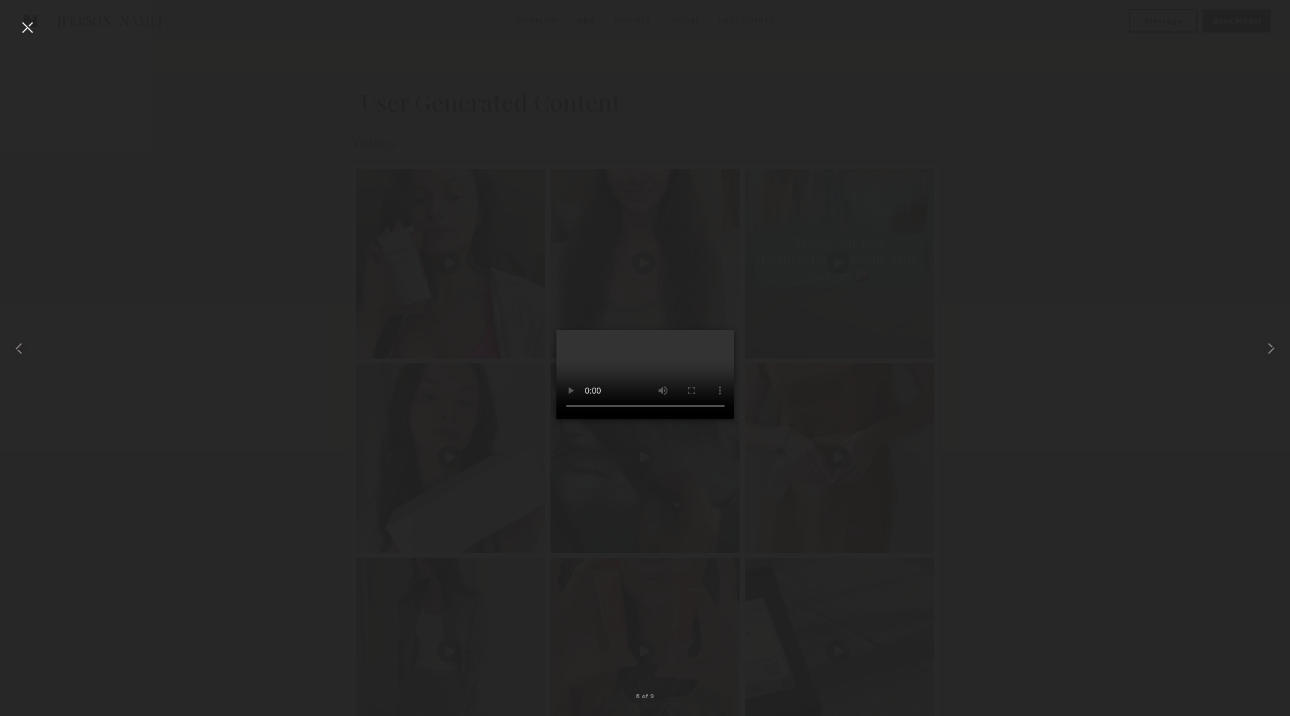
click at [26, 30] on div at bounding box center [27, 27] width 19 height 19
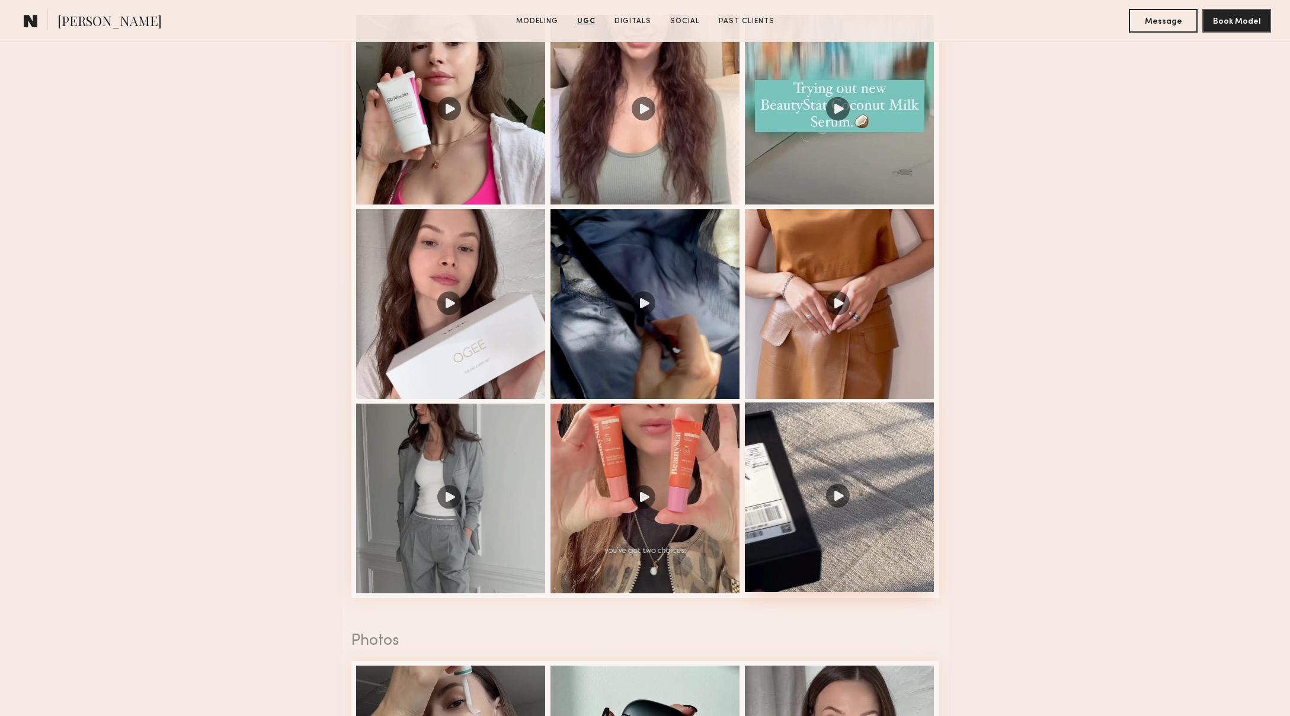
scroll to position [1278, 0]
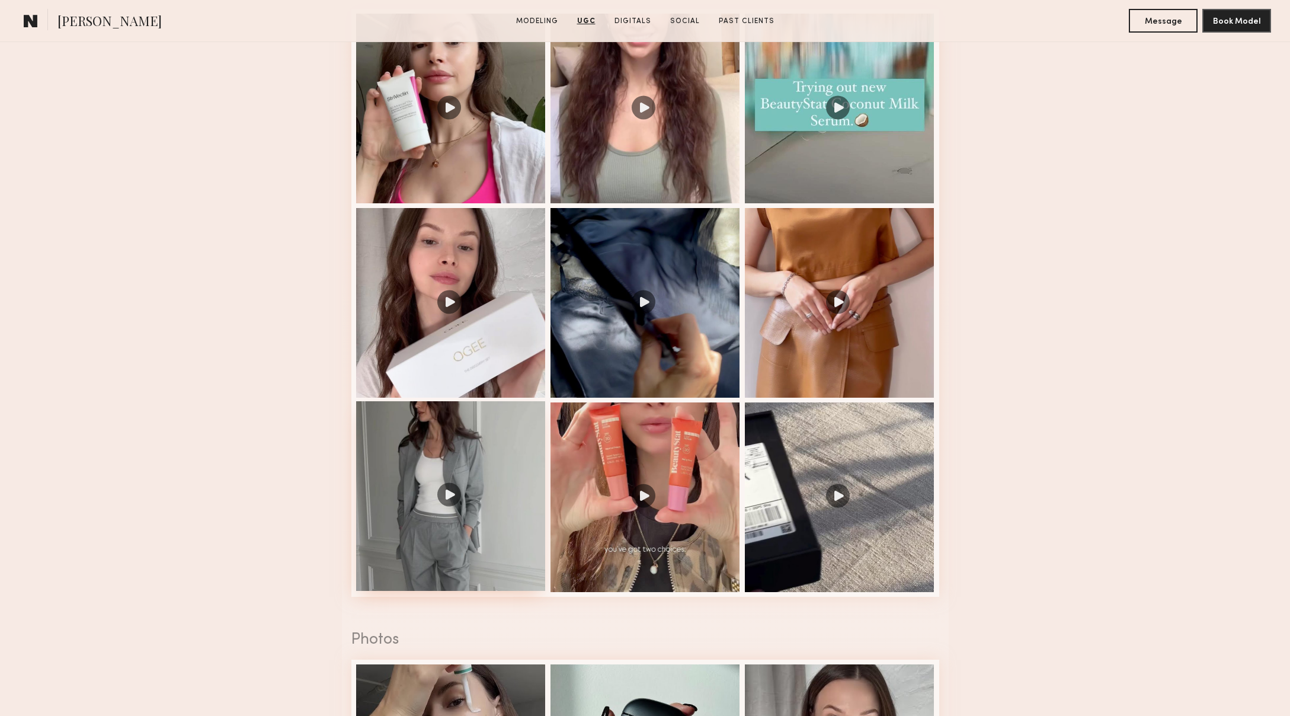
click at [433, 547] on div at bounding box center [451, 496] width 190 height 190
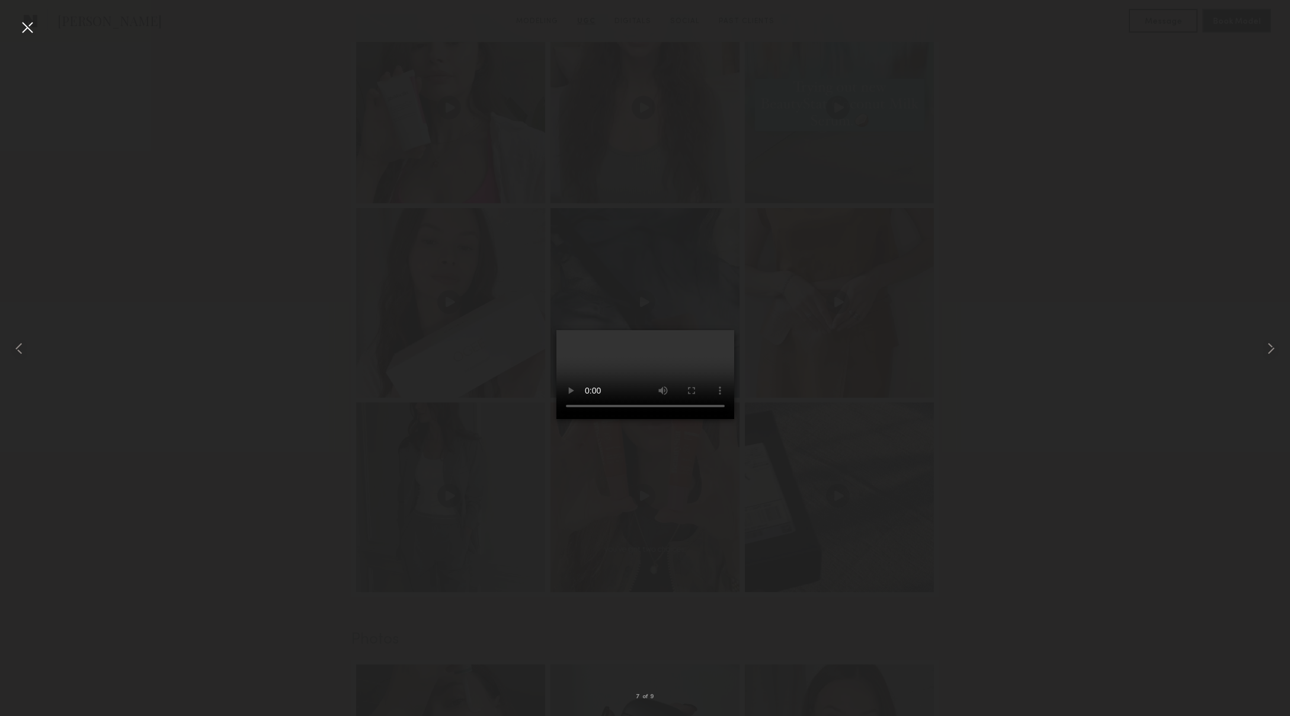
click at [867, 476] on div at bounding box center [645, 348] width 1290 height 659
click at [734, 419] on video at bounding box center [646, 374] width 178 height 89
click at [416, 369] on div at bounding box center [645, 348] width 1290 height 659
click at [33, 26] on div at bounding box center [27, 27] width 19 height 19
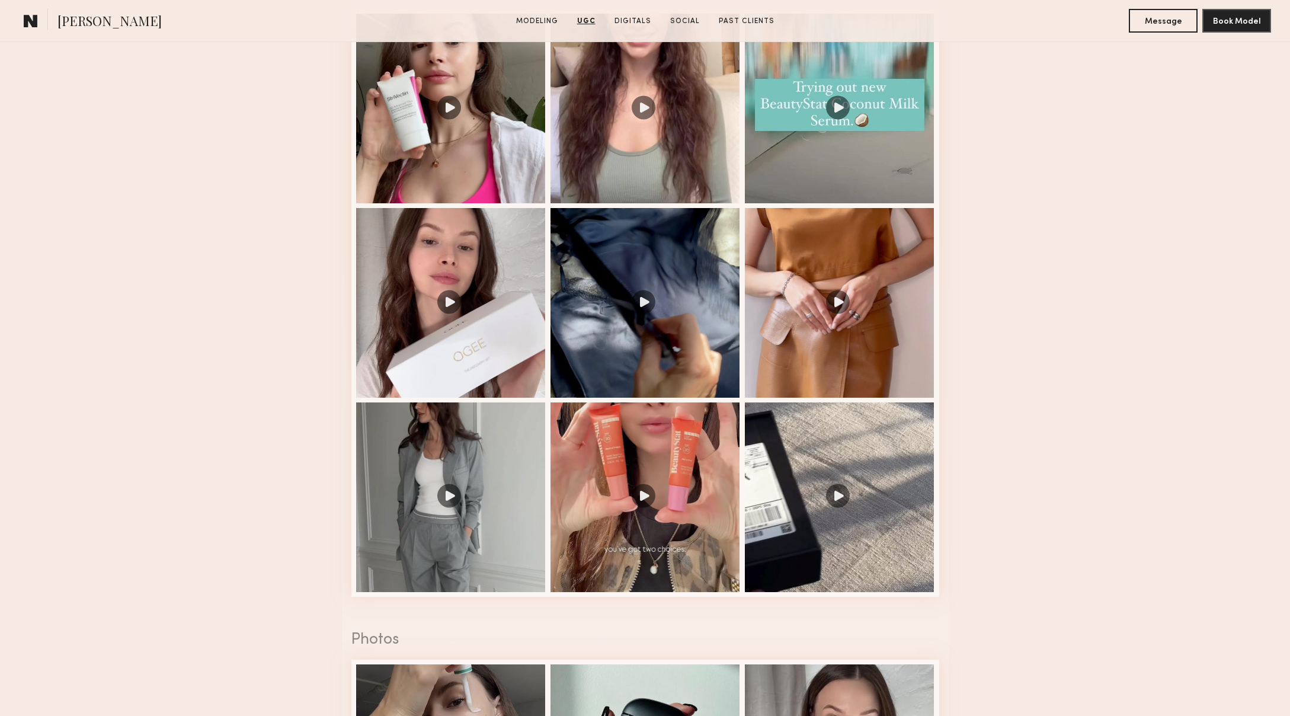
click at [228, 254] on nb-model-profile-ugc-container "User Generated Content Videos 7 of 9 Photos 1 of 12" at bounding box center [645, 693] width 1290 height 1554
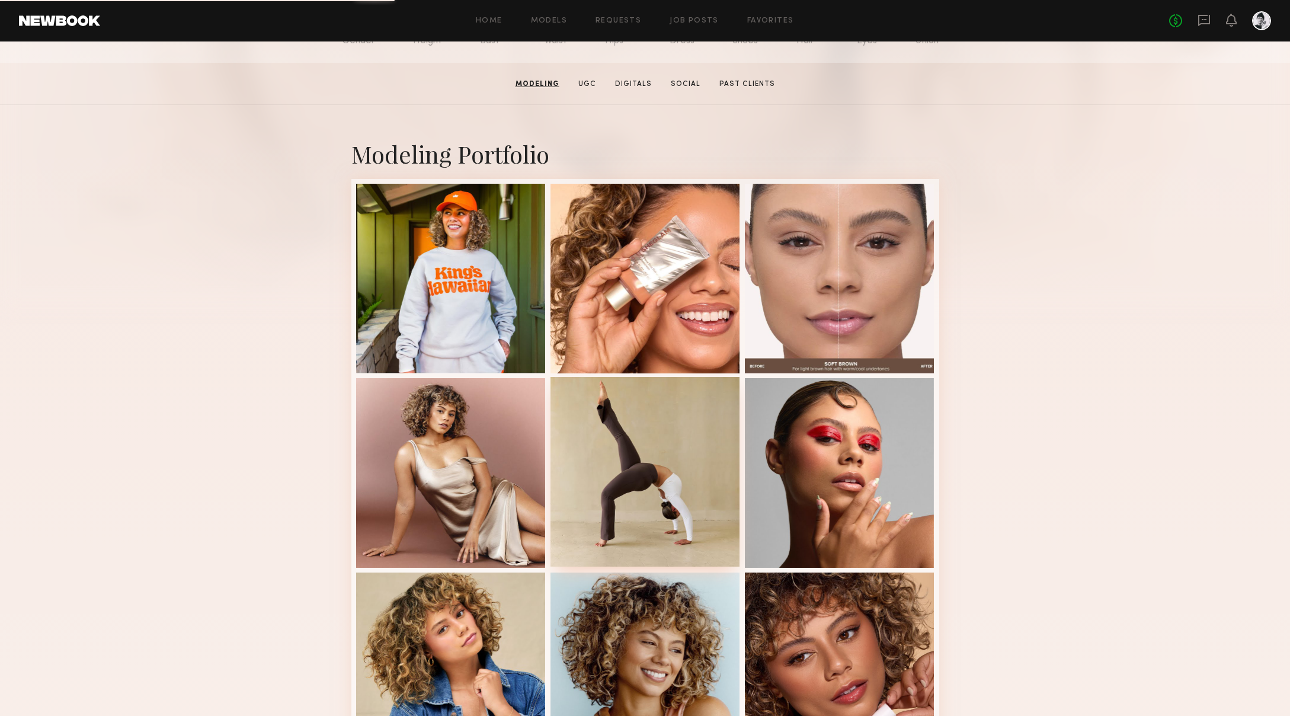
scroll to position [110, 0]
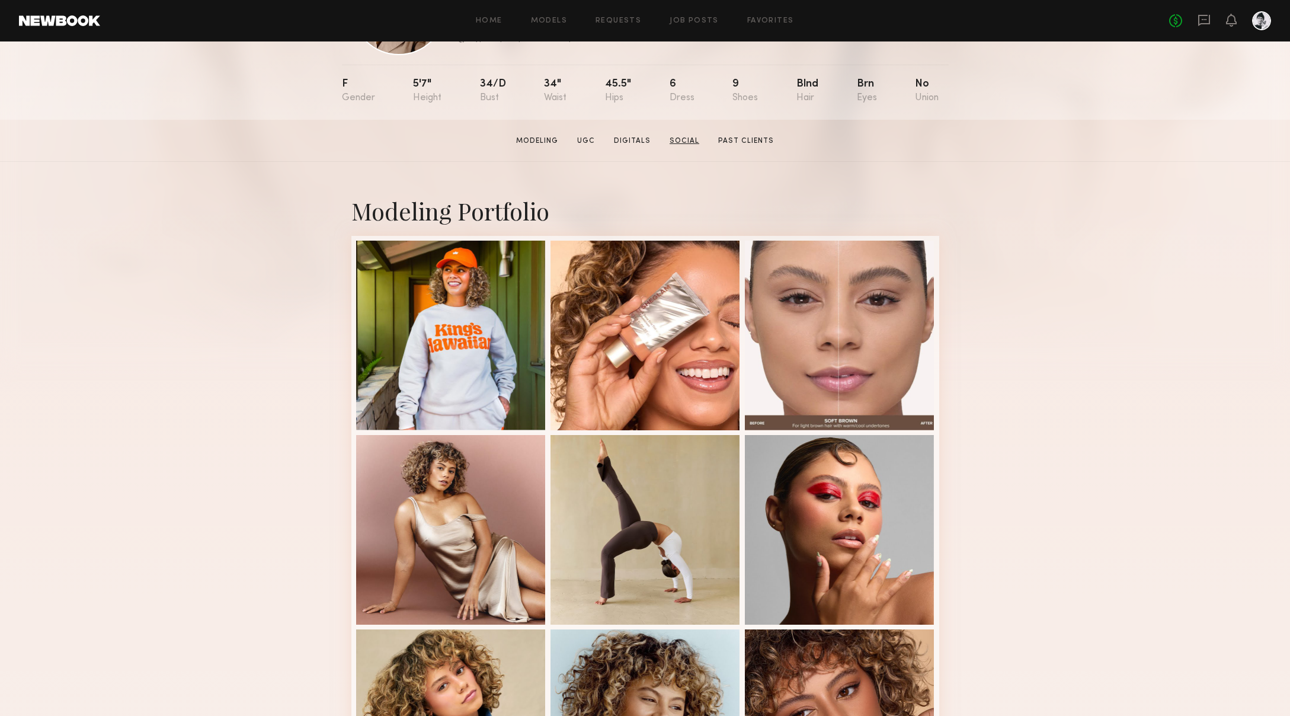
click at [675, 138] on link "Social" at bounding box center [684, 141] width 39 height 11
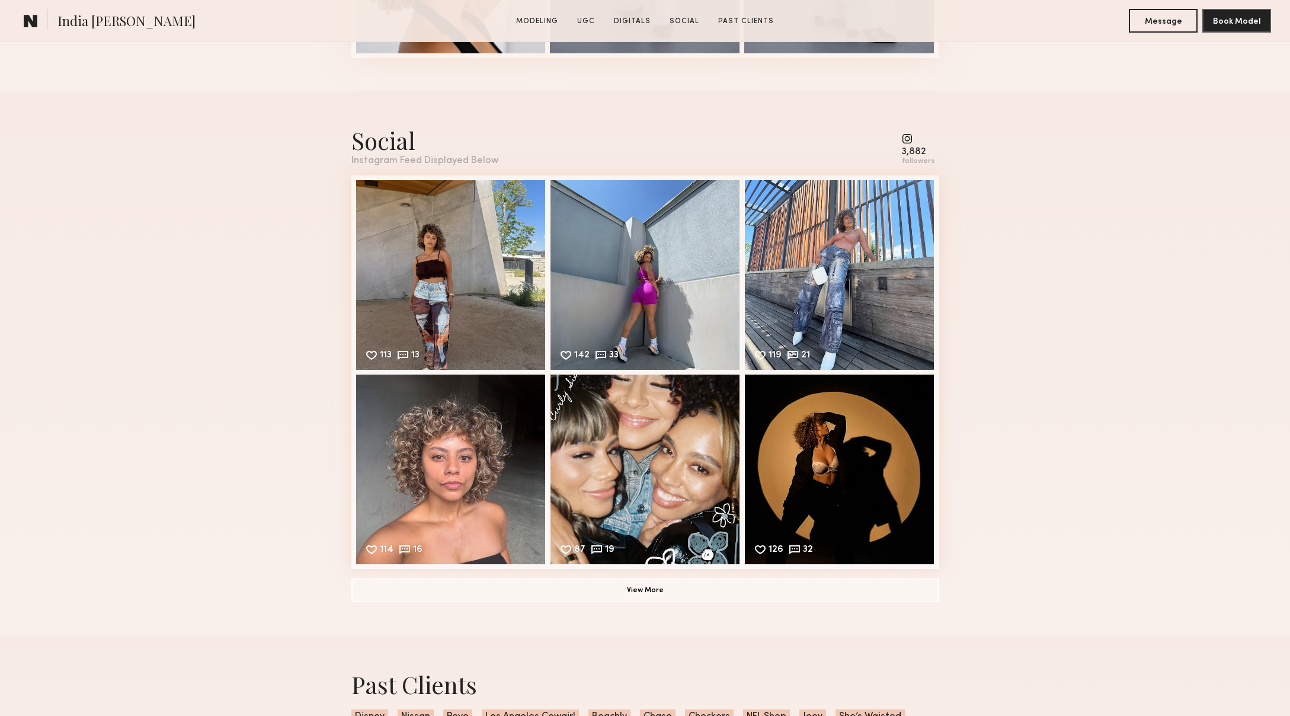
scroll to position [2789, 0]
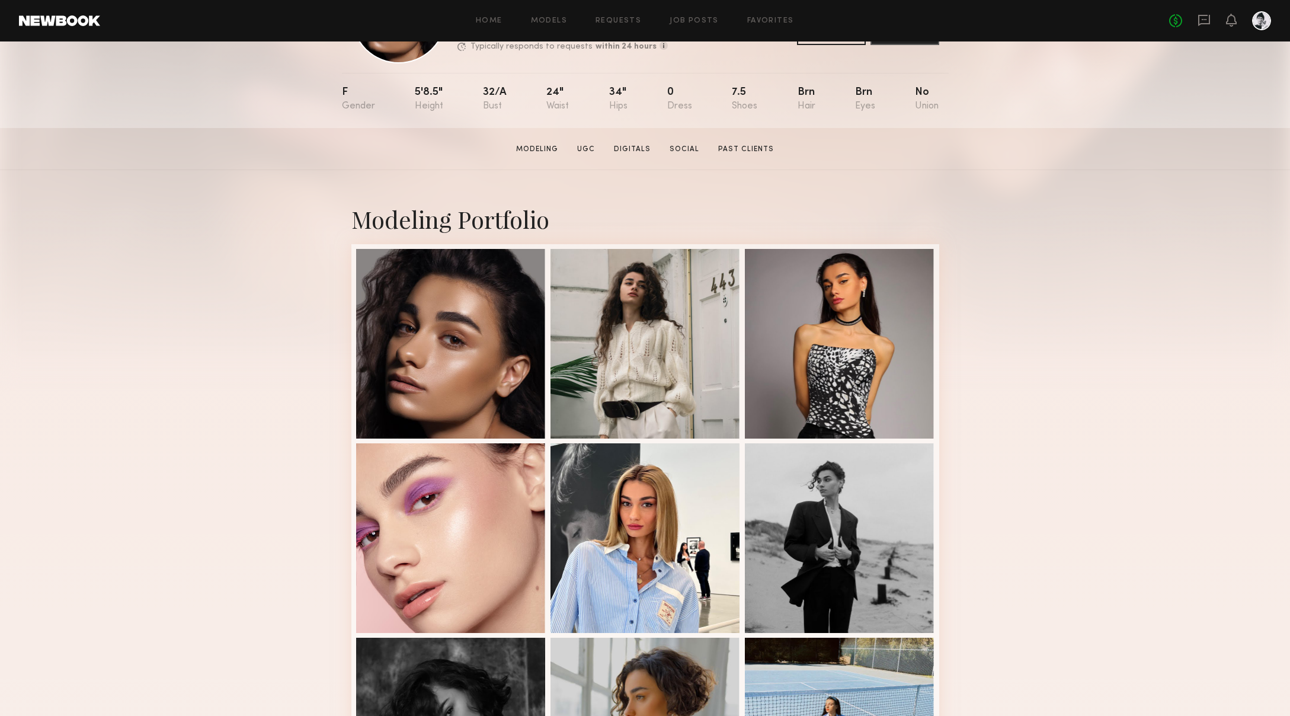
scroll to position [101, 0]
click at [683, 146] on link "Social" at bounding box center [684, 150] width 39 height 11
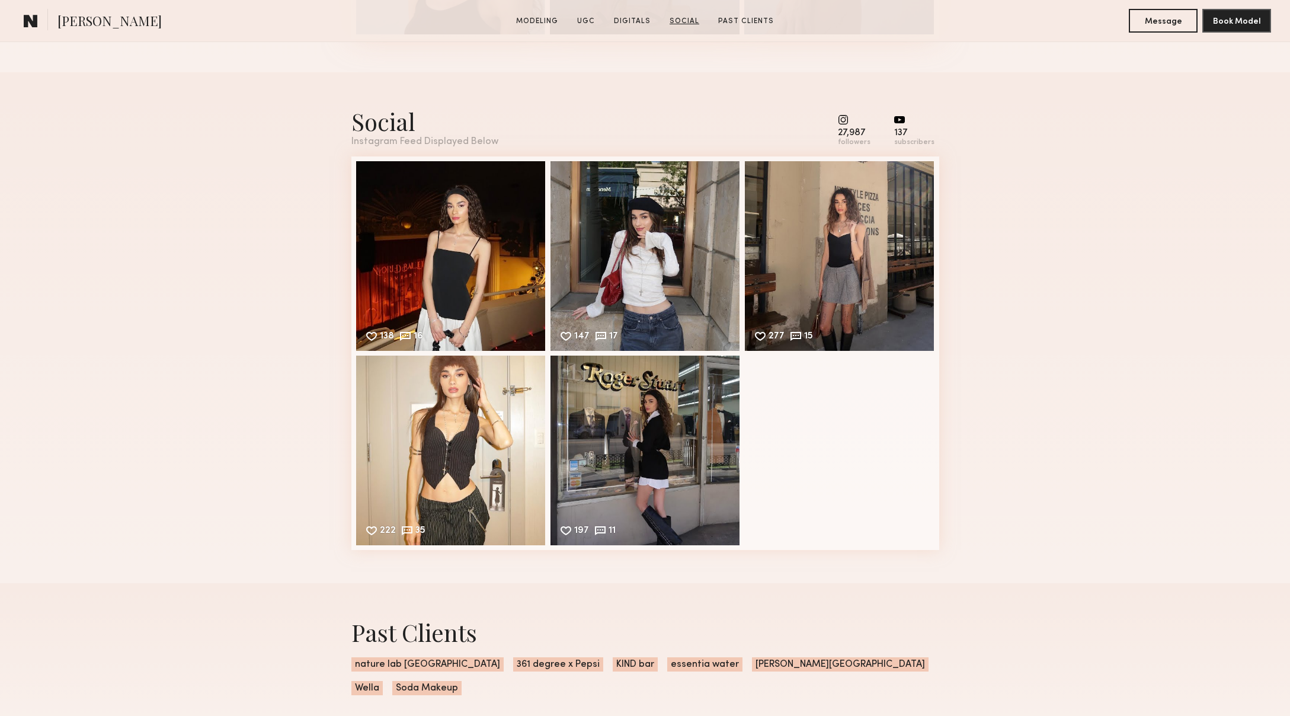
scroll to position [2400, 0]
click at [786, 259] on div "277 15 Likes & comments displayed to show model’s engagement" at bounding box center [840, 254] width 190 height 190
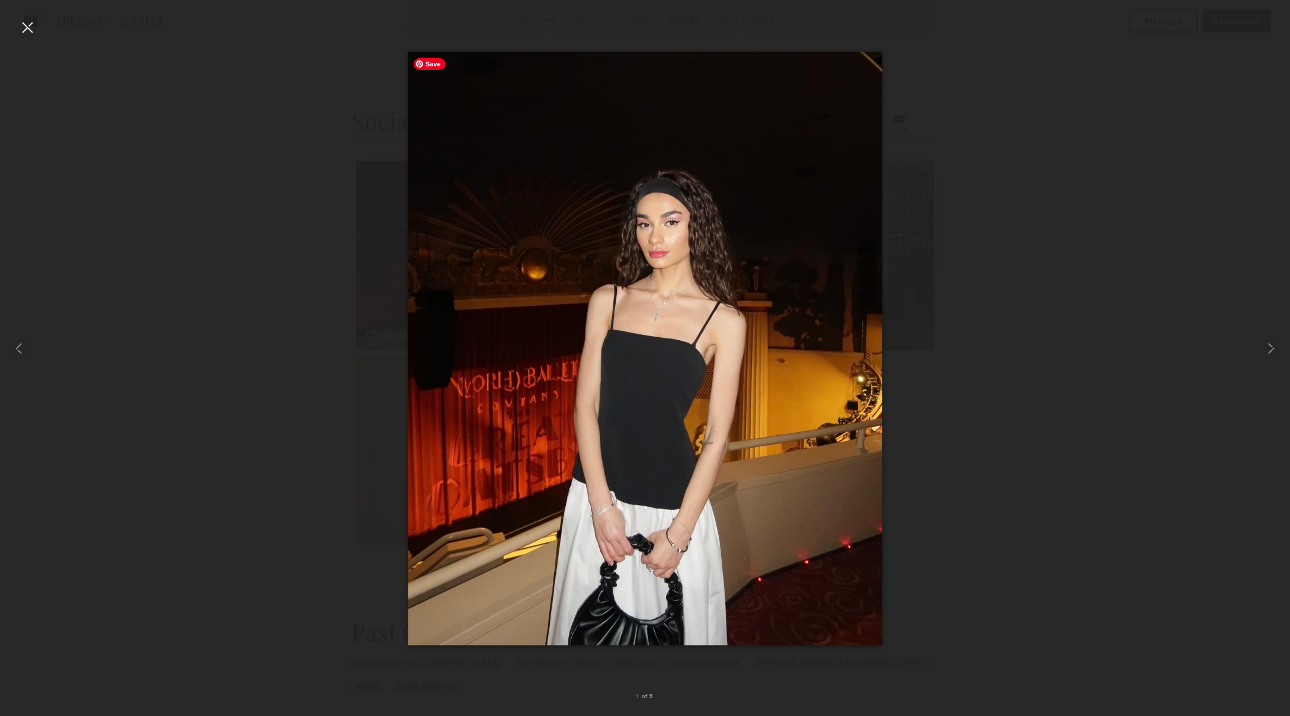
click at [217, 283] on div at bounding box center [645, 348] width 1290 height 659
click at [25, 25] on div at bounding box center [27, 27] width 19 height 19
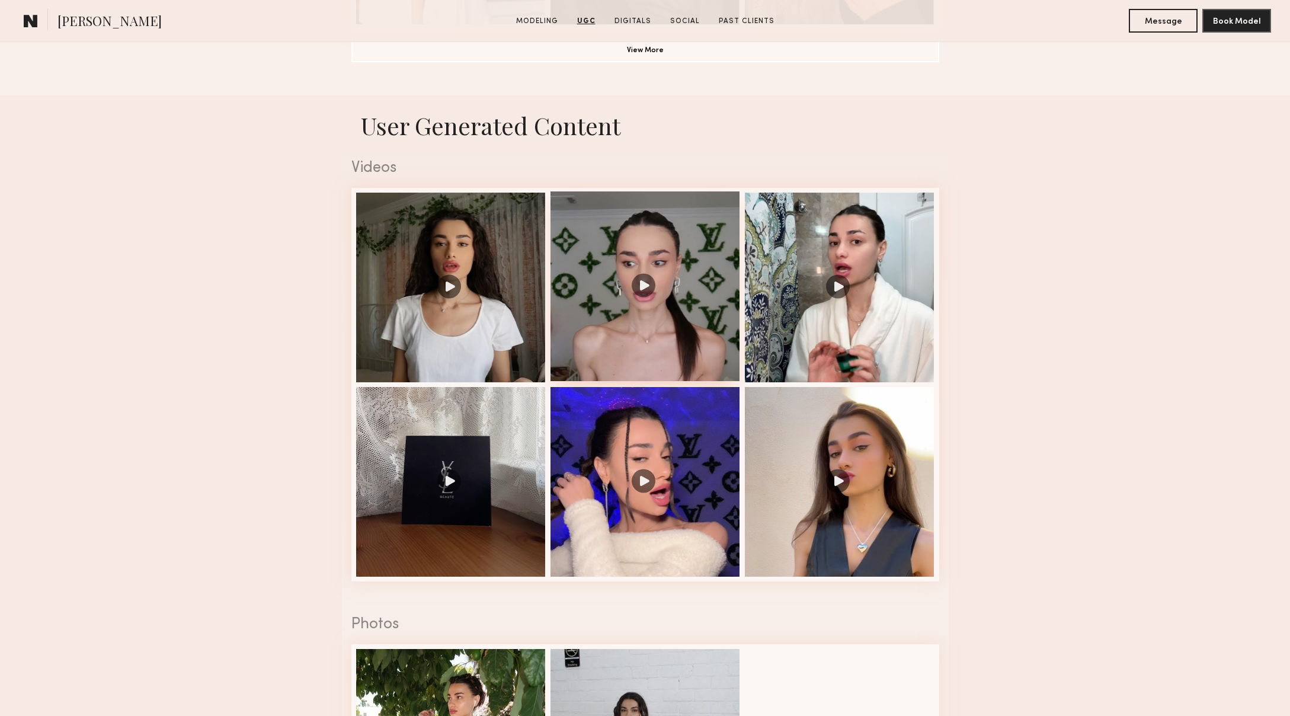
scroll to position [1100, 0]
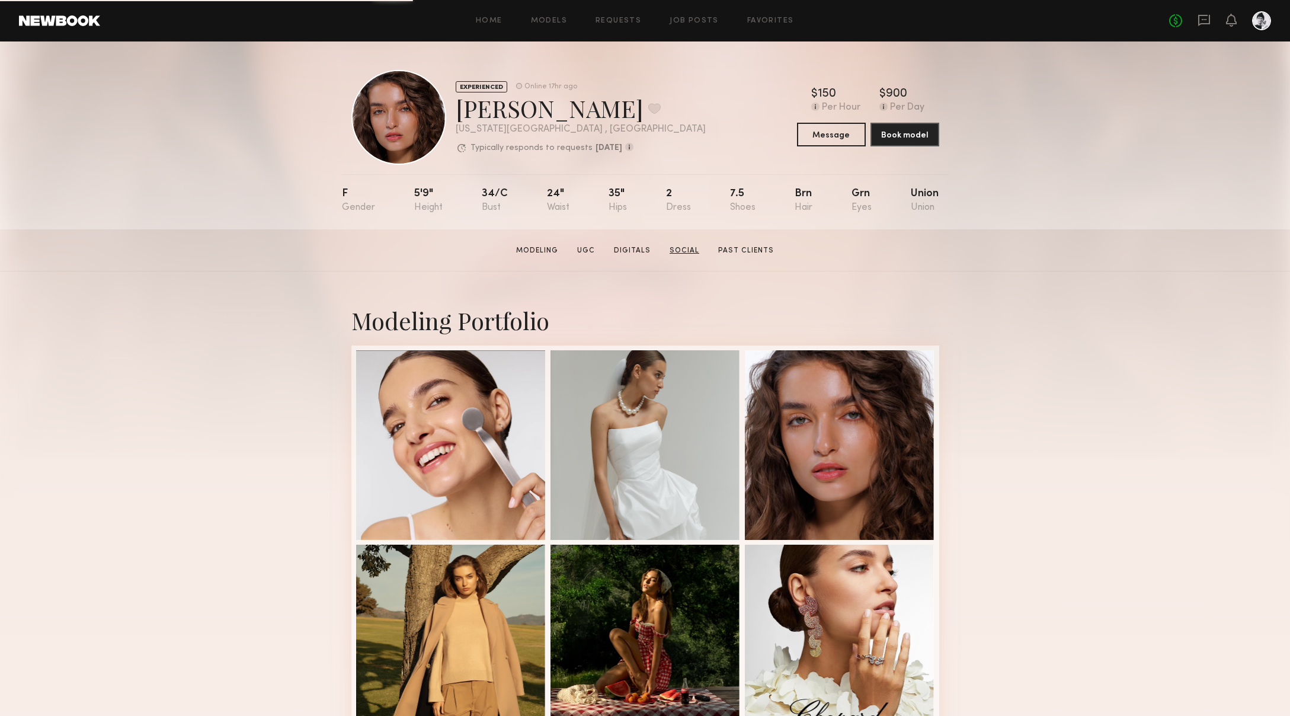
click at [681, 250] on link "Social" at bounding box center [684, 250] width 39 height 11
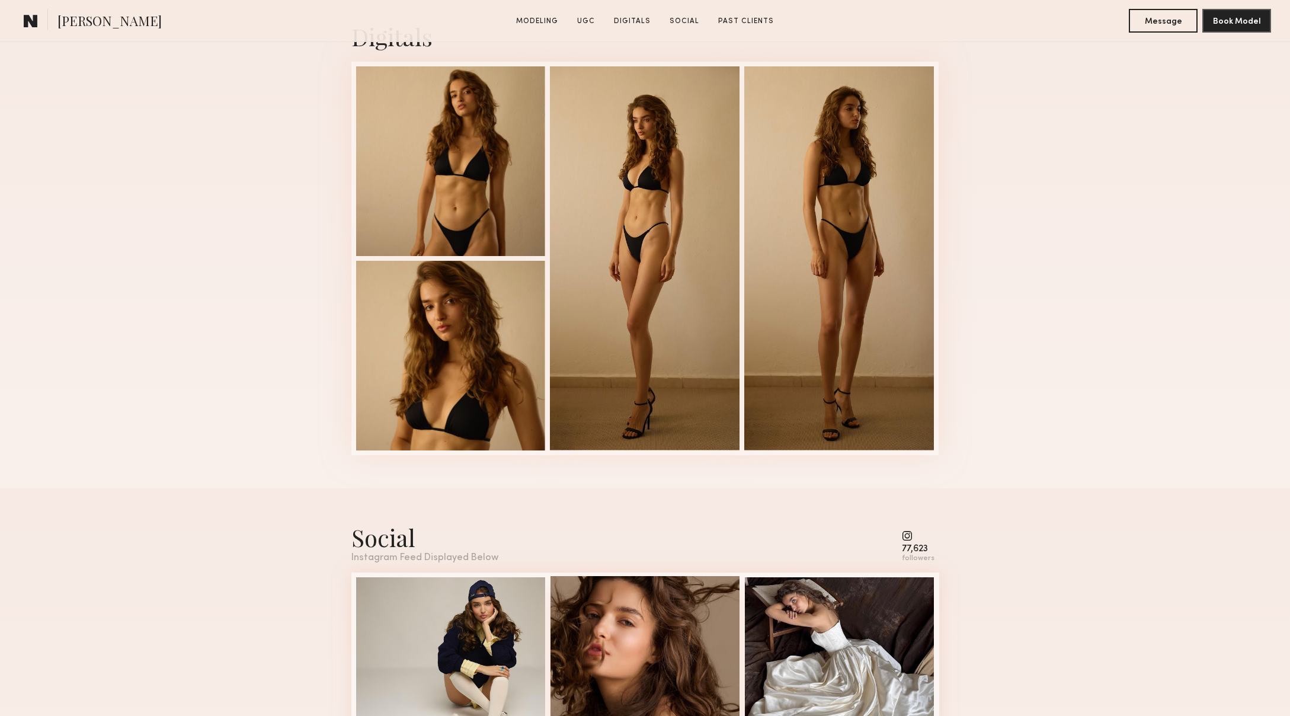
scroll to position [2983, 0]
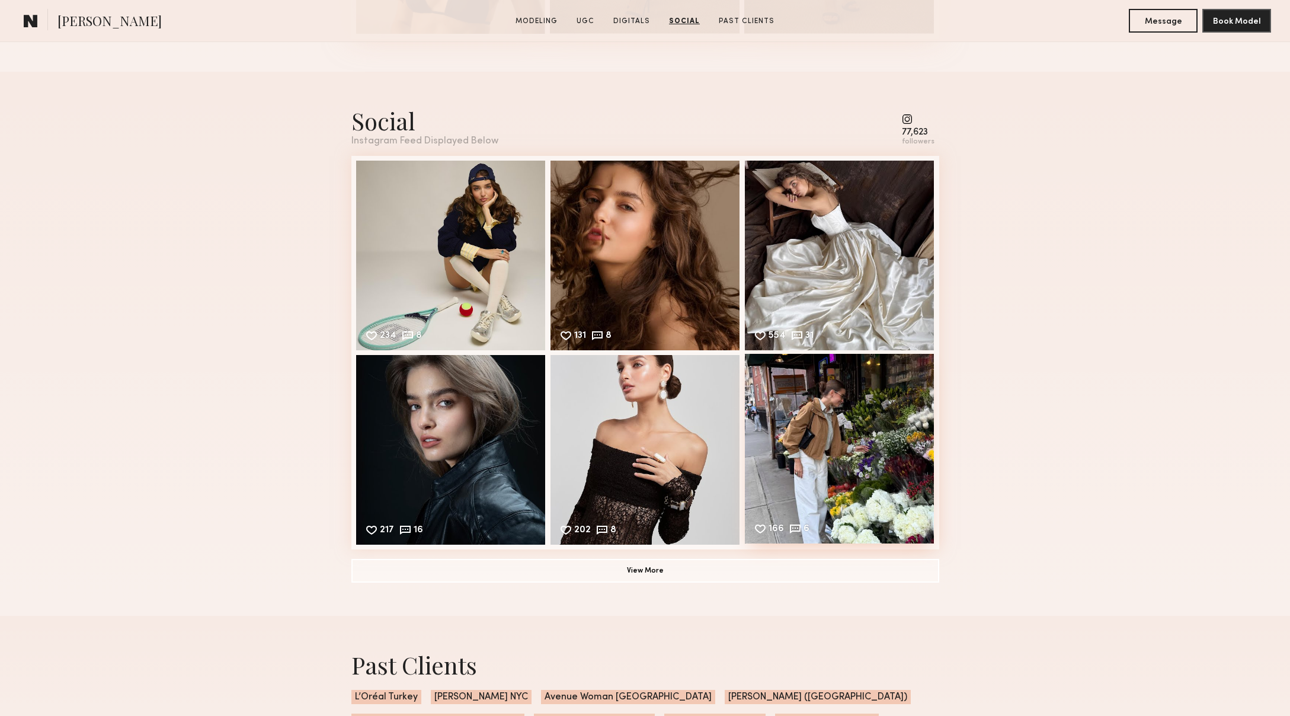
click at [844, 453] on div "166 6 Likes & comments displayed to show model’s engagement" at bounding box center [840, 449] width 190 height 190
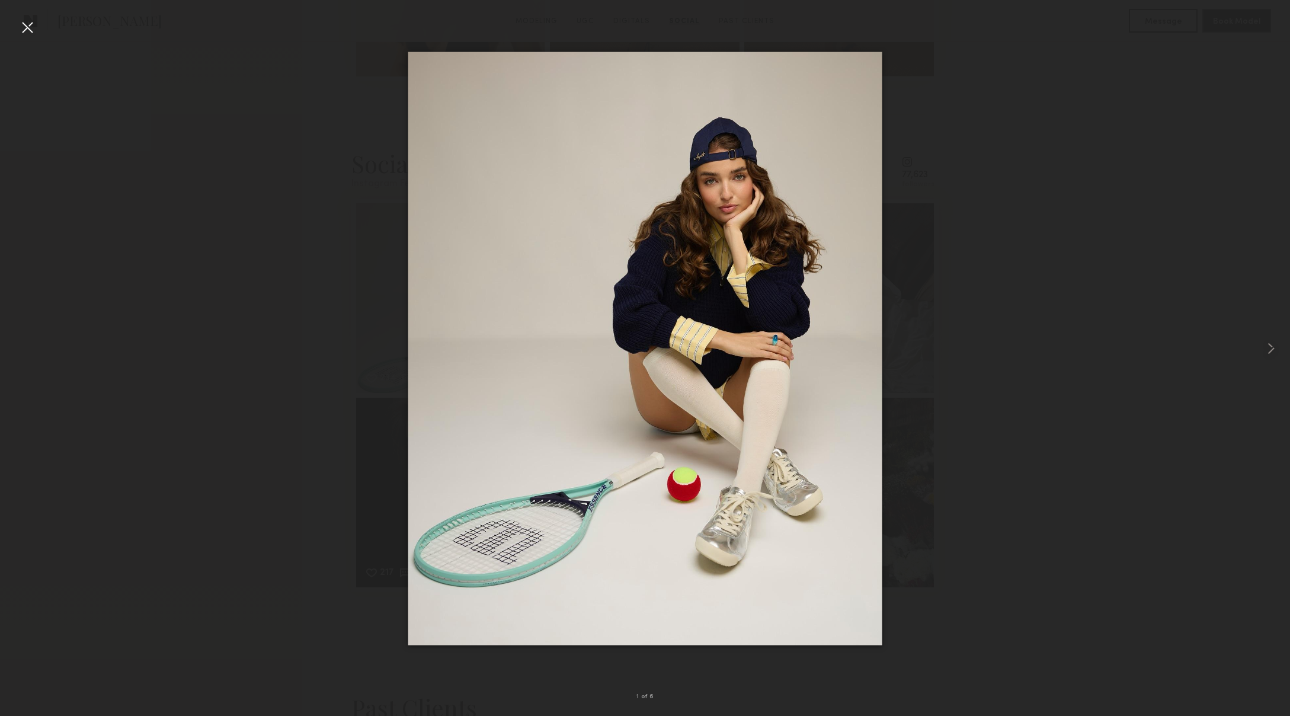
scroll to position [2936, 0]
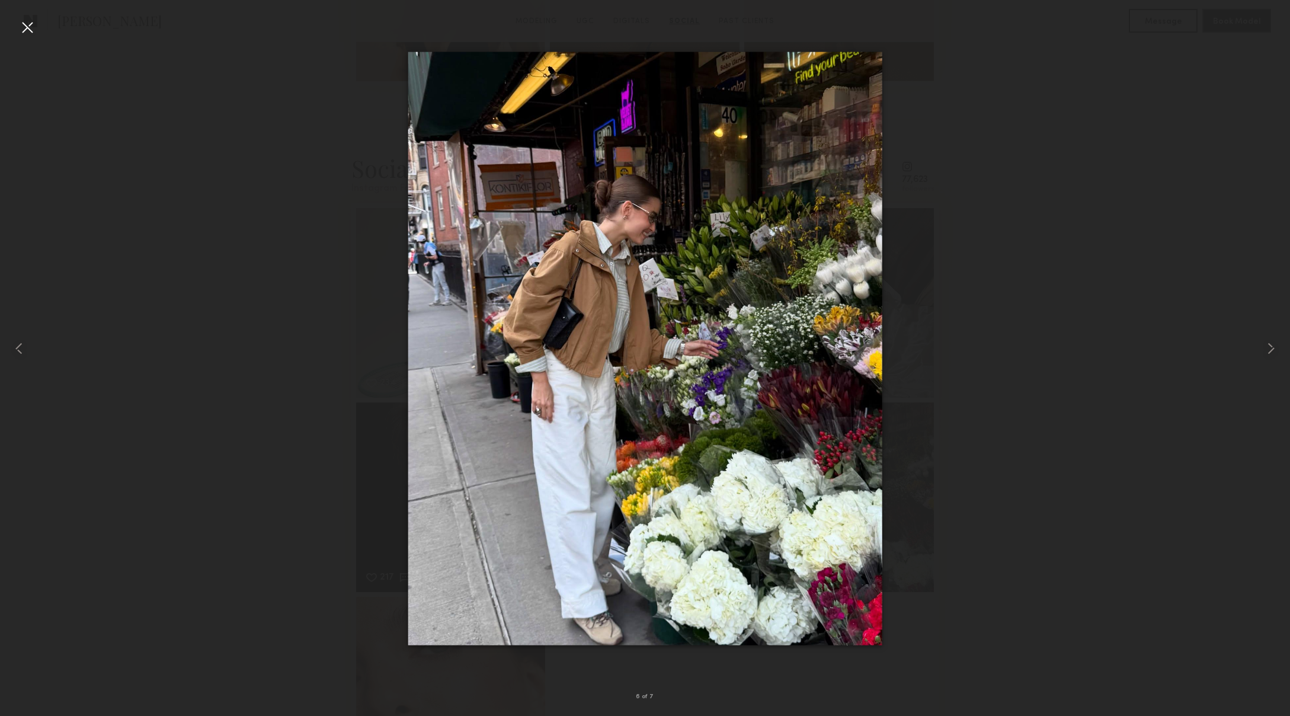
click at [199, 191] on div at bounding box center [645, 348] width 1290 height 659
click at [24, 24] on div at bounding box center [27, 27] width 19 height 19
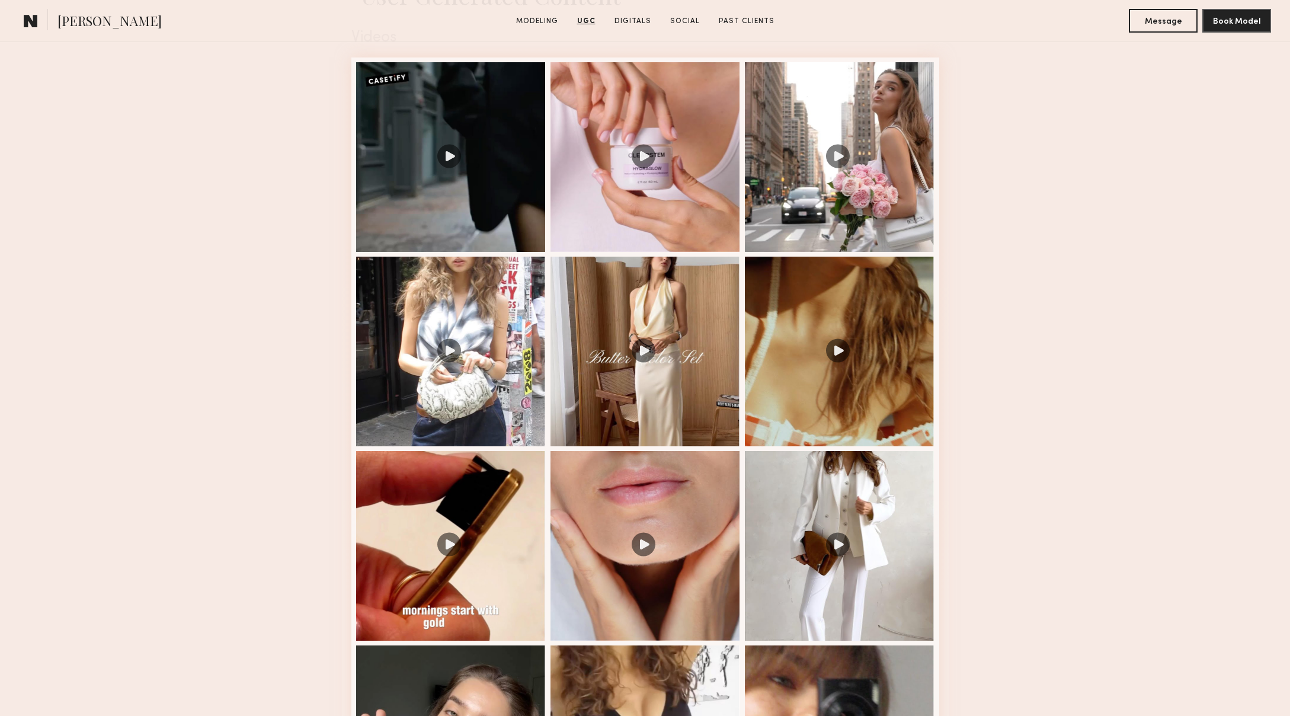
scroll to position [1232, 0]
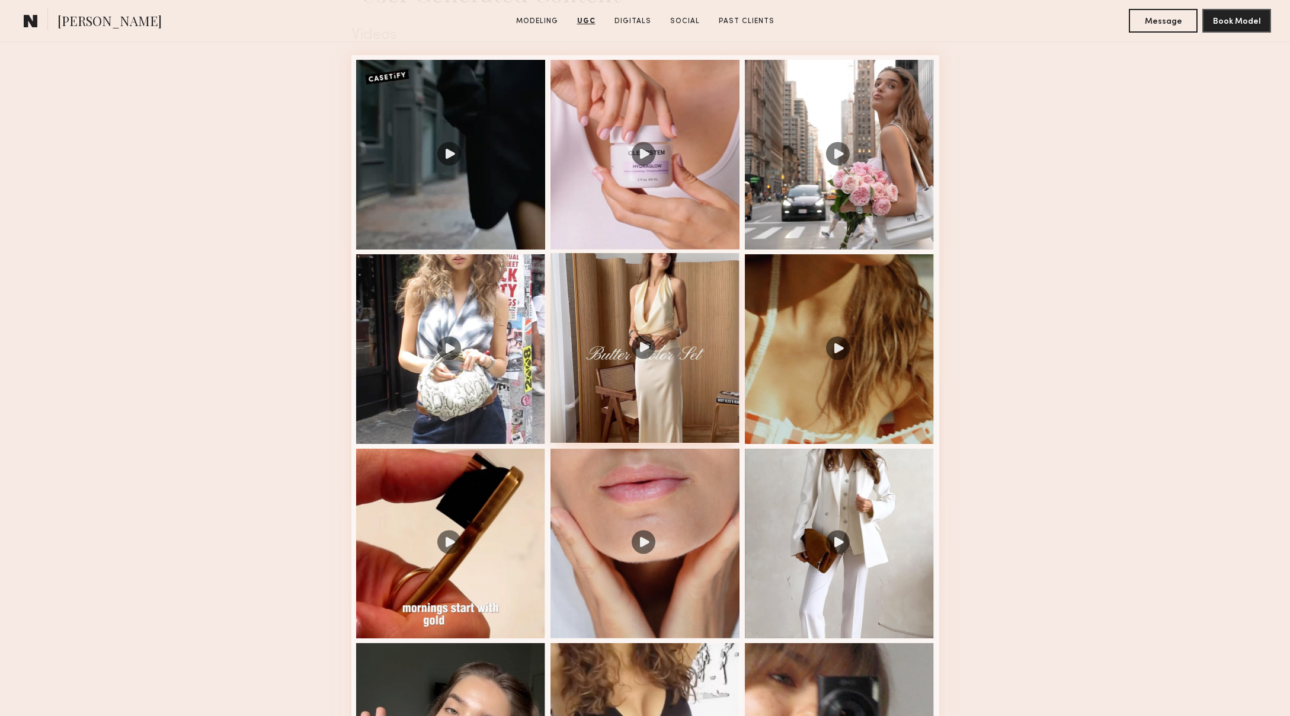
click at [598, 408] on div at bounding box center [646, 348] width 190 height 190
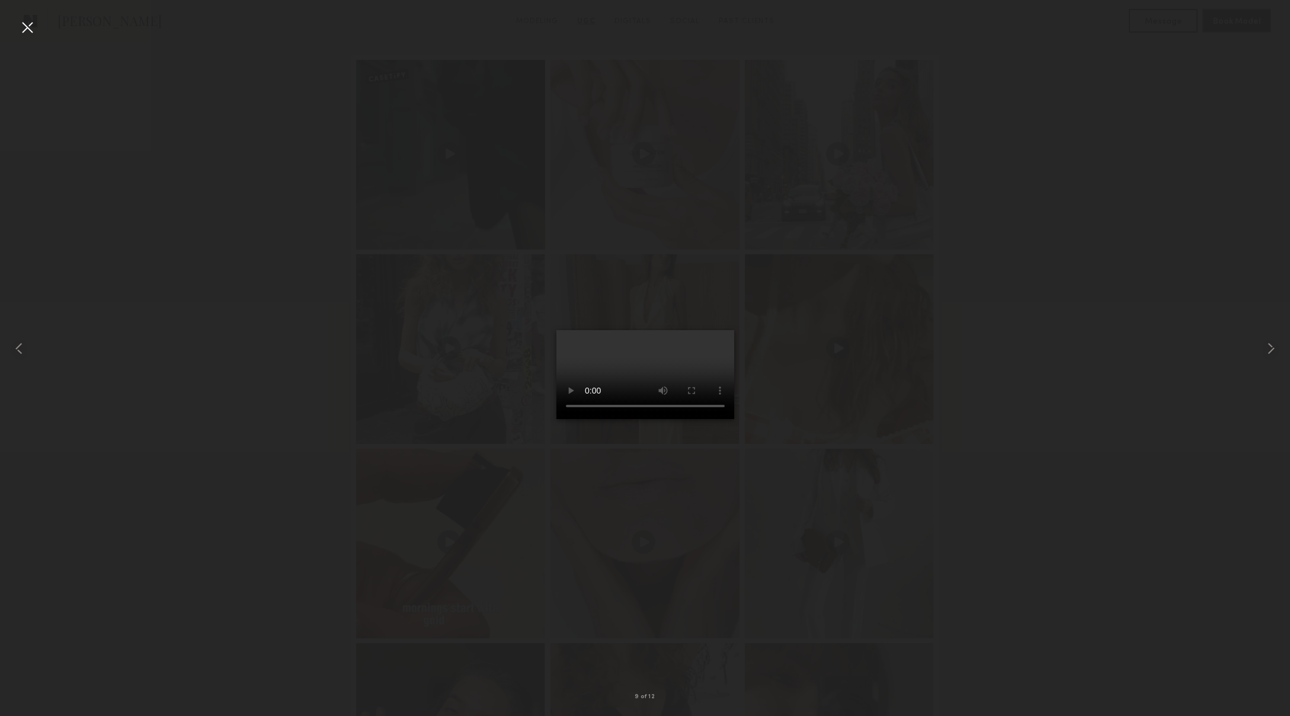
click at [895, 437] on div at bounding box center [645, 348] width 1290 height 659
click at [34, 31] on div at bounding box center [27, 27] width 19 height 19
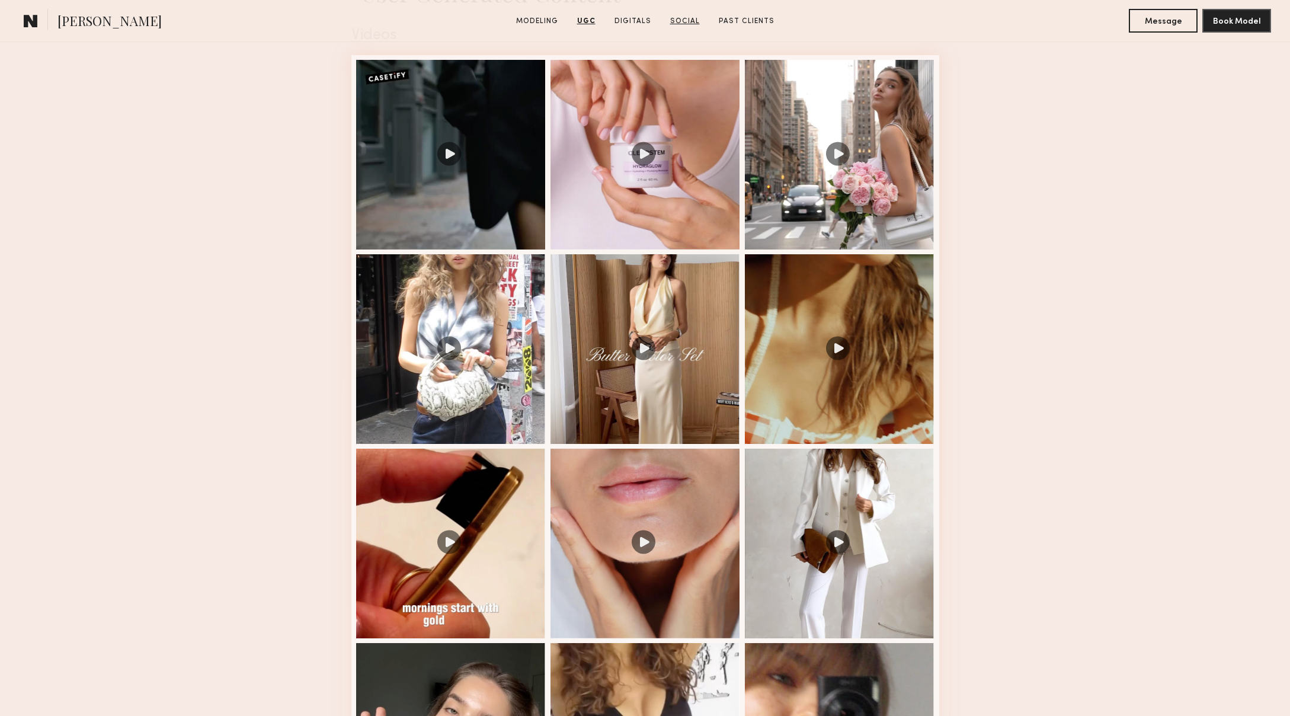
click at [683, 23] on link "Social" at bounding box center [685, 21] width 39 height 11
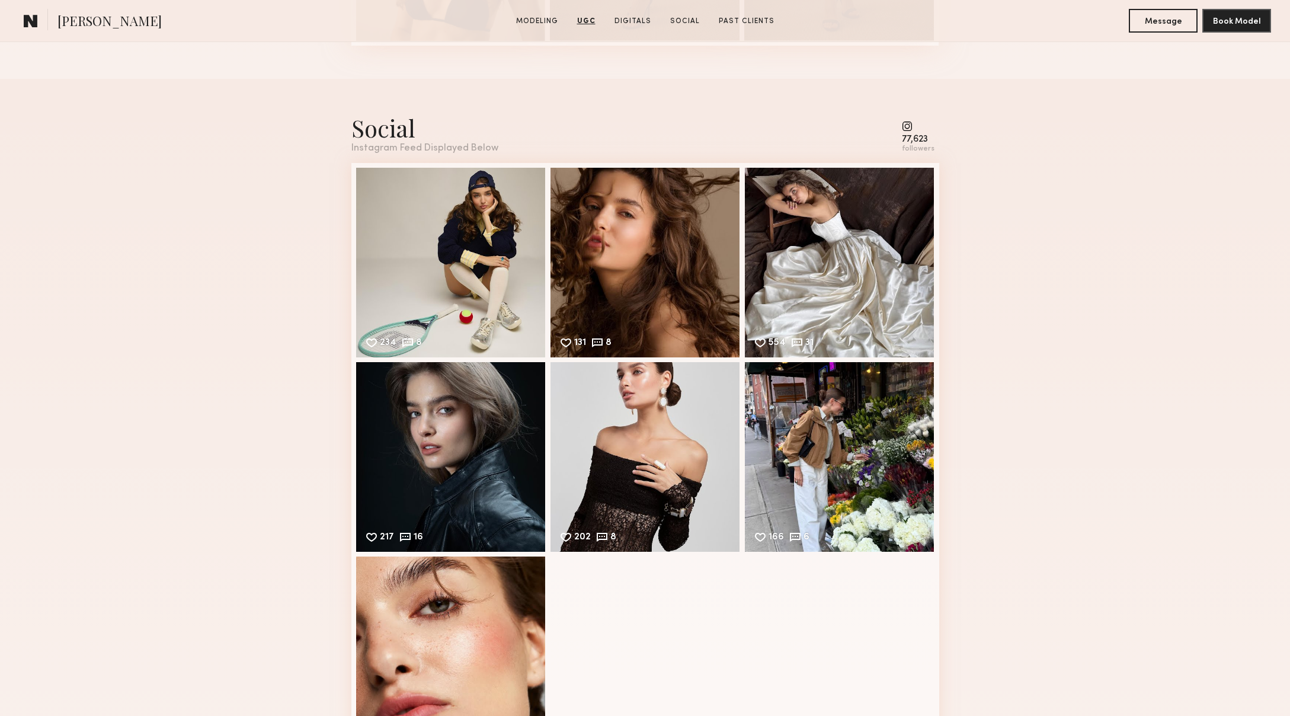
scroll to position [2983, 0]
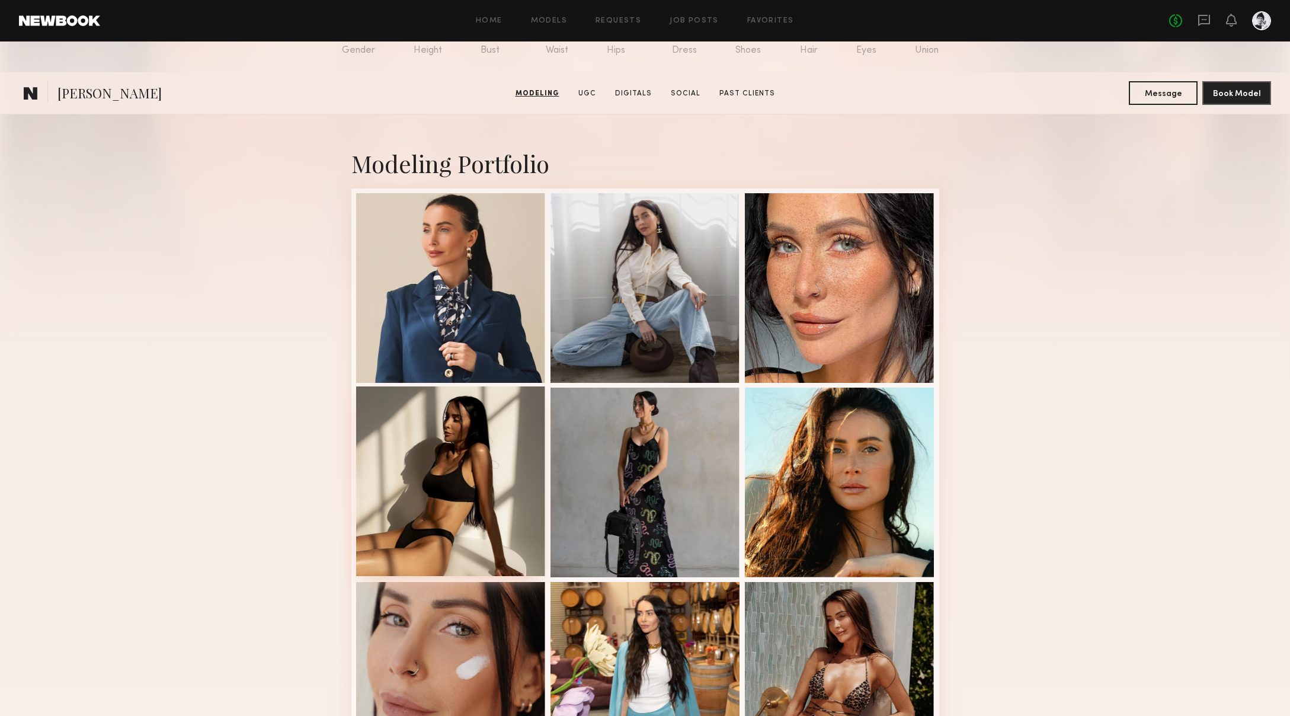
scroll to position [156, 0]
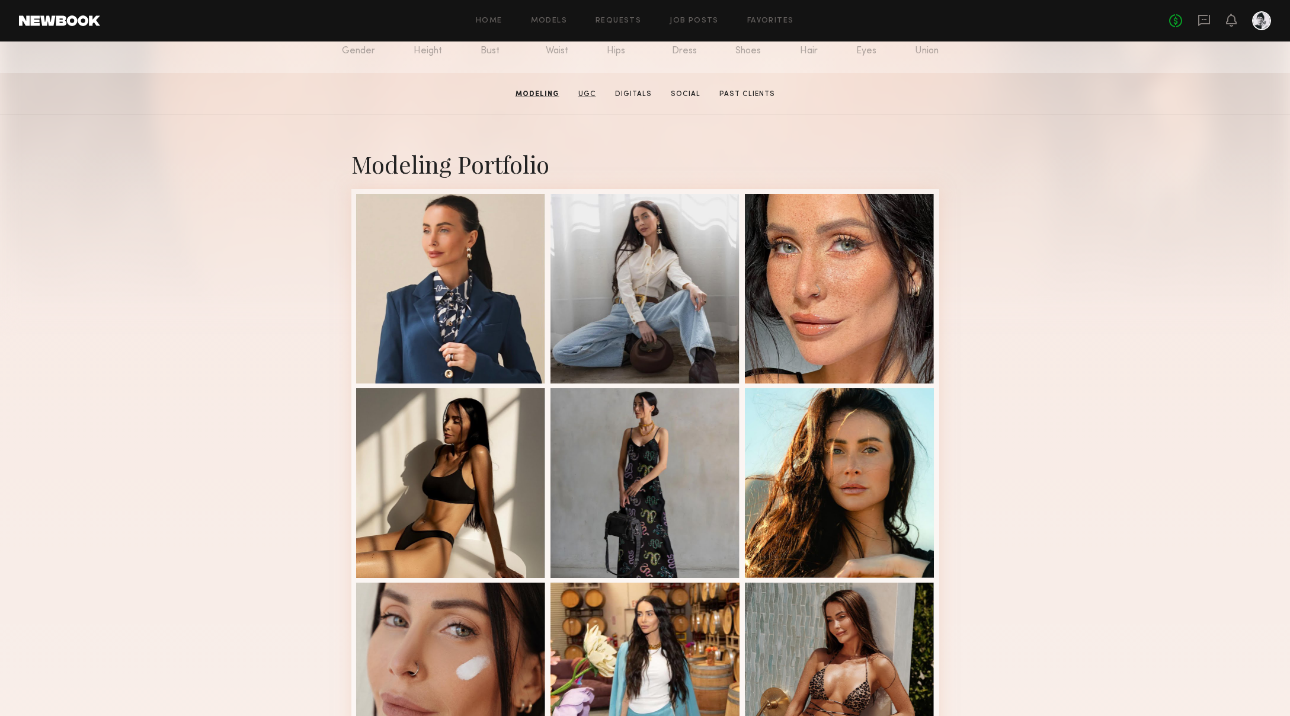
click at [589, 95] on link "UGC" at bounding box center [587, 94] width 27 height 11
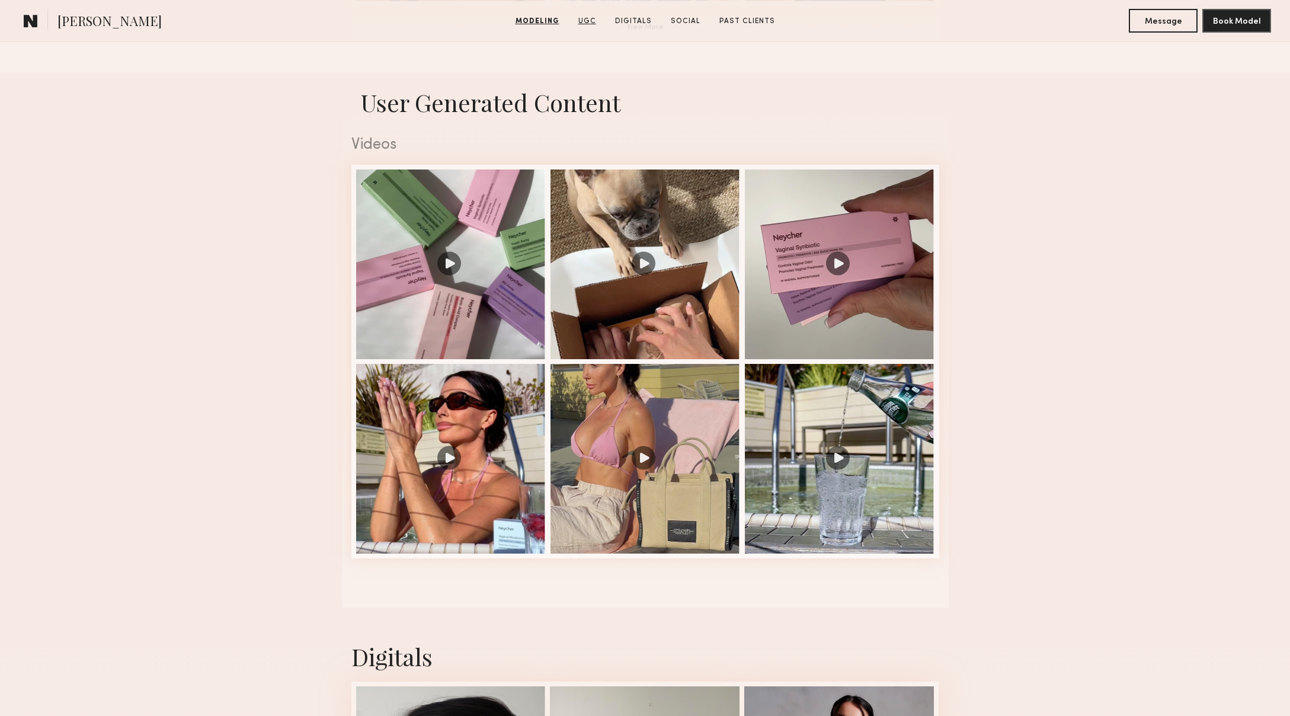
scroll to position [1123, 0]
click at [599, 313] on div at bounding box center [646, 263] width 190 height 190
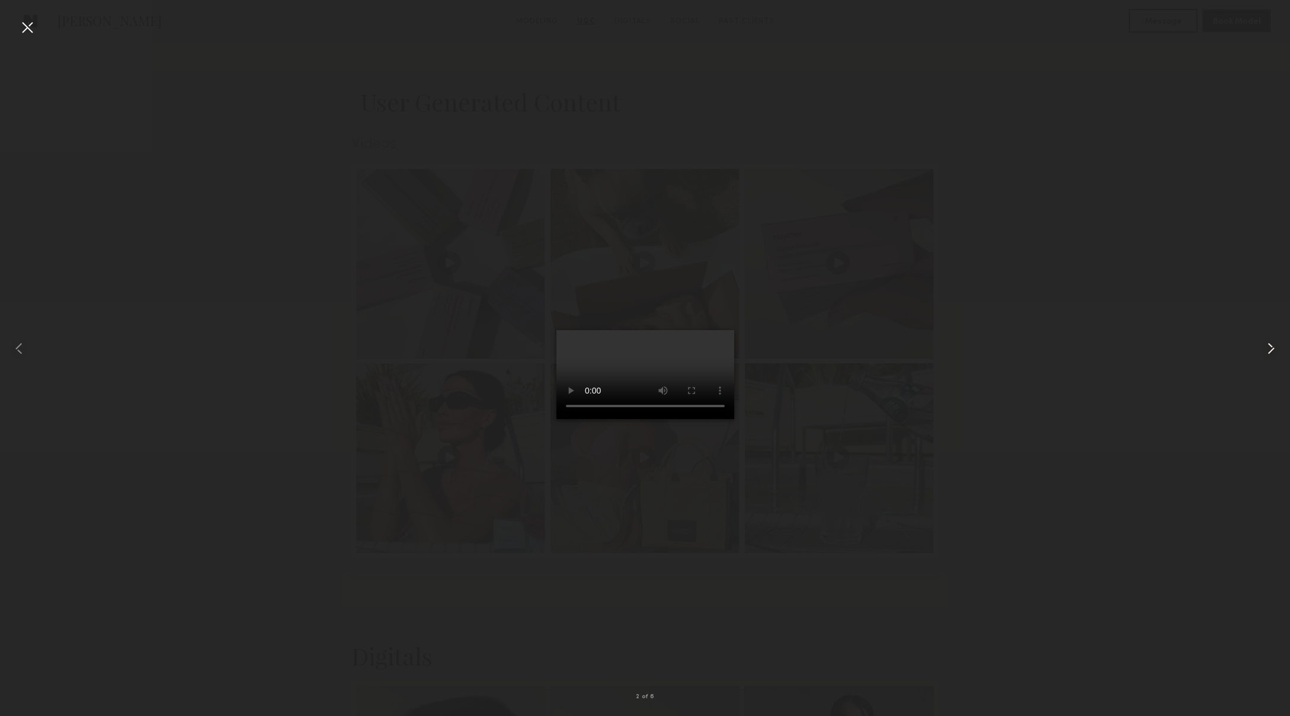
click at [1274, 346] on common-icon at bounding box center [1271, 348] width 19 height 19
click at [31, 25] on div at bounding box center [27, 27] width 19 height 19
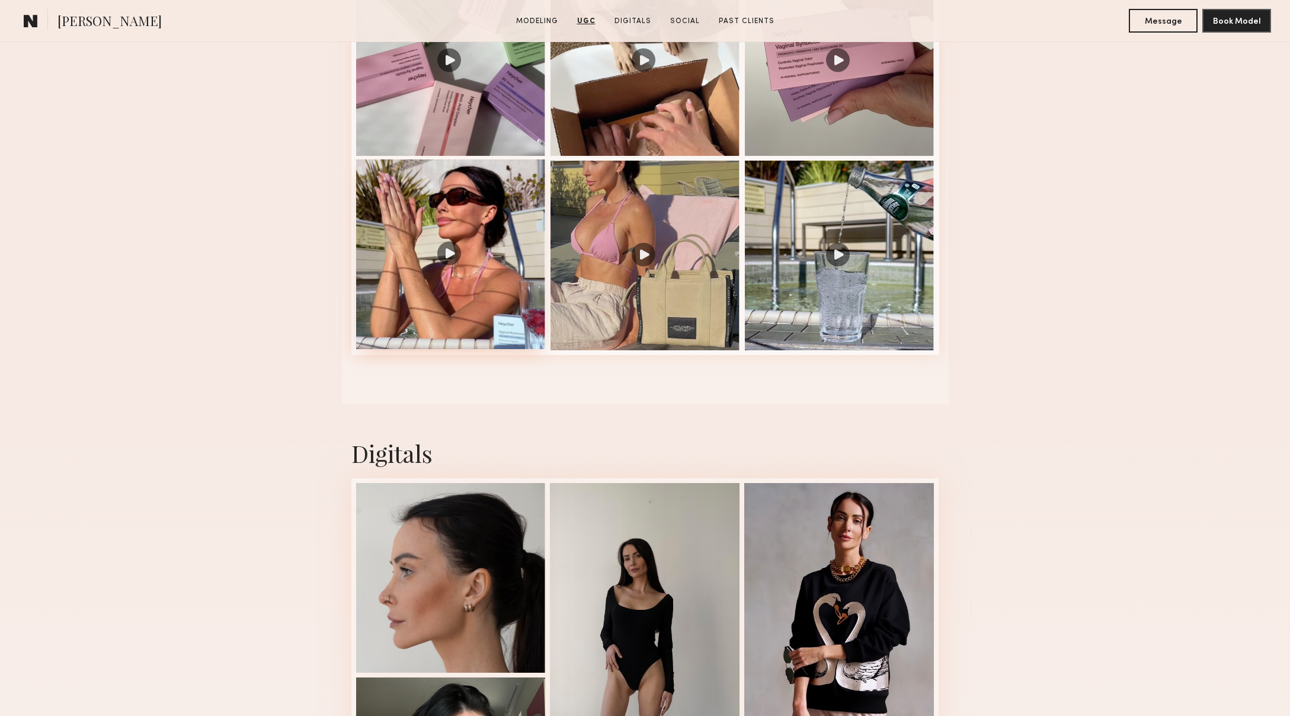
scroll to position [1367, 0]
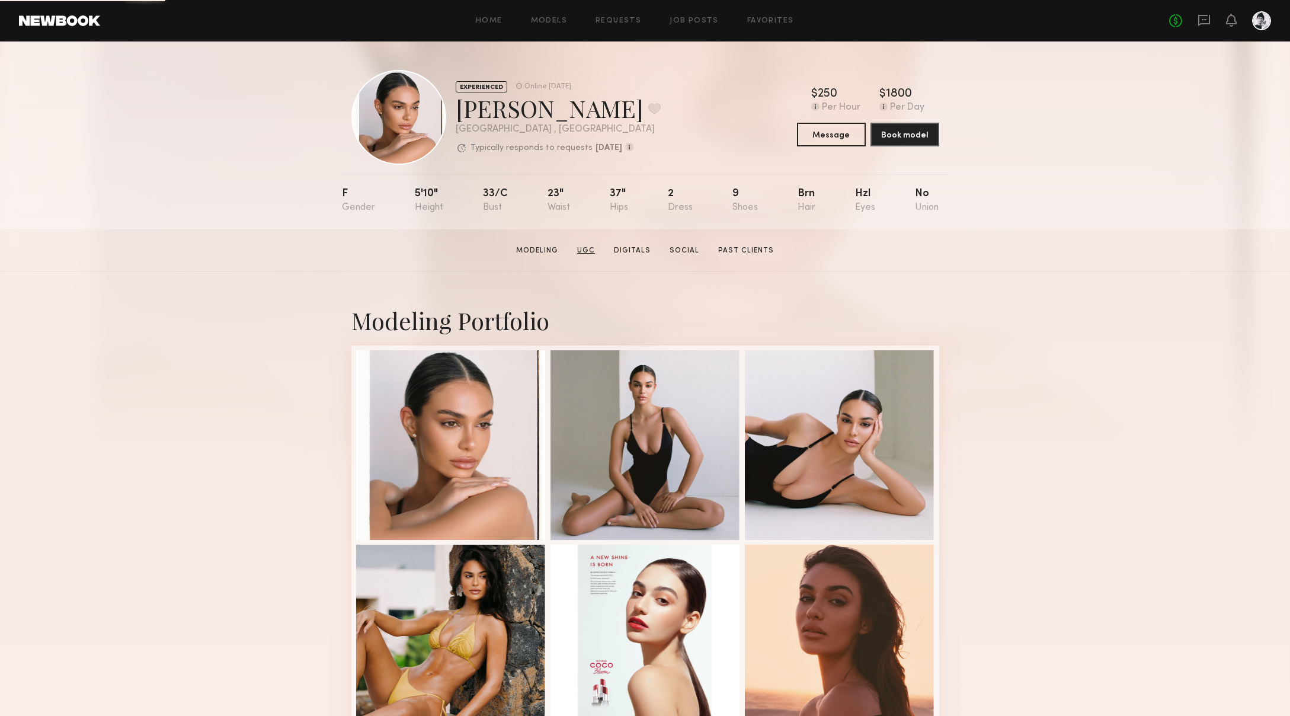
click at [587, 247] on link "UGC" at bounding box center [586, 250] width 27 height 11
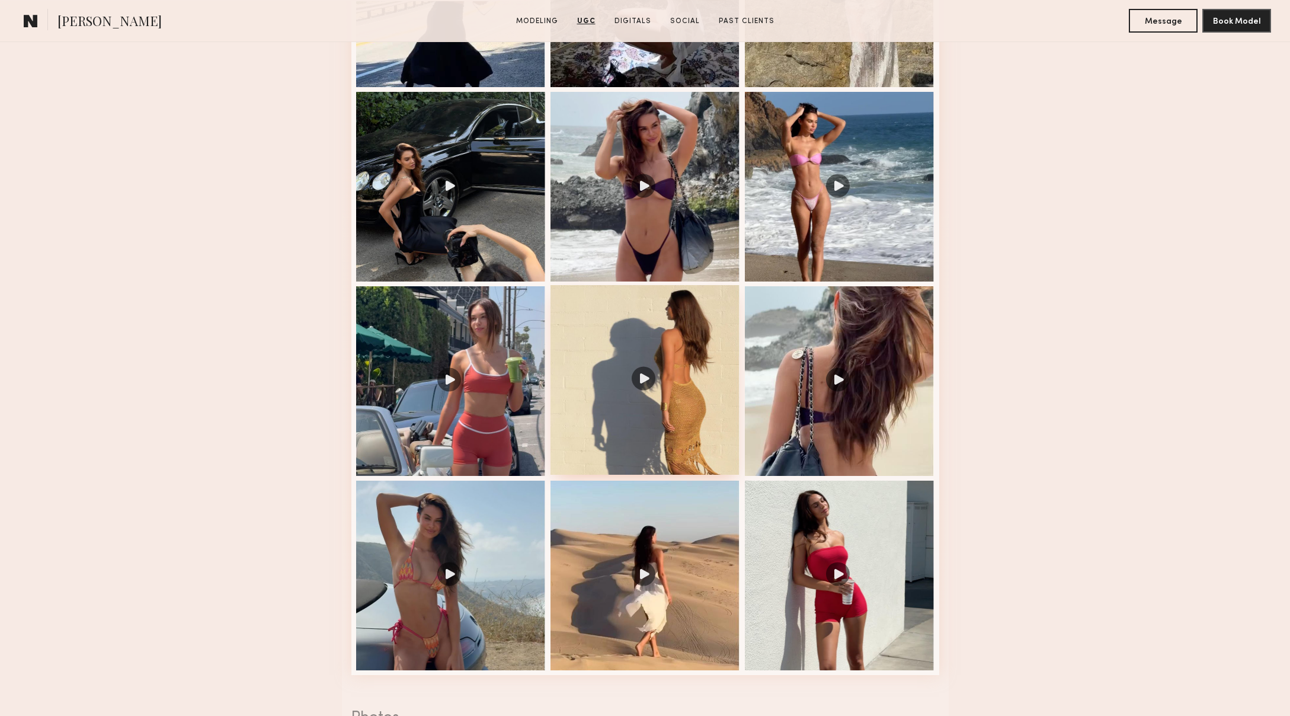
scroll to position [1395, 0]
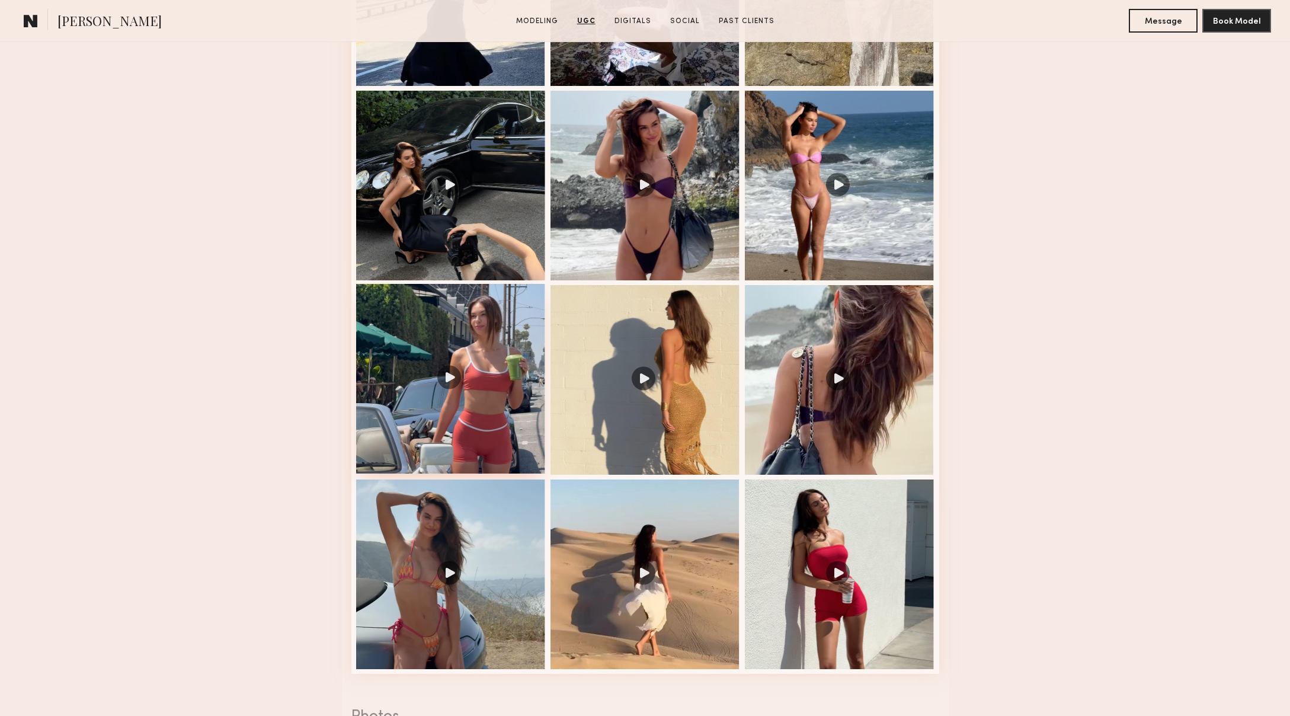
click at [456, 435] on div at bounding box center [451, 379] width 190 height 190
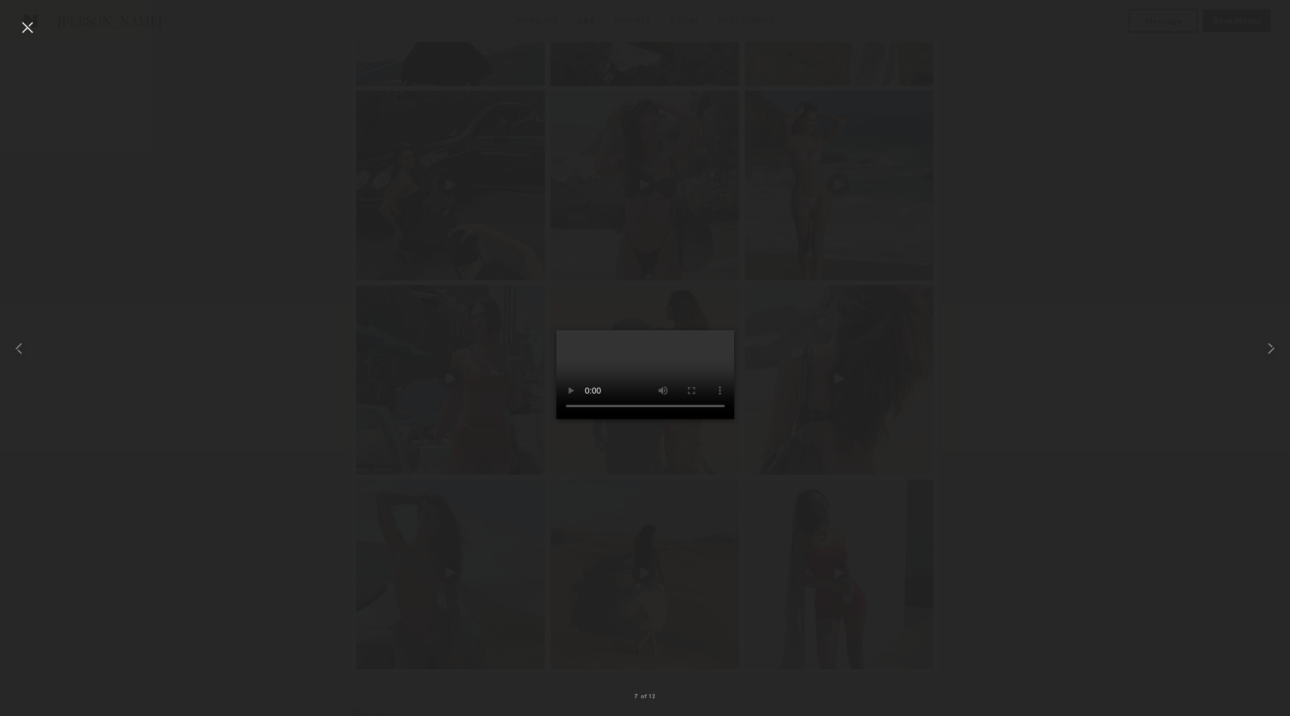
click at [29, 30] on div at bounding box center [27, 27] width 19 height 19
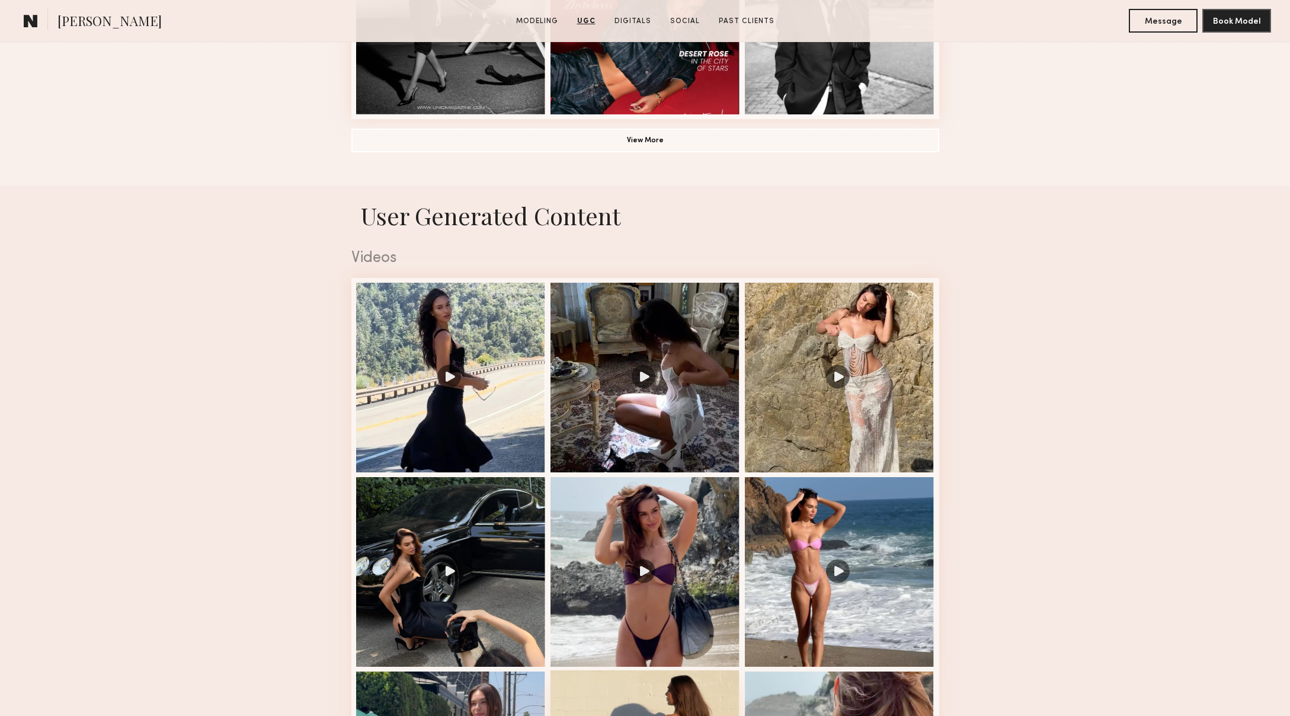
scroll to position [1007, 0]
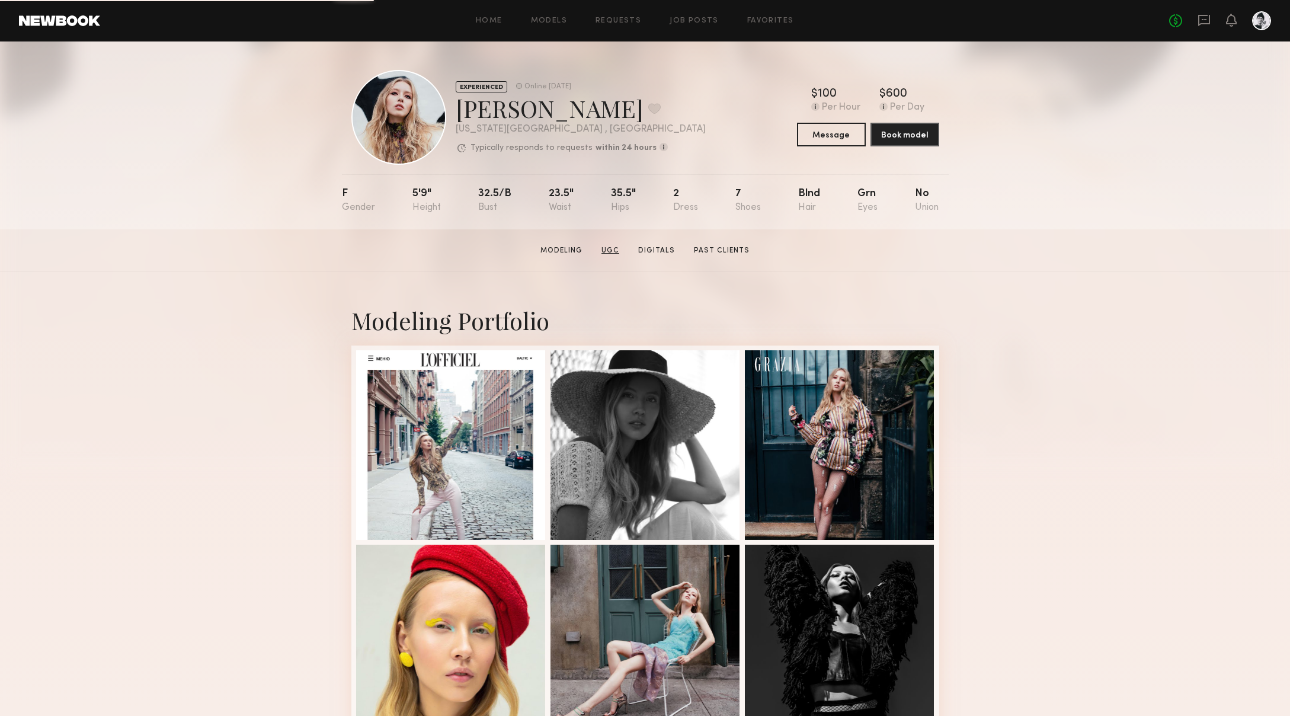
click at [609, 250] on link "UGC" at bounding box center [610, 250] width 27 height 11
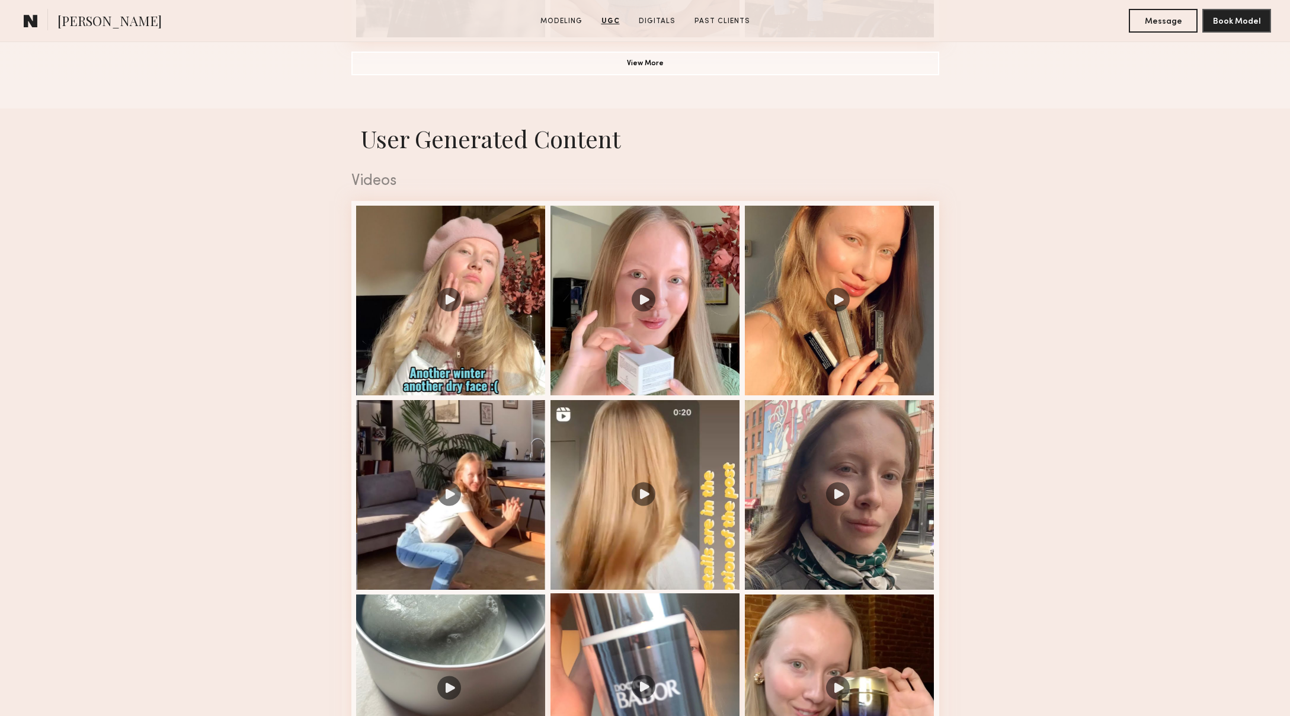
scroll to position [1047, 0]
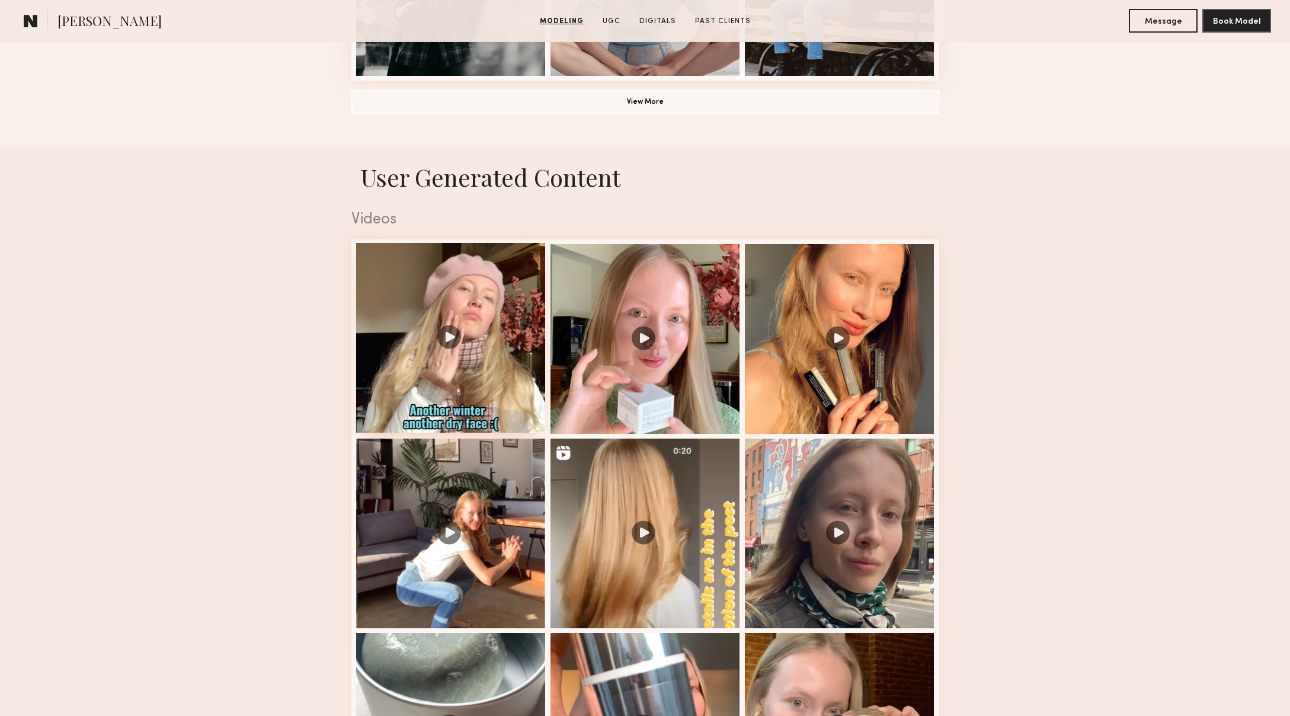
click at [469, 389] on div at bounding box center [451, 338] width 190 height 190
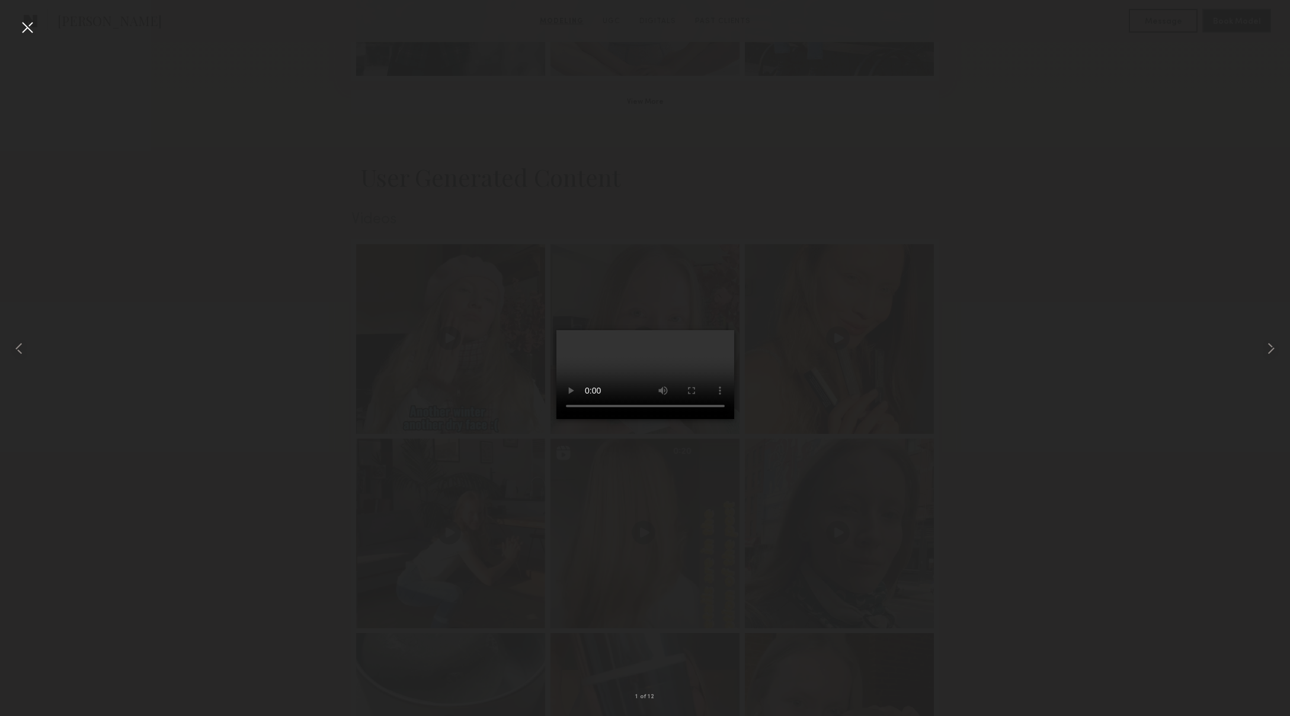
click at [331, 364] on div at bounding box center [645, 348] width 1290 height 659
click at [20, 24] on div at bounding box center [27, 27] width 19 height 19
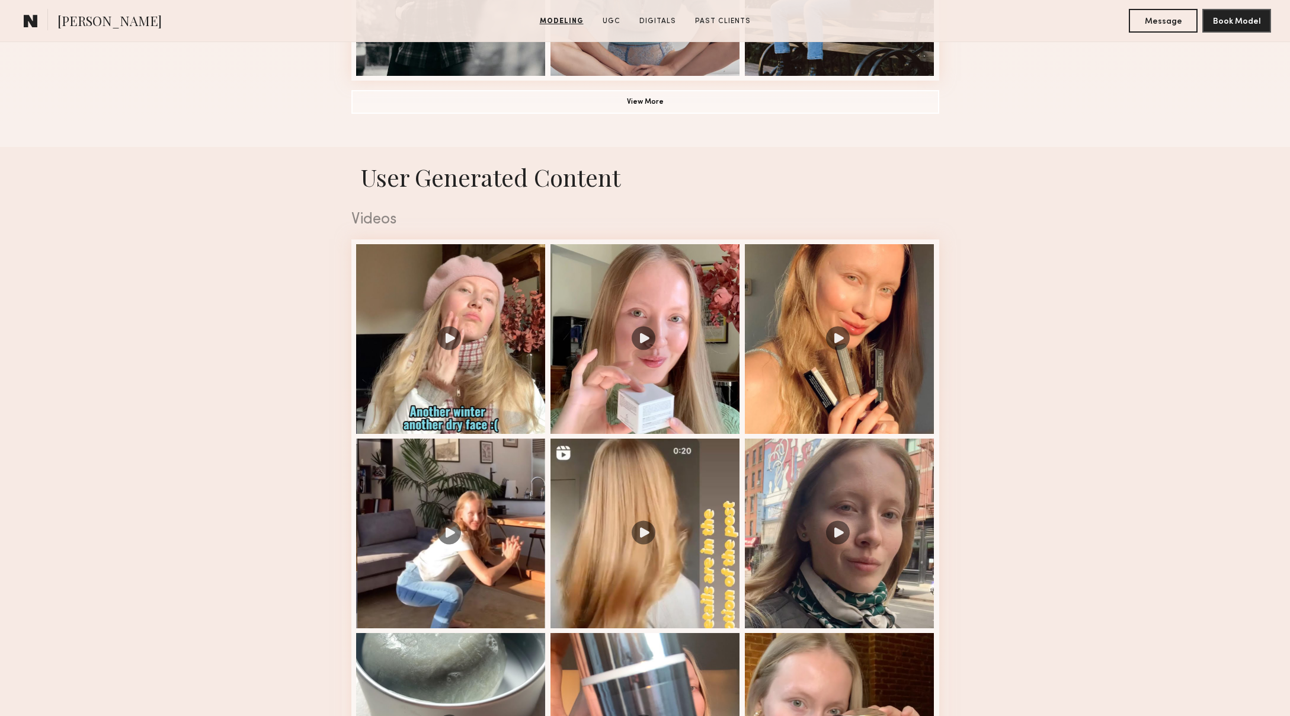
click at [118, 204] on nb-model-profile-ugc-container "User Generated Content Videos 1 of 12 Photos 1 of 3" at bounding box center [645, 729] width 1290 height 1165
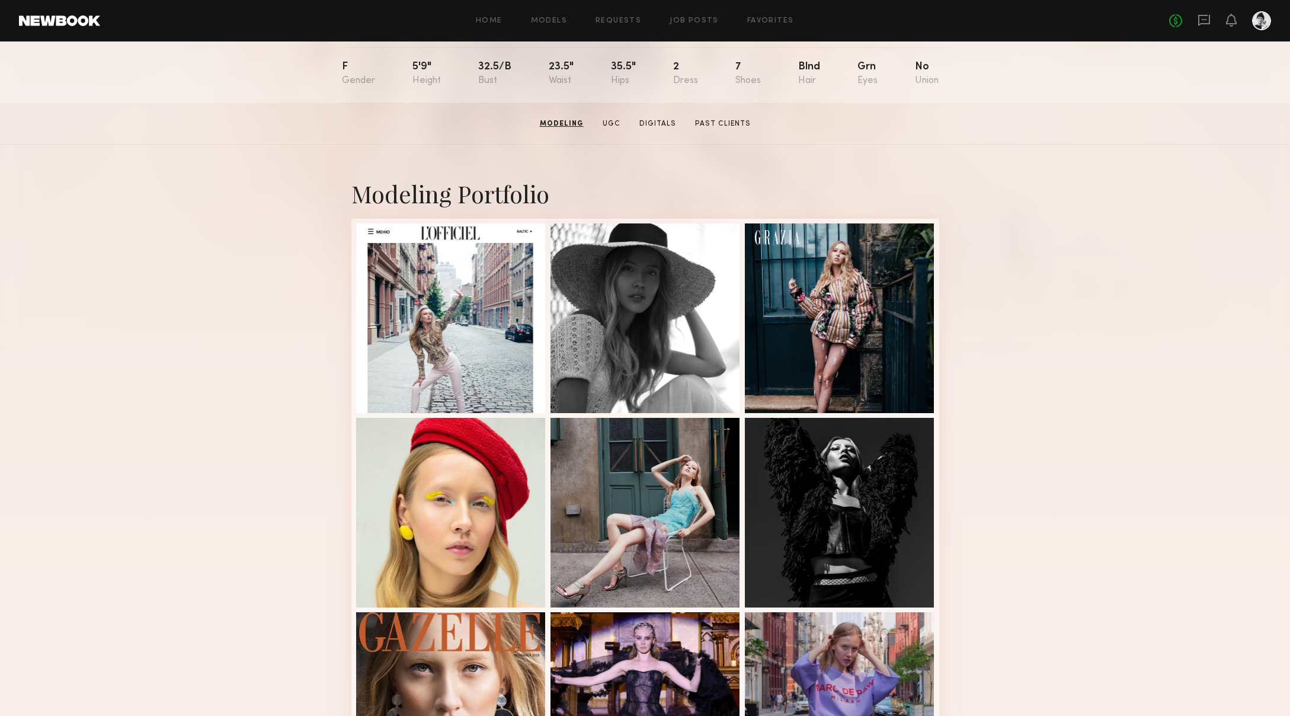
scroll to position [0, 0]
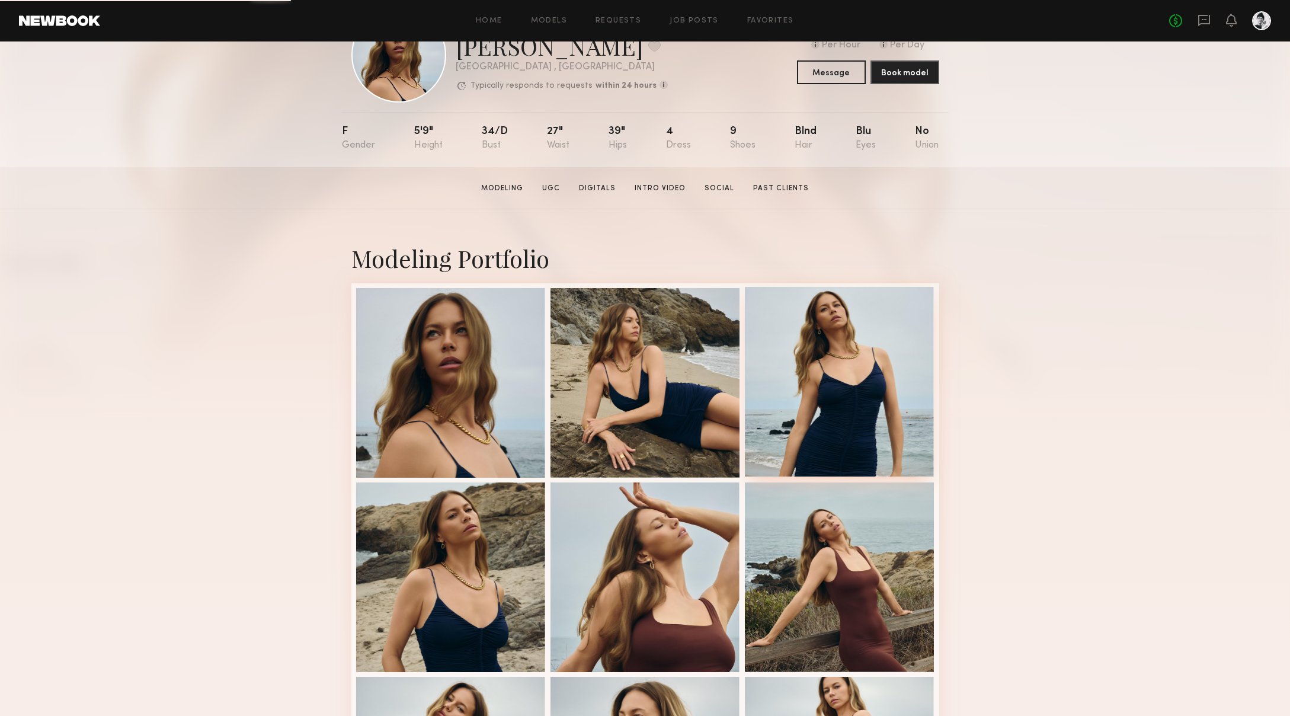
scroll to position [65, 0]
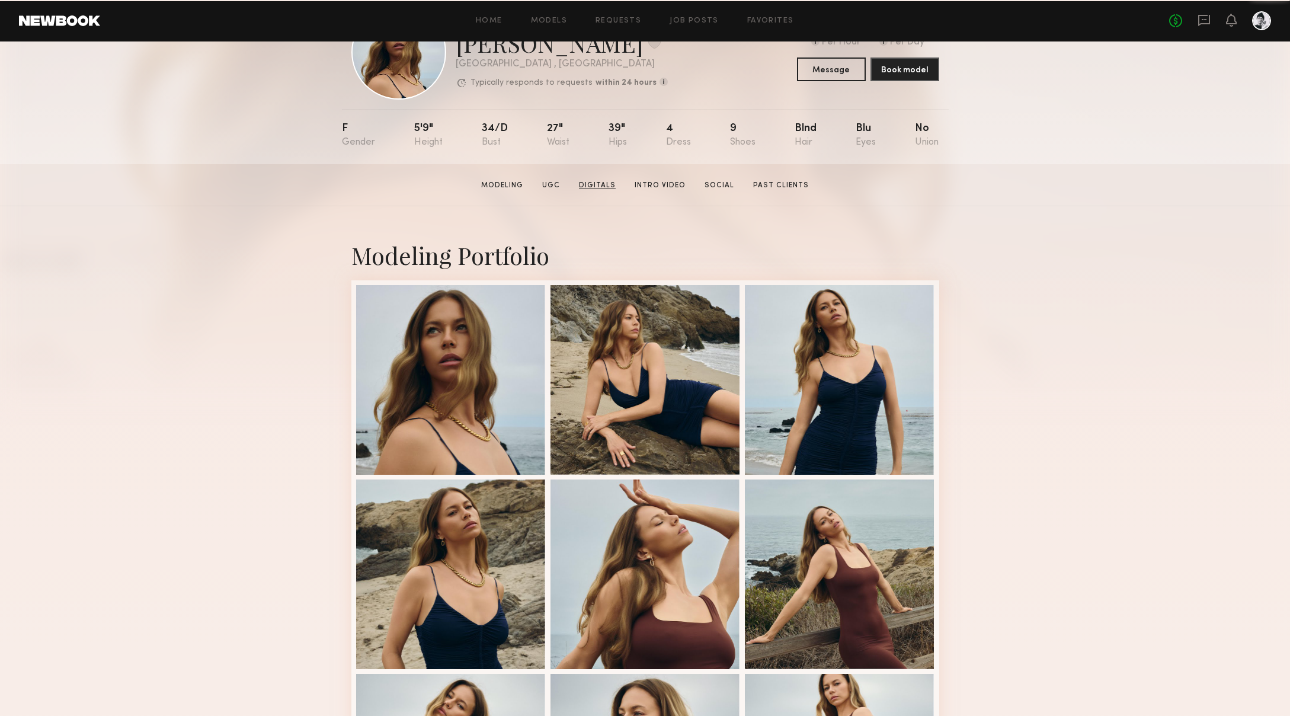
click at [605, 188] on link "Digitals" at bounding box center [597, 185] width 46 height 11
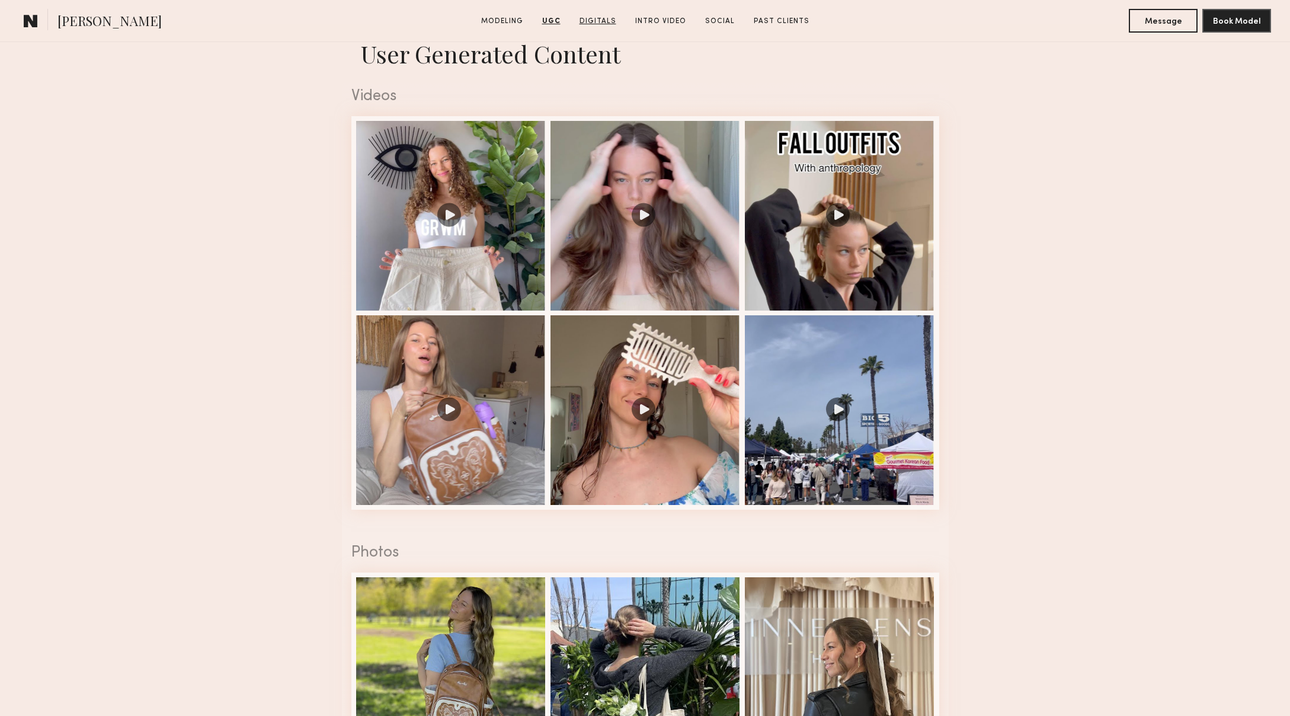
scroll to position [1167, 0]
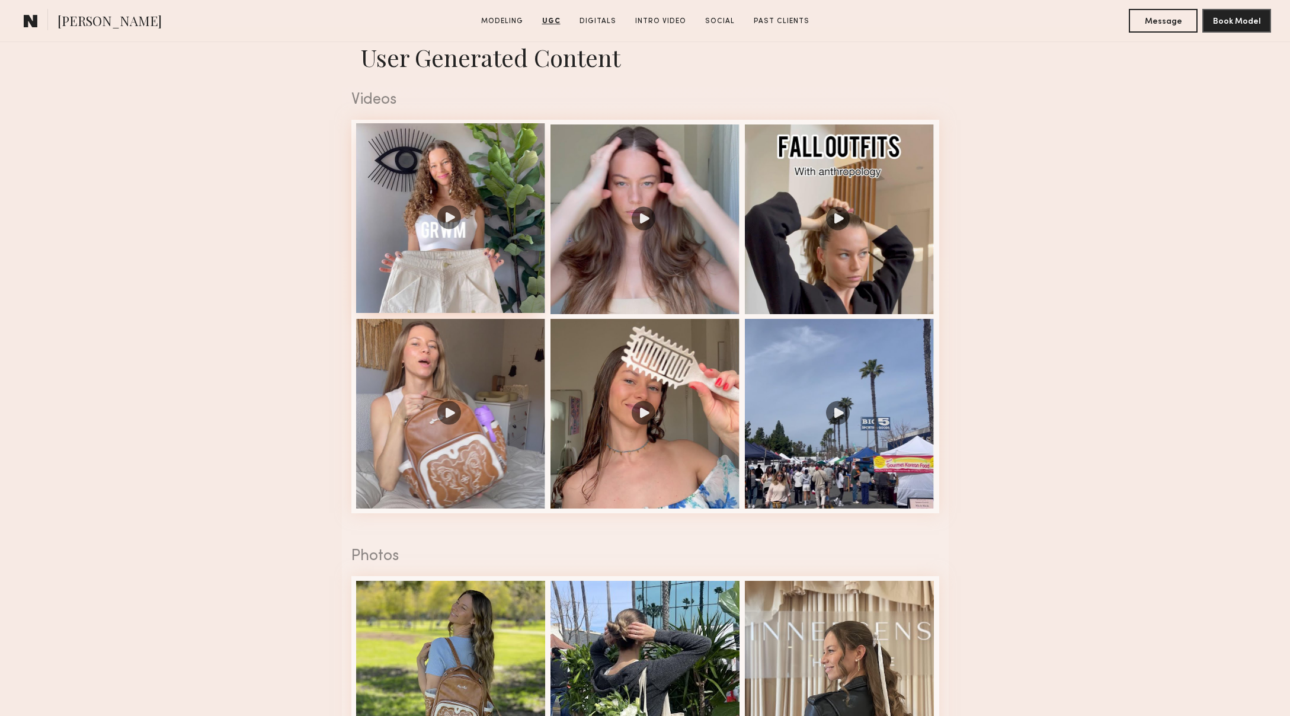
click at [495, 225] on div at bounding box center [451, 218] width 190 height 190
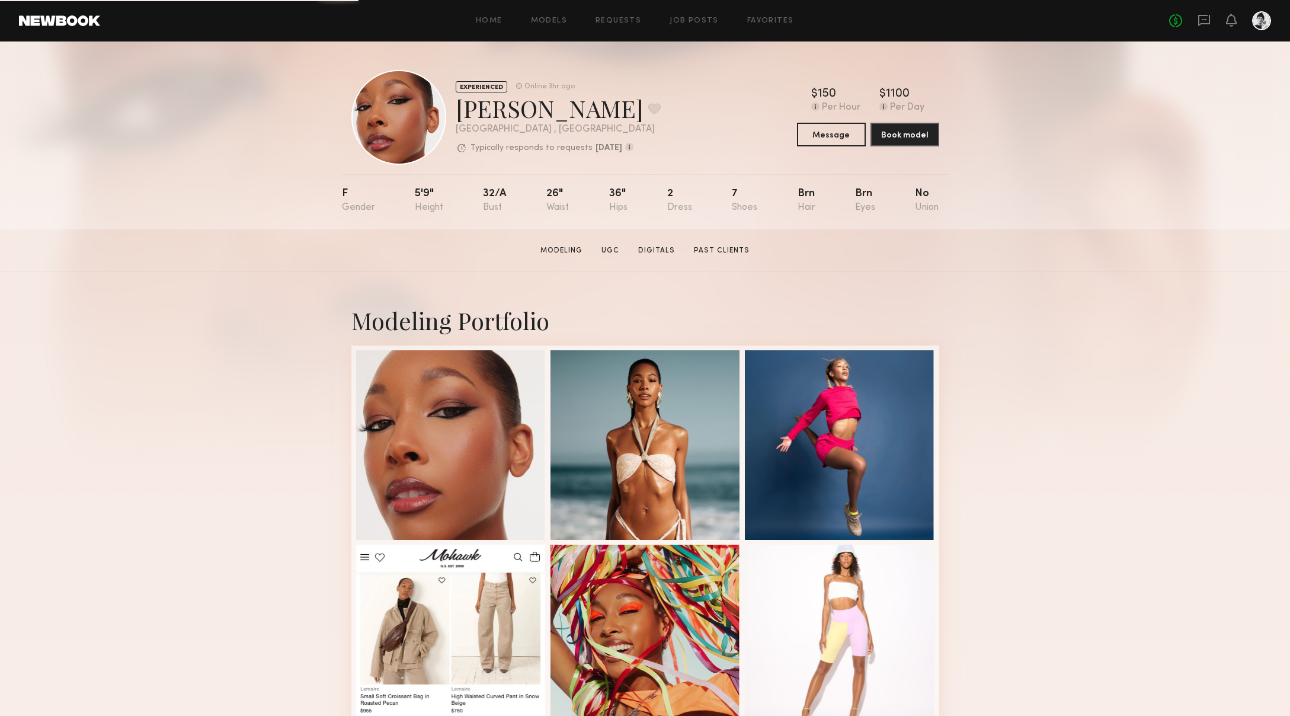
click at [616, 248] on link "UGC" at bounding box center [610, 250] width 27 height 11
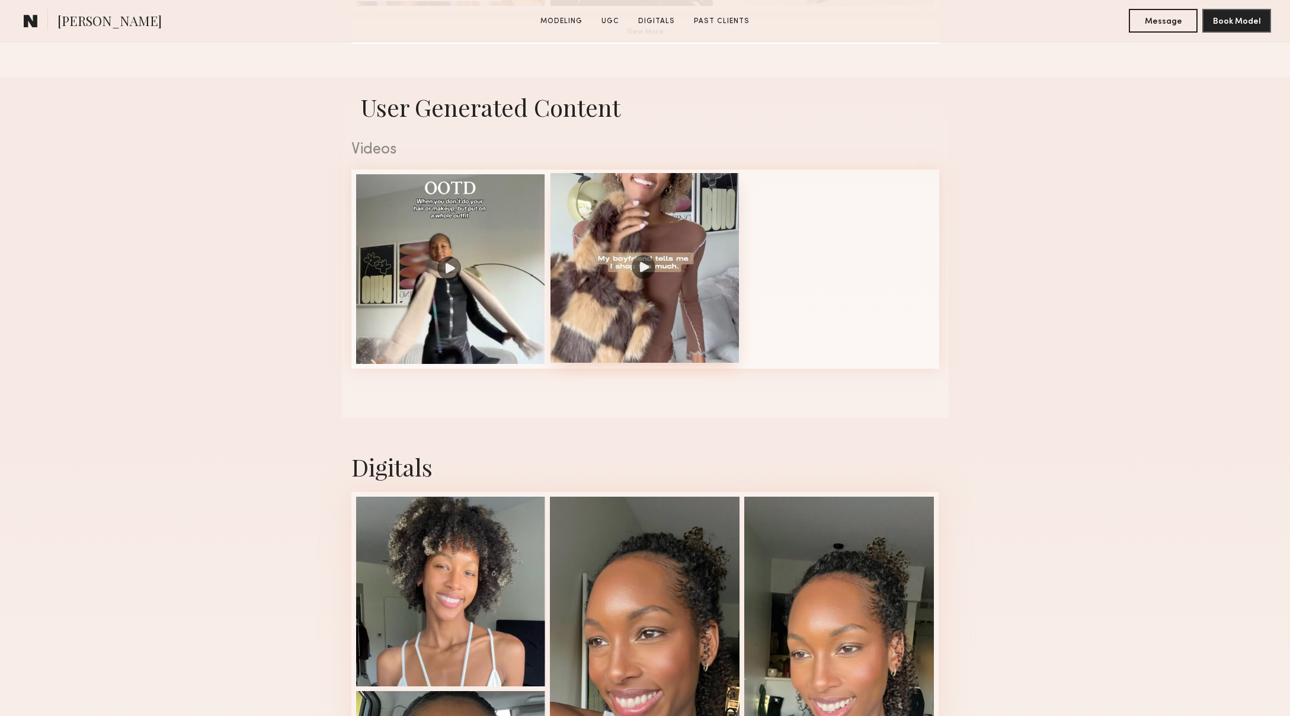
scroll to position [1123, 0]
